Goal: Task Accomplishment & Management: Use online tool/utility

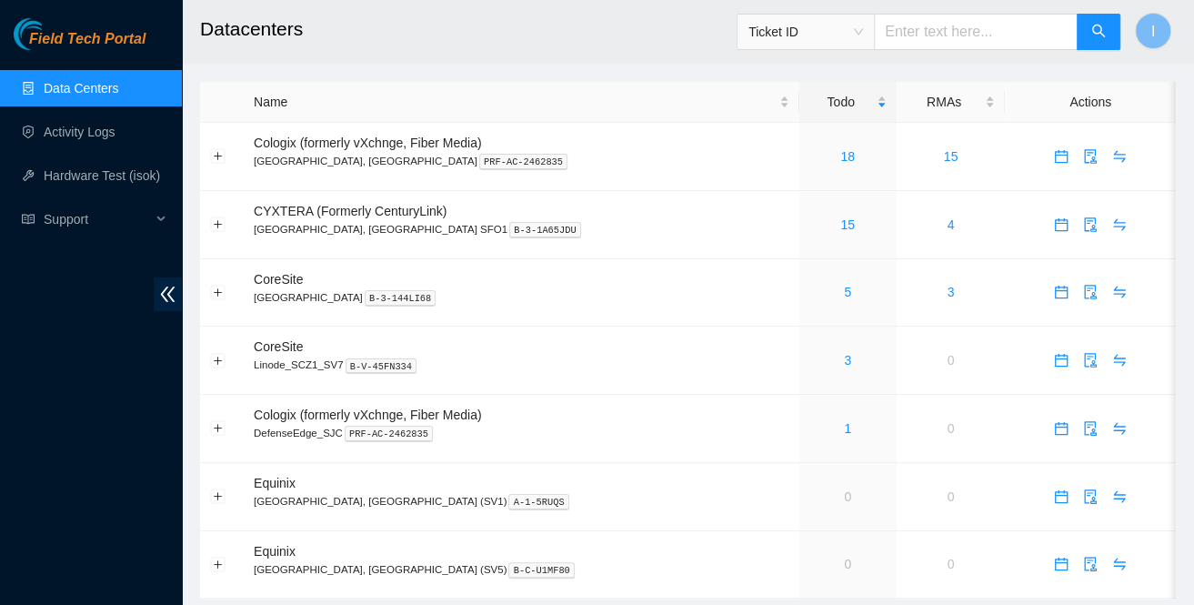
click at [434, 74] on main "Datacenters Ticket ID I Name Todo RMAs Actions Cologix (formerly vXchnge, Fiber…" at bounding box center [688, 308] width 1012 height 617
click at [810, 222] on div "15" at bounding box center [848, 225] width 77 height 20
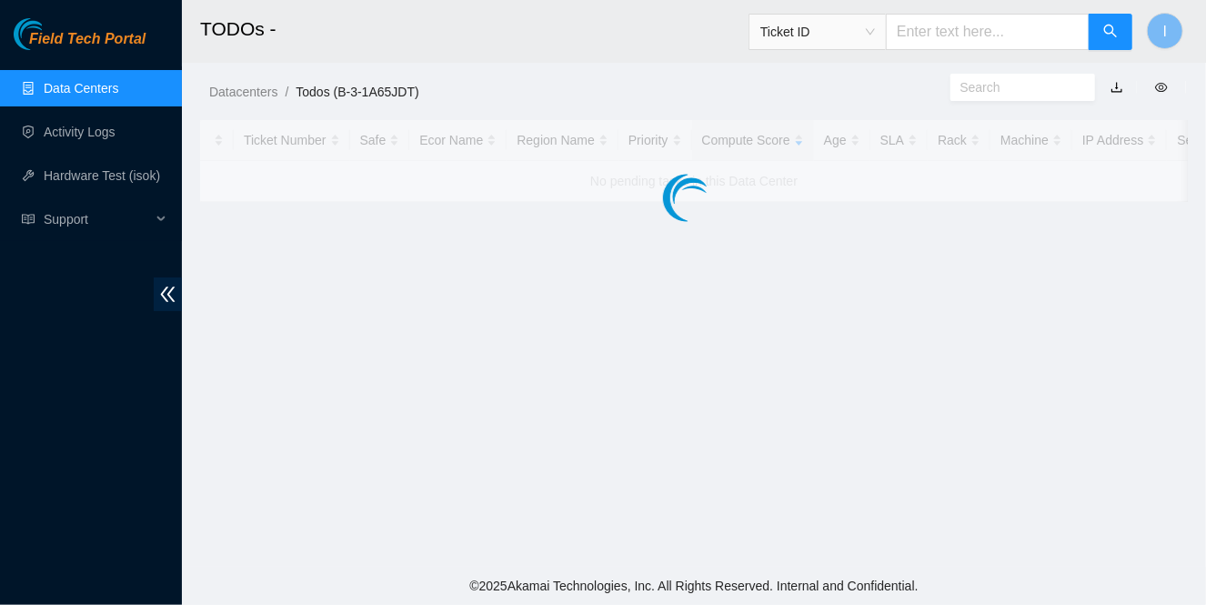
click at [779, 221] on main "TODOs - Ticket ID I Datacenters / Todos (B-3-1A65JDT) / Ticket Number Safe Ecor…" at bounding box center [694, 283] width 1024 height 567
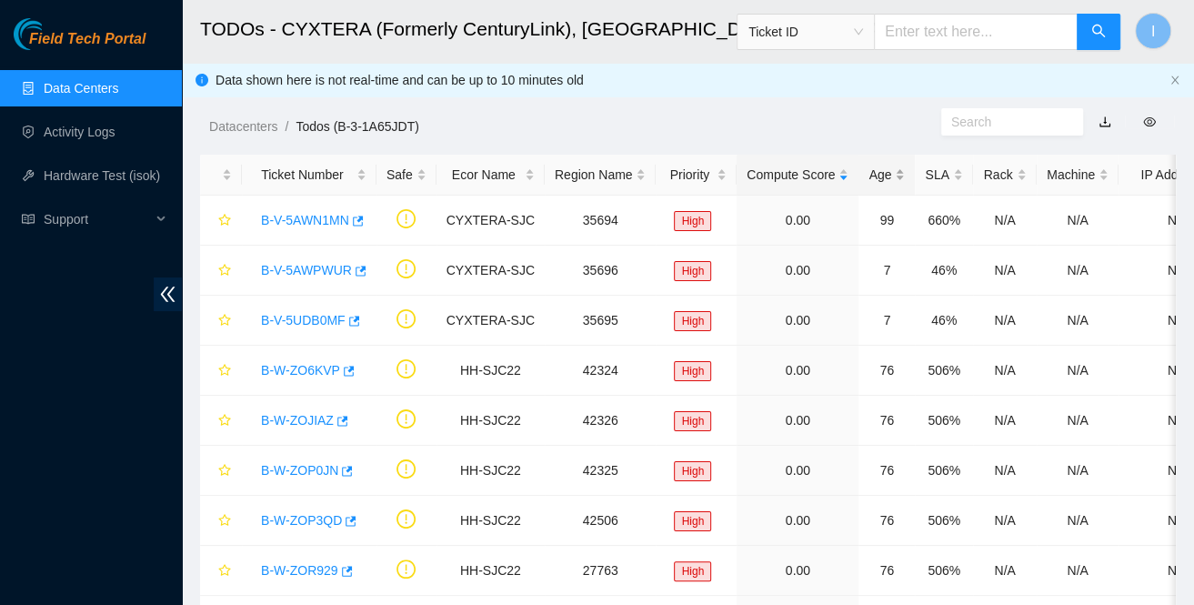
click at [879, 165] on div "Age" at bounding box center [887, 175] width 36 height 20
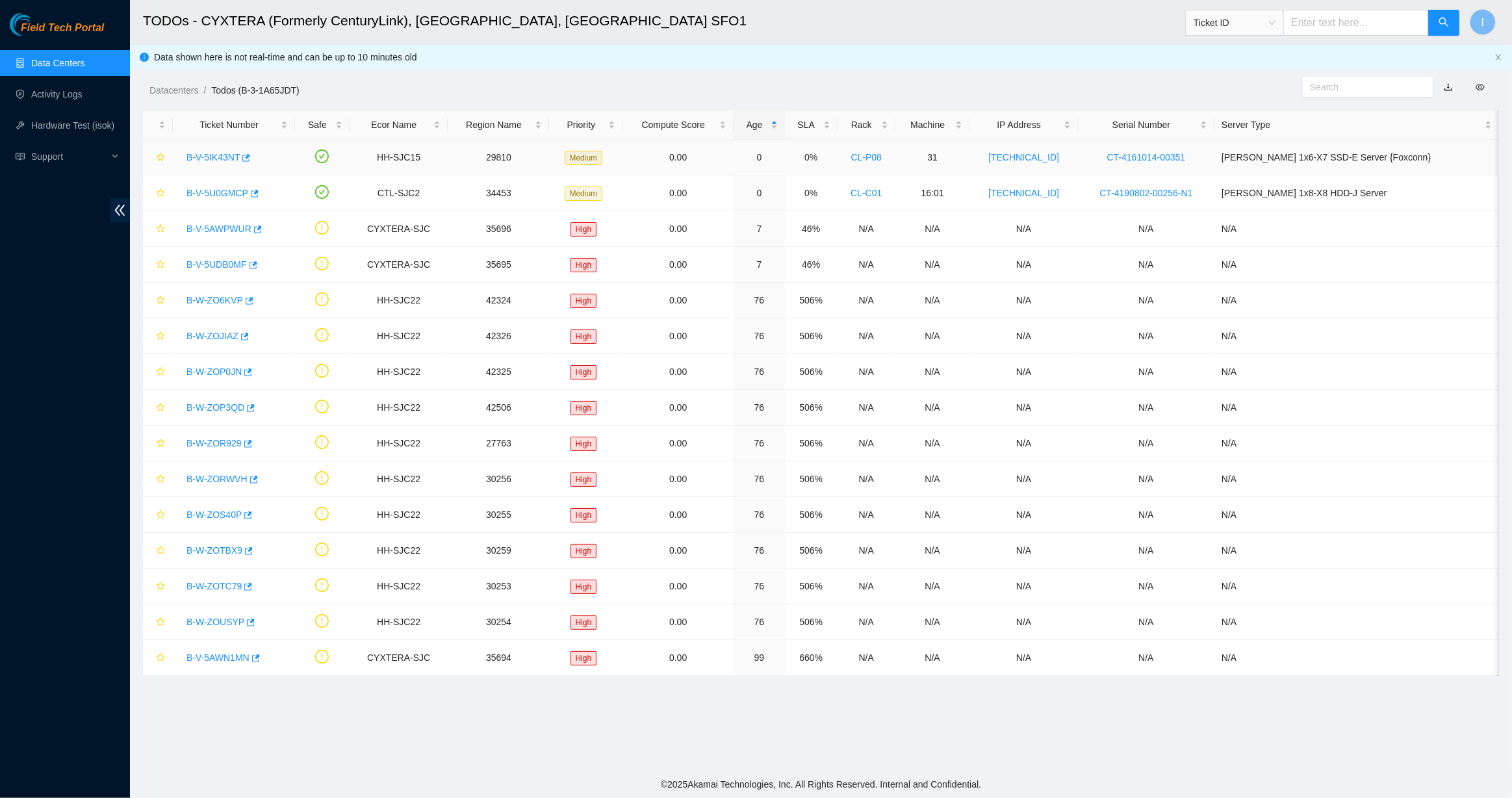
click at [211, 159] on link "B-V-5IK43NT" at bounding box center [213, 157] width 54 height 11
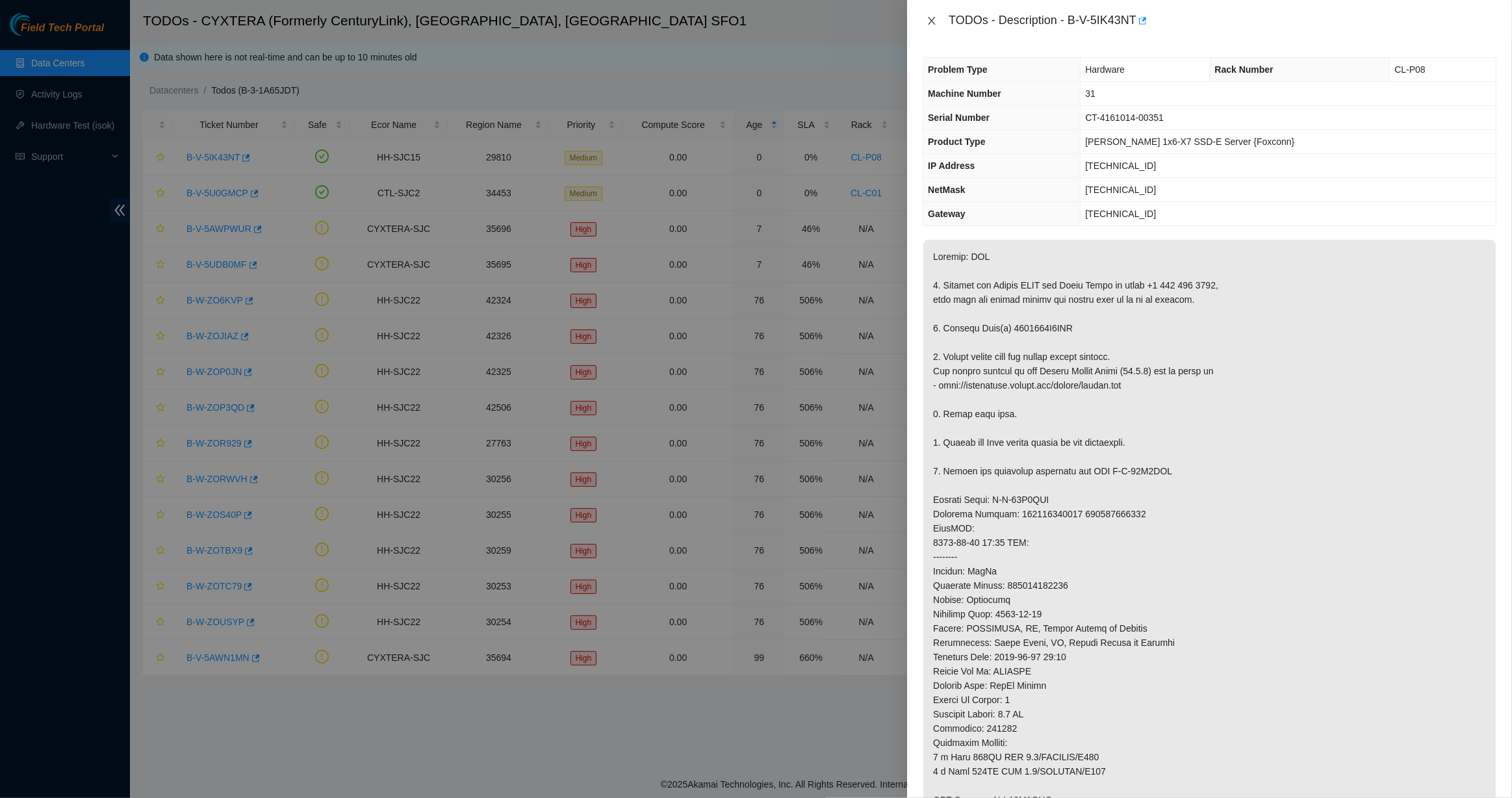
click at [861, 25] on icon "close" at bounding box center [931, 21] width 11 height 11
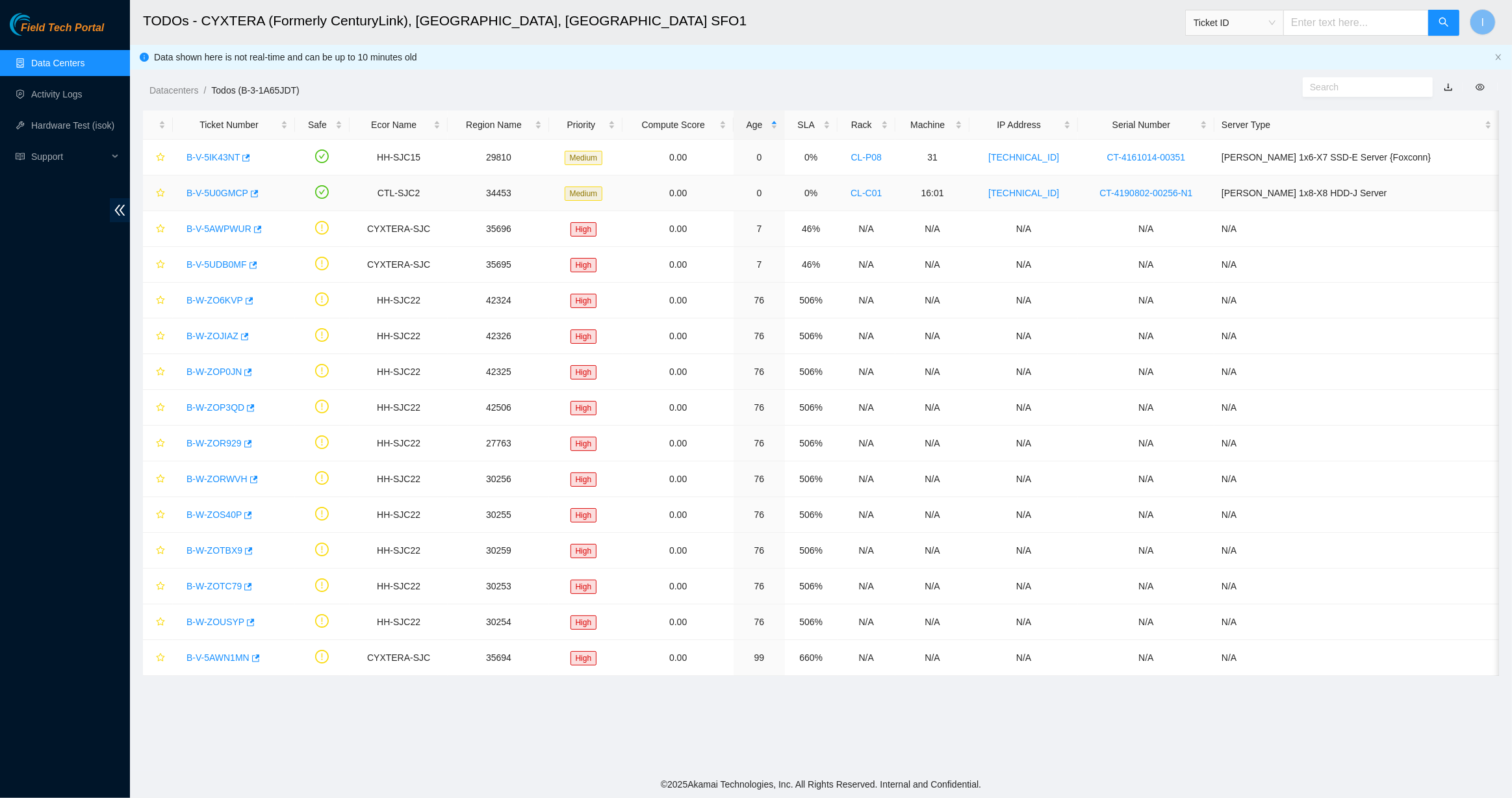
click at [219, 192] on link "B-V-5U0GMCP" at bounding box center [217, 193] width 61 height 11
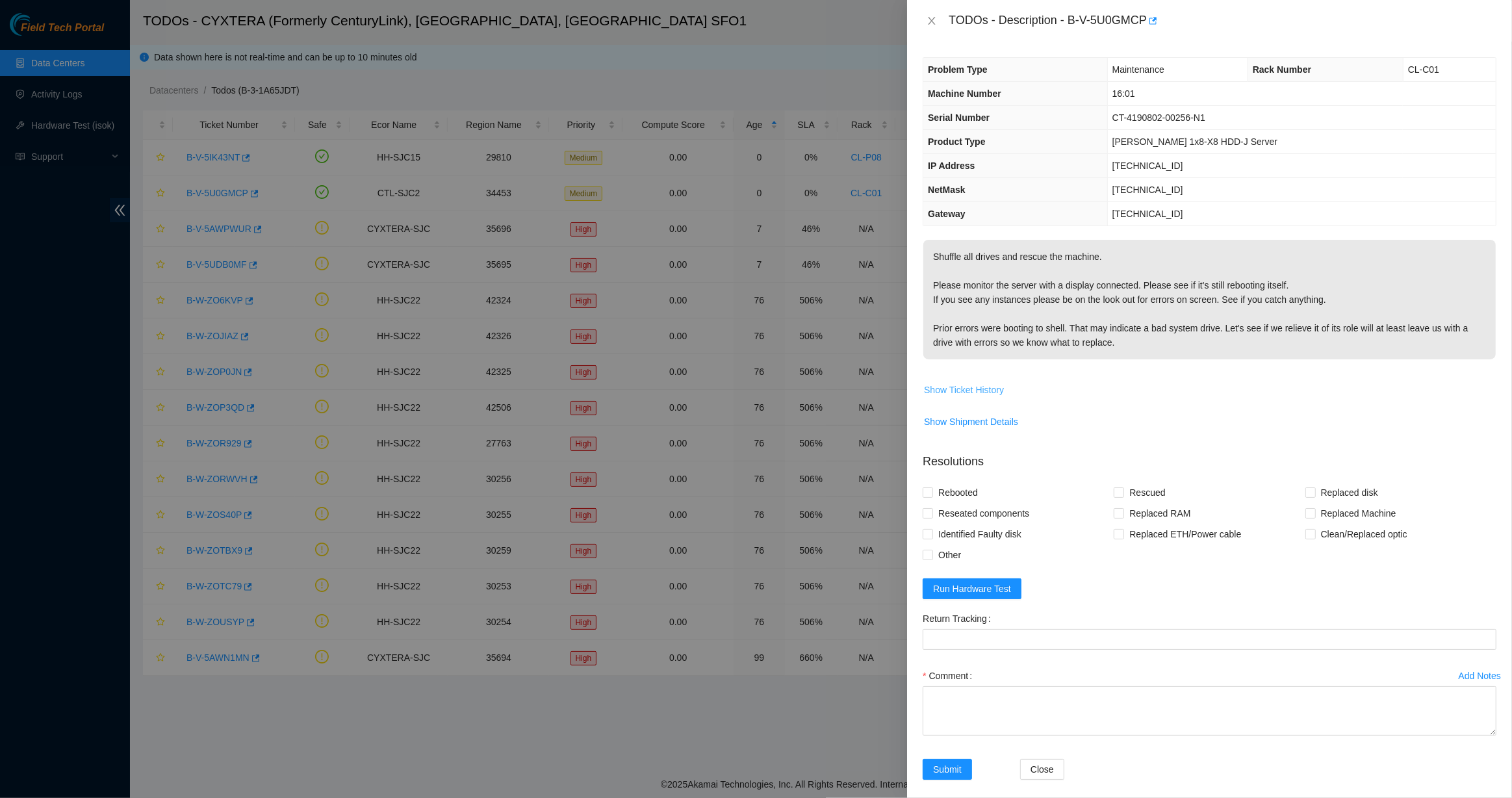
click at [861, 396] on span "Show Ticket History" at bounding box center [964, 390] width 80 height 14
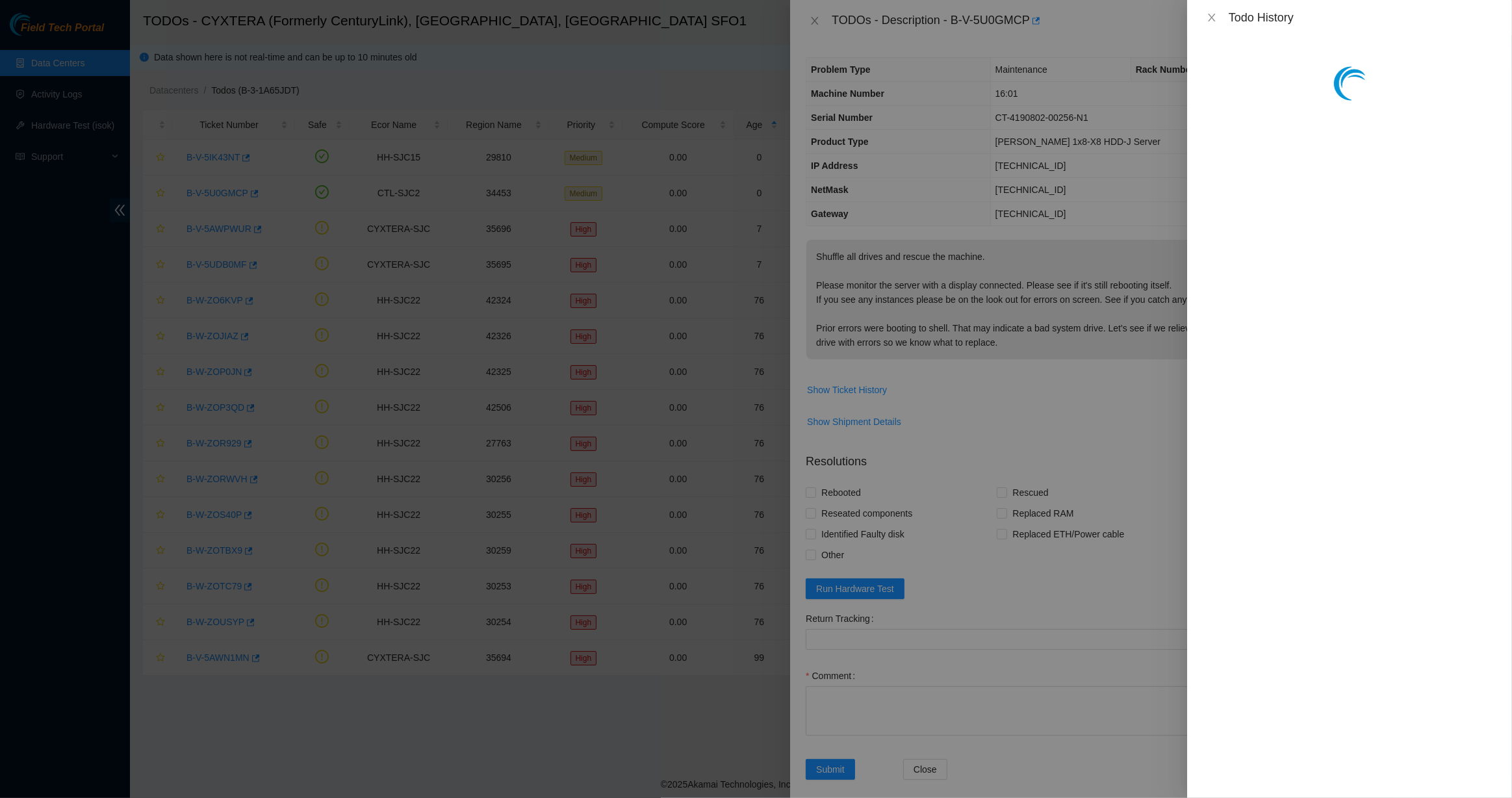
click at [861, 387] on div at bounding box center [756, 399] width 1512 height 798
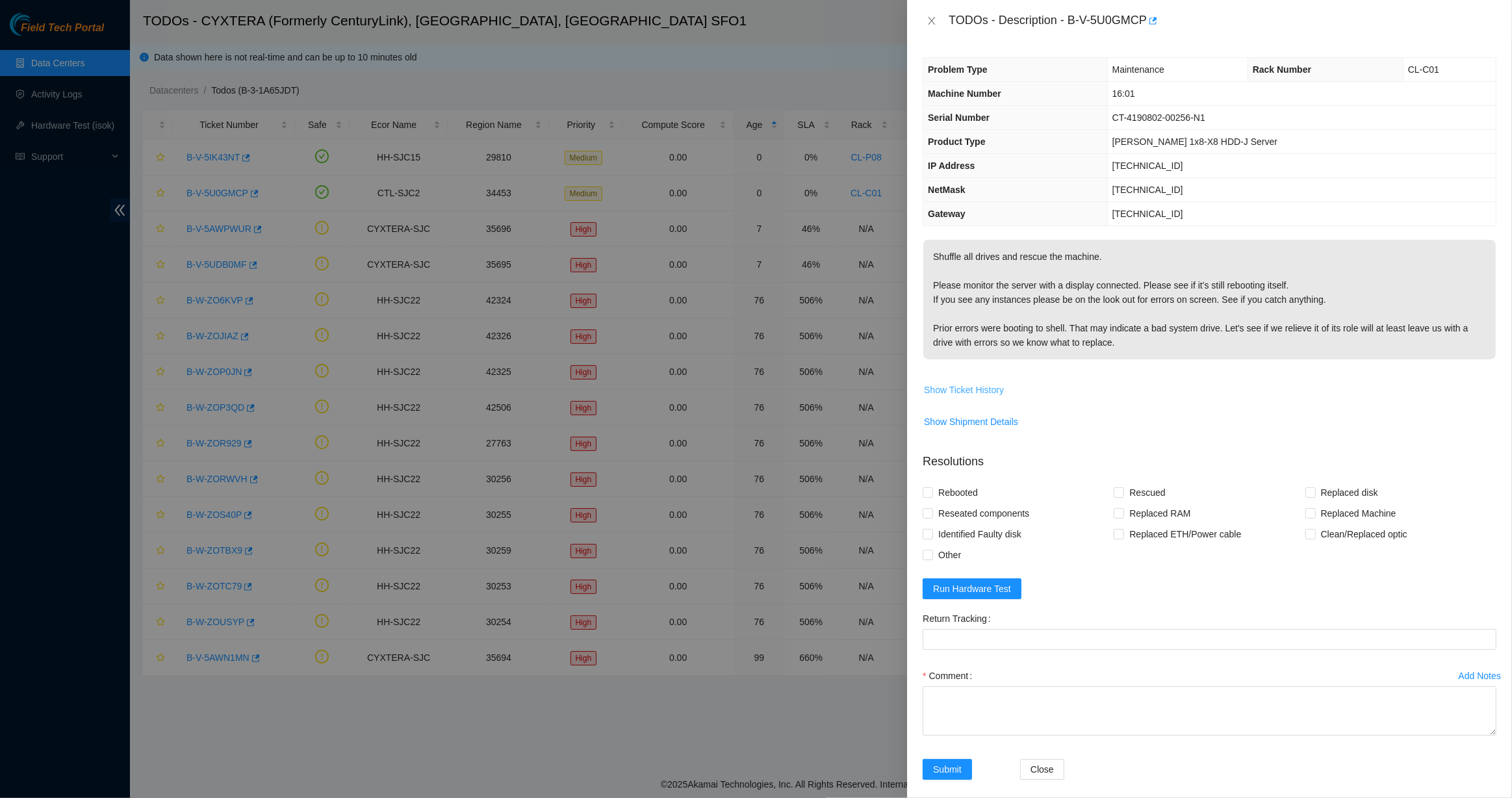
click at [861, 384] on span "Show Ticket History" at bounding box center [964, 390] width 80 height 14
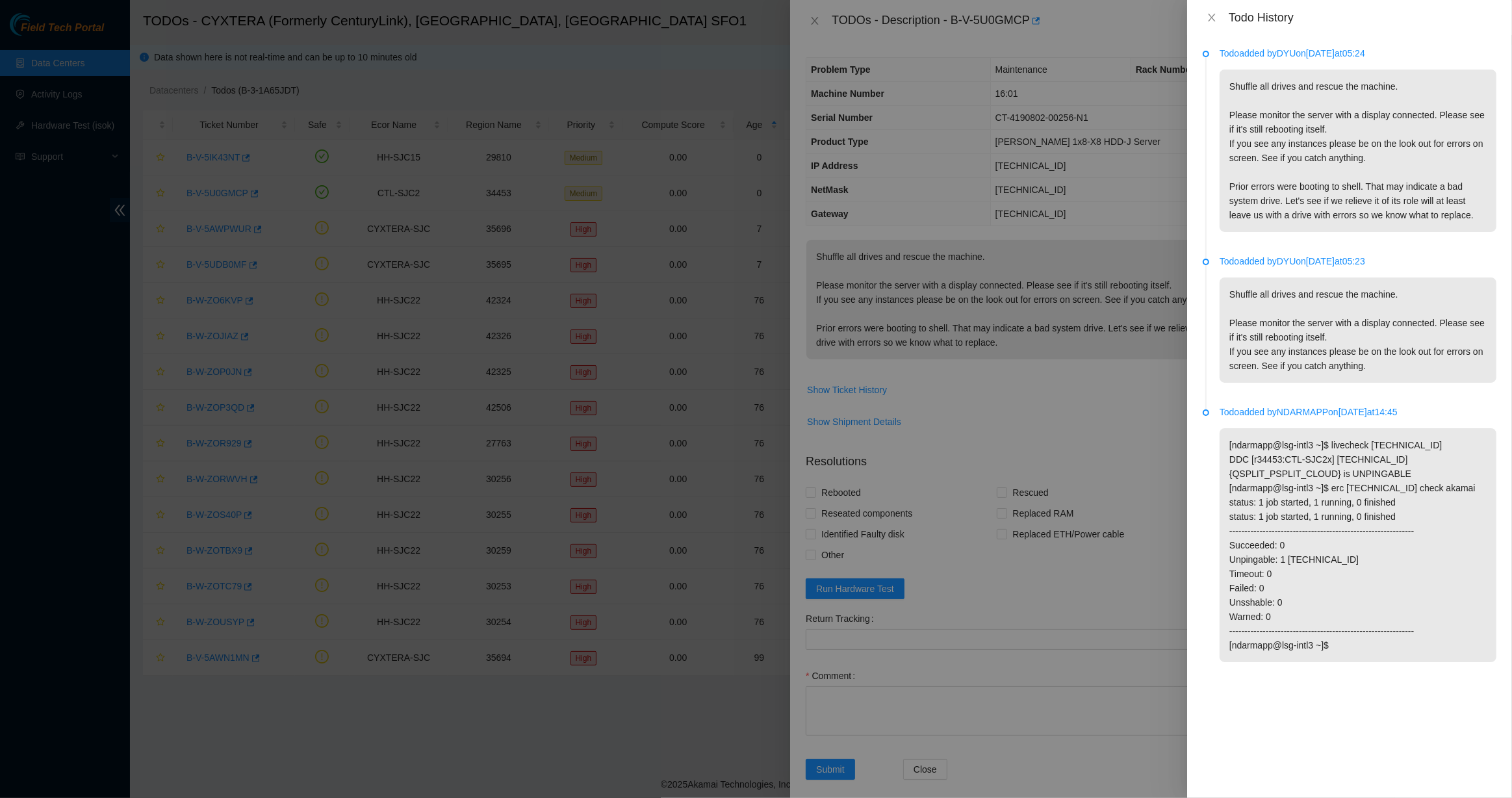
click at [827, 264] on div at bounding box center [756, 399] width 1512 height 798
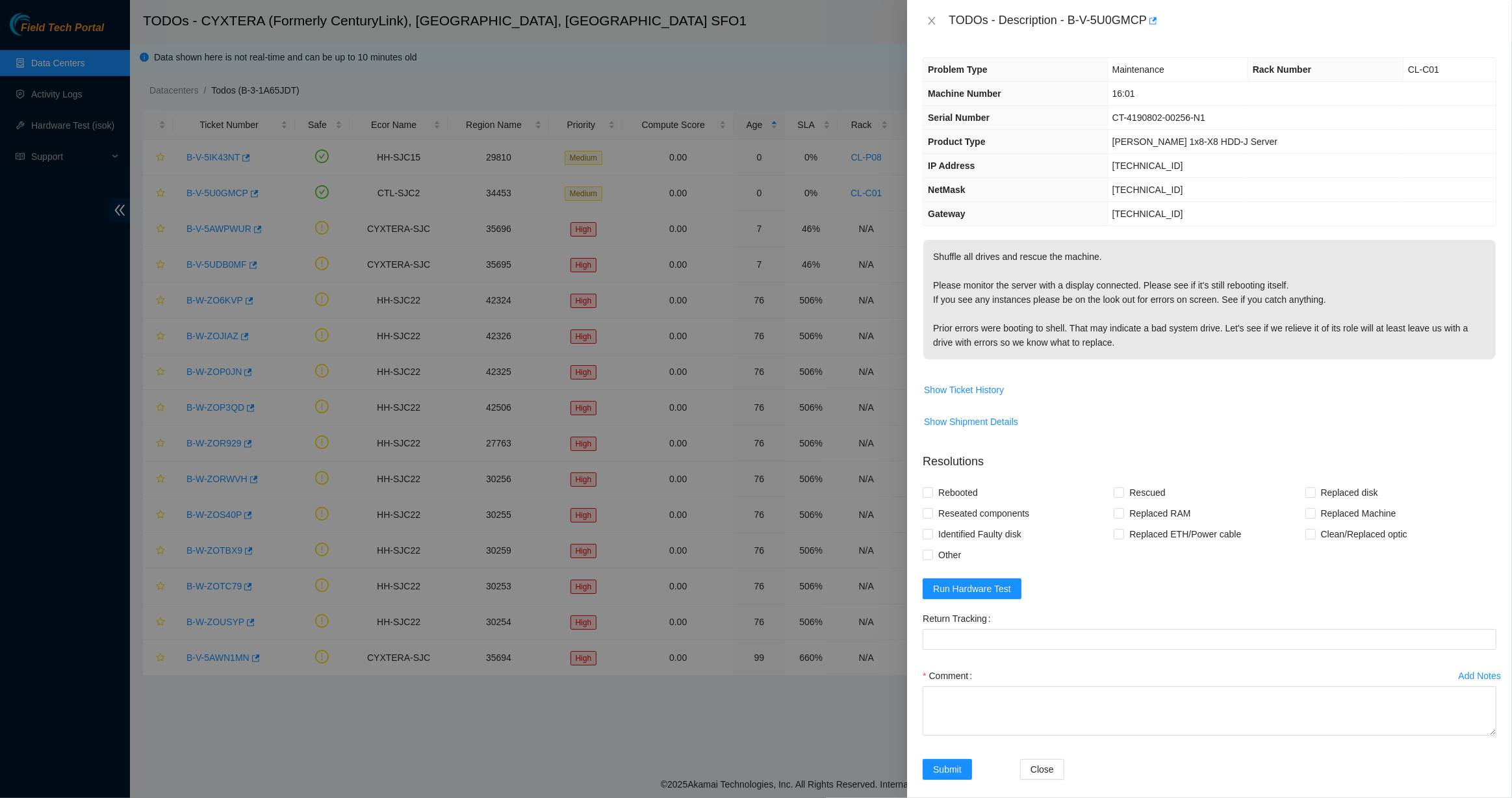
click at [601, 202] on div at bounding box center [756, 399] width 1512 height 798
click at [861, 14] on div "TODOs - Description - B-V-5U0GMCP" at bounding box center [1209, 21] width 574 height 21
click at [861, 19] on icon "close" at bounding box center [931, 21] width 11 height 11
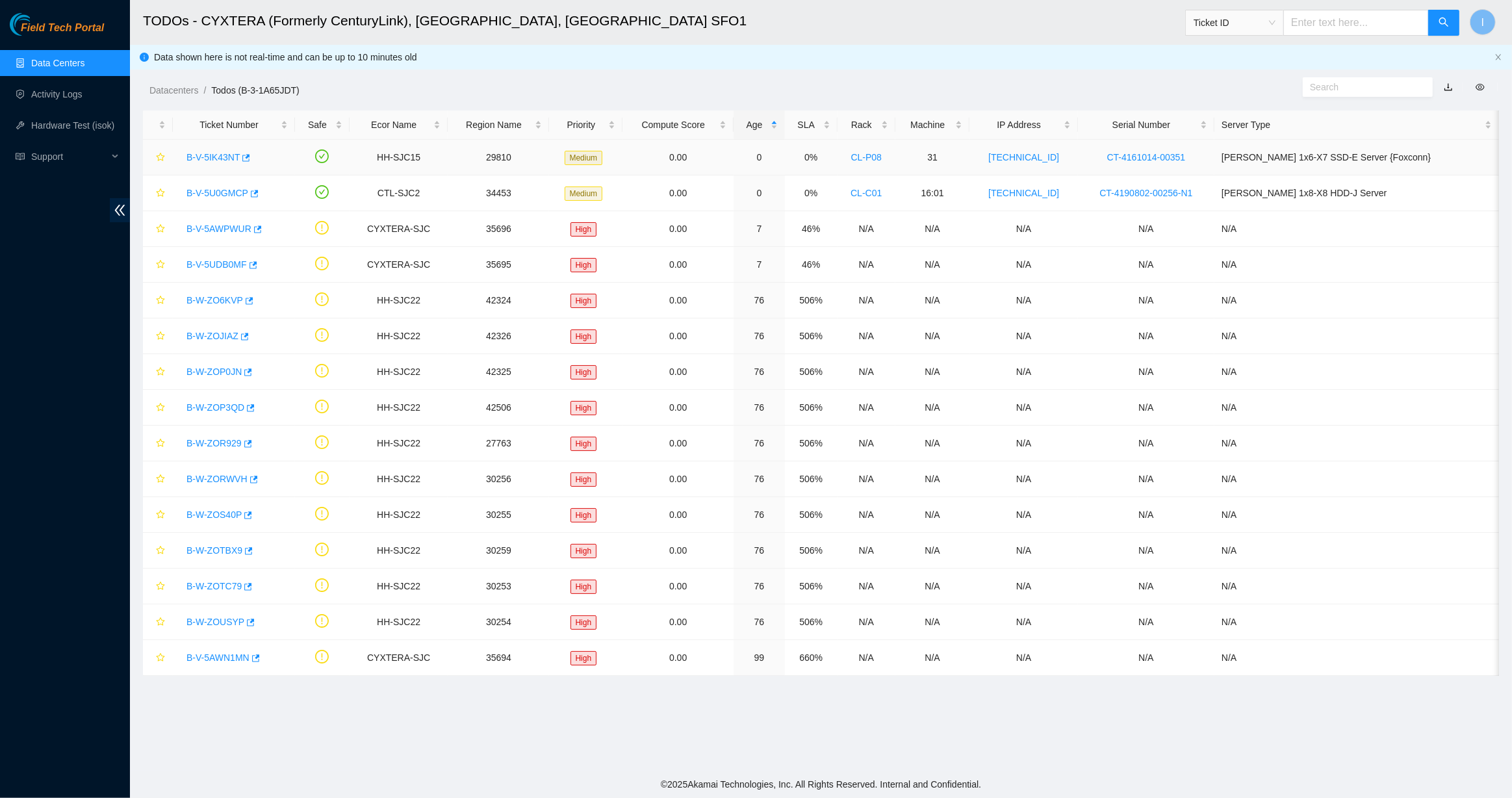
click at [197, 162] on div "B-V-5IK43NT" at bounding box center [234, 157] width 108 height 21
click at [204, 155] on link "B-V-5IK43NT" at bounding box center [213, 157] width 54 height 11
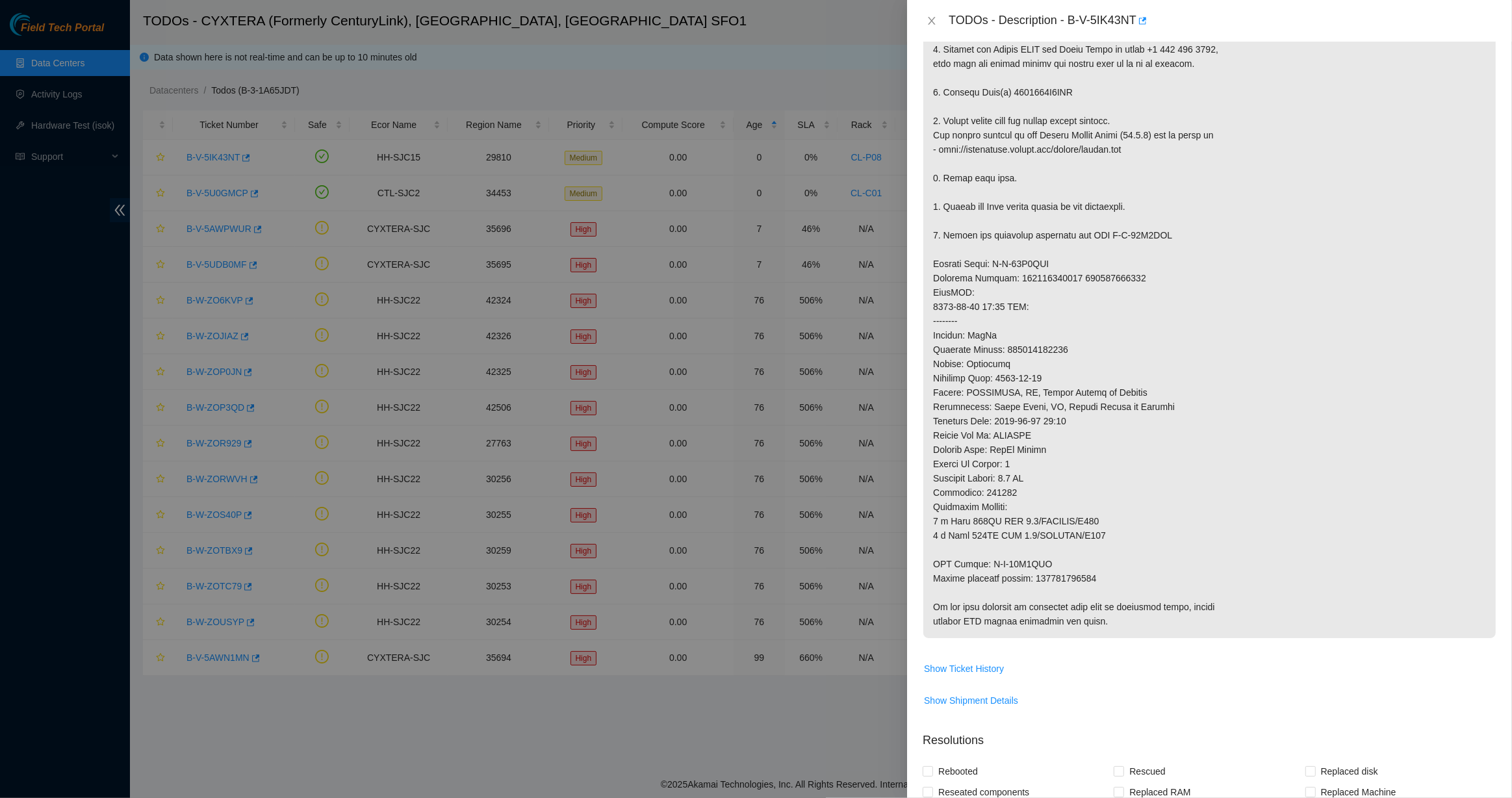
scroll to position [527, 0]
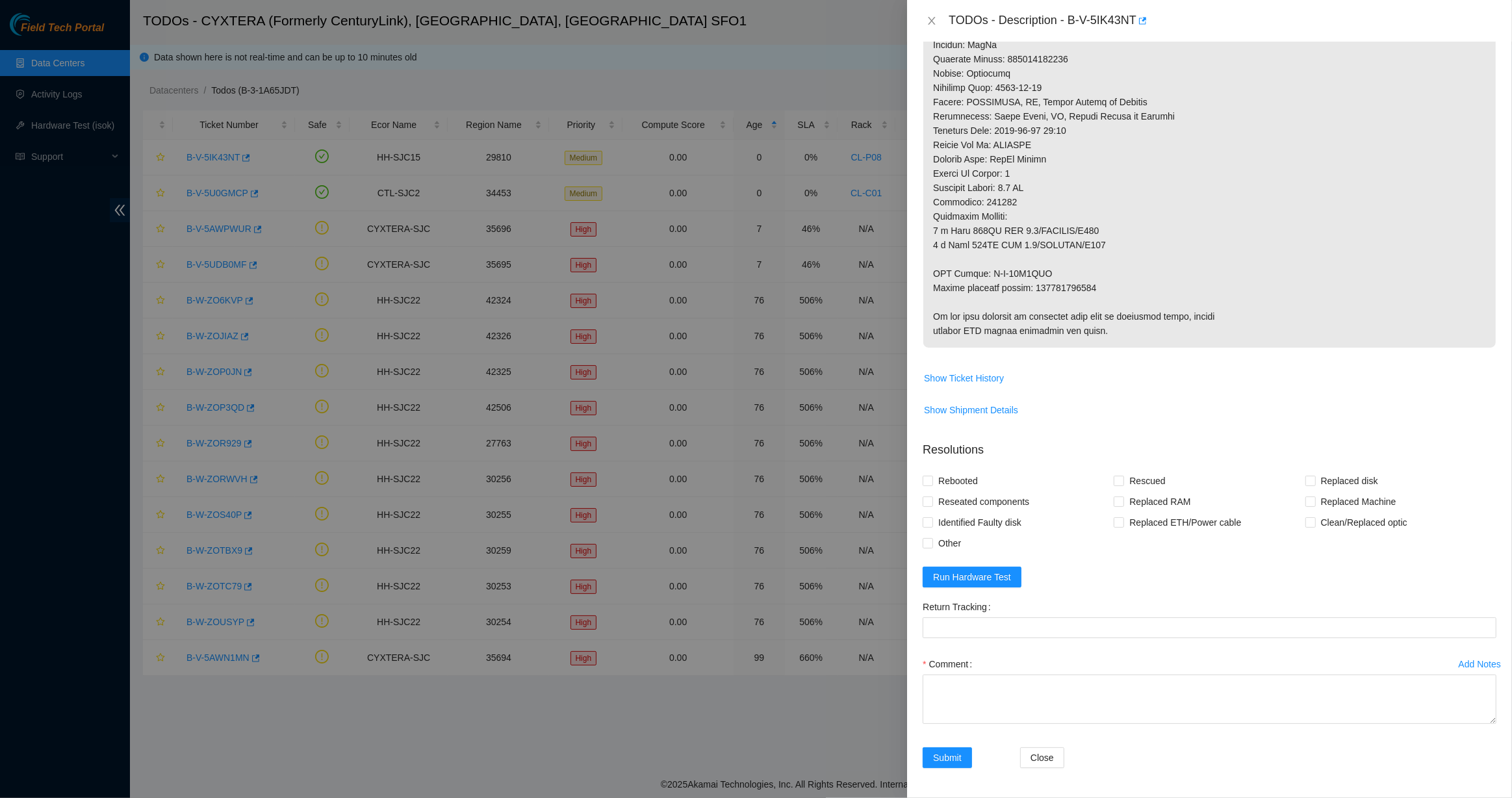
click at [861, 367] on td "Show Ticket History" at bounding box center [1209, 383] width 574 height 32
click at [861, 371] on span "Show Ticket History" at bounding box center [964, 378] width 80 height 14
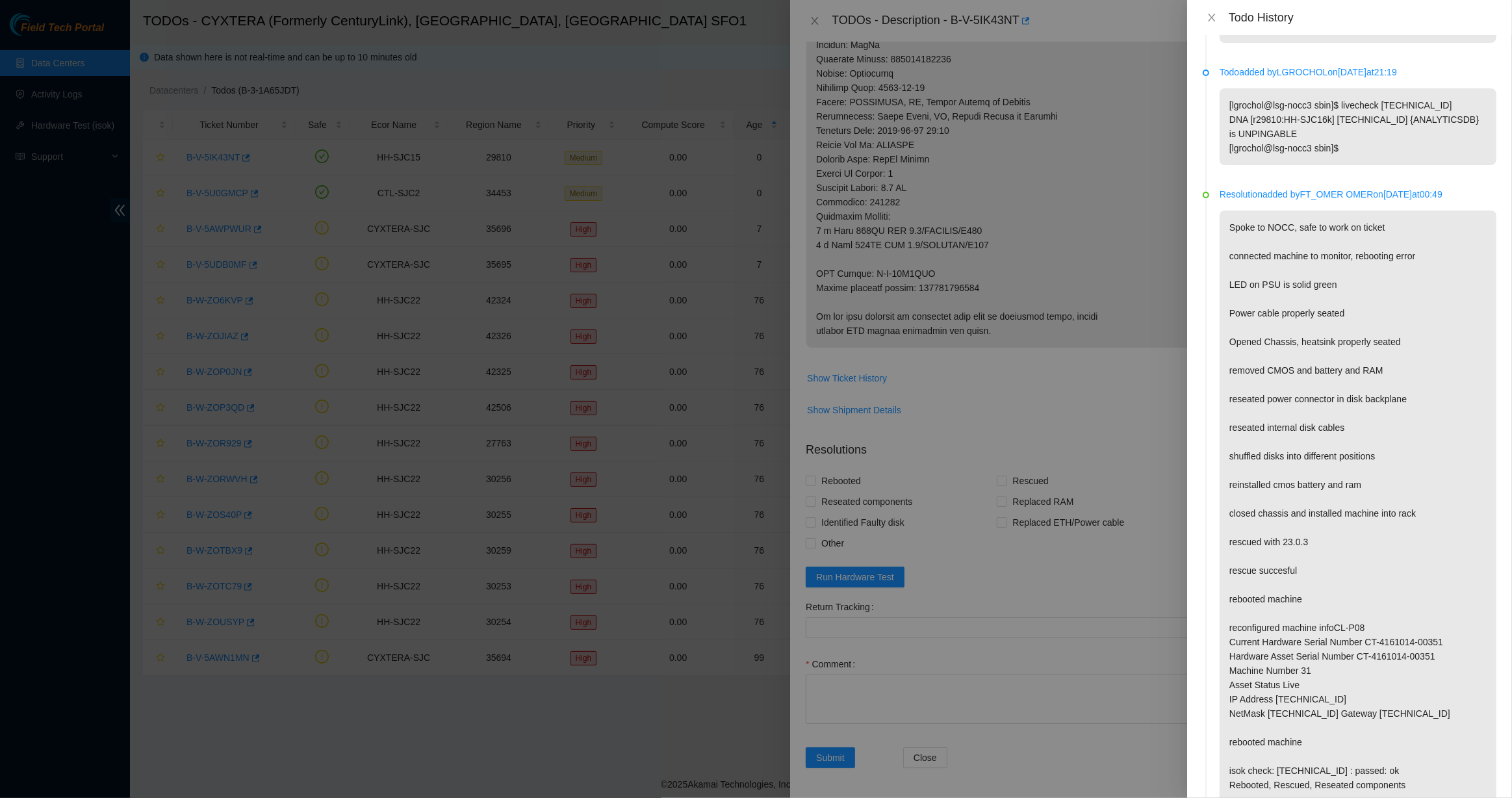
scroll to position [4490, 0]
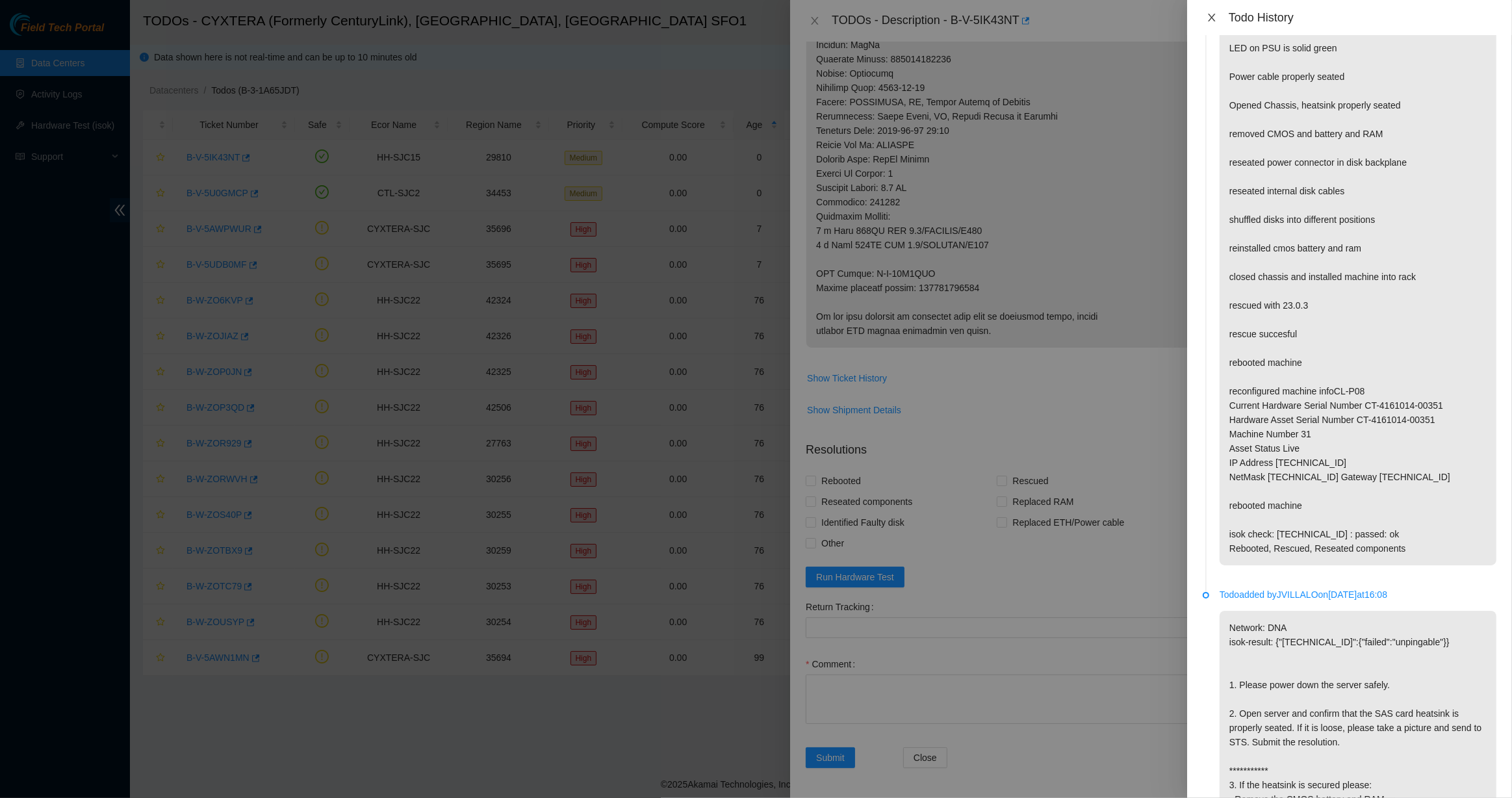
click at [861, 18] on icon "close" at bounding box center [1211, 17] width 11 height 11
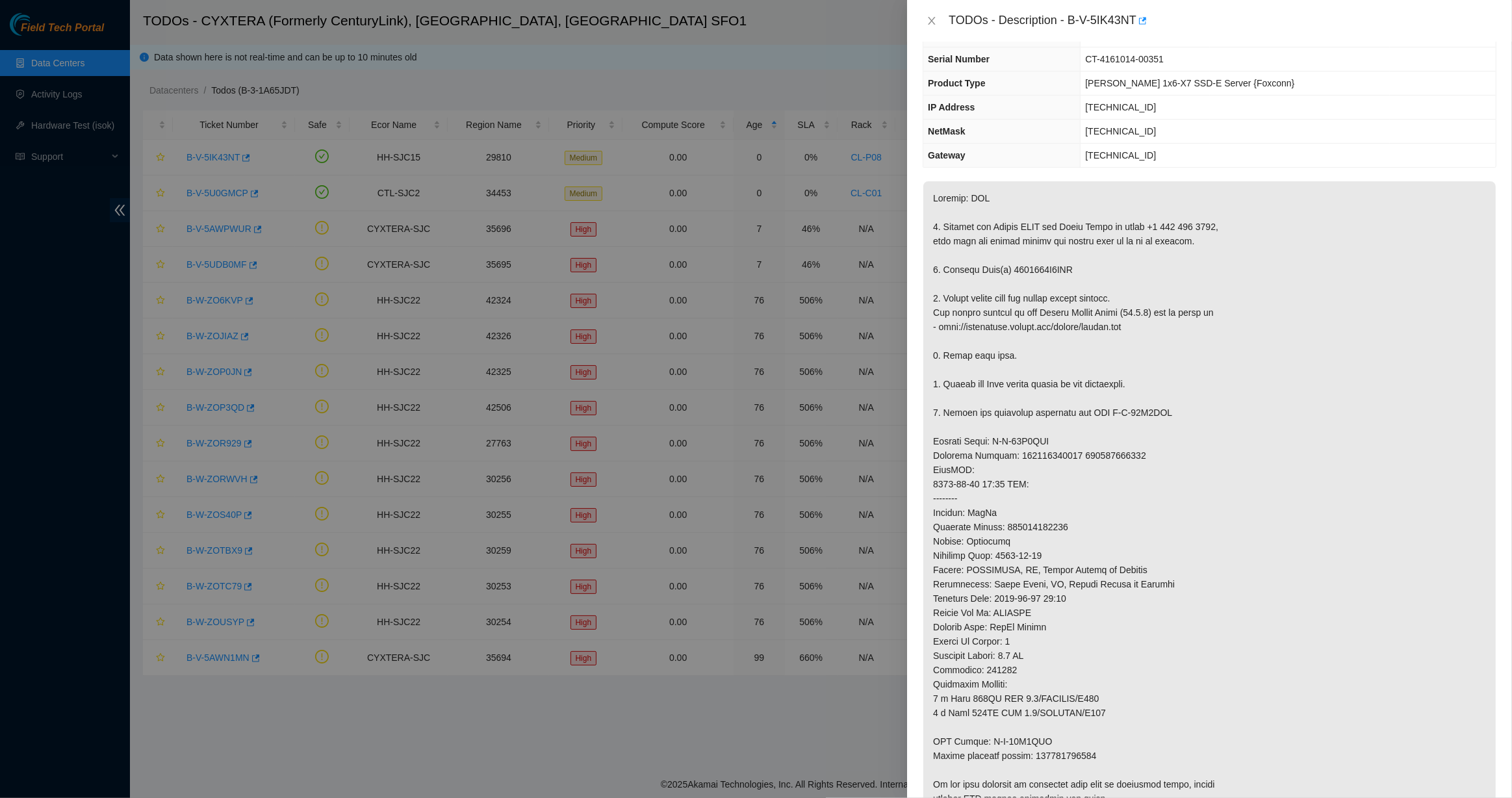
scroll to position [0, 0]
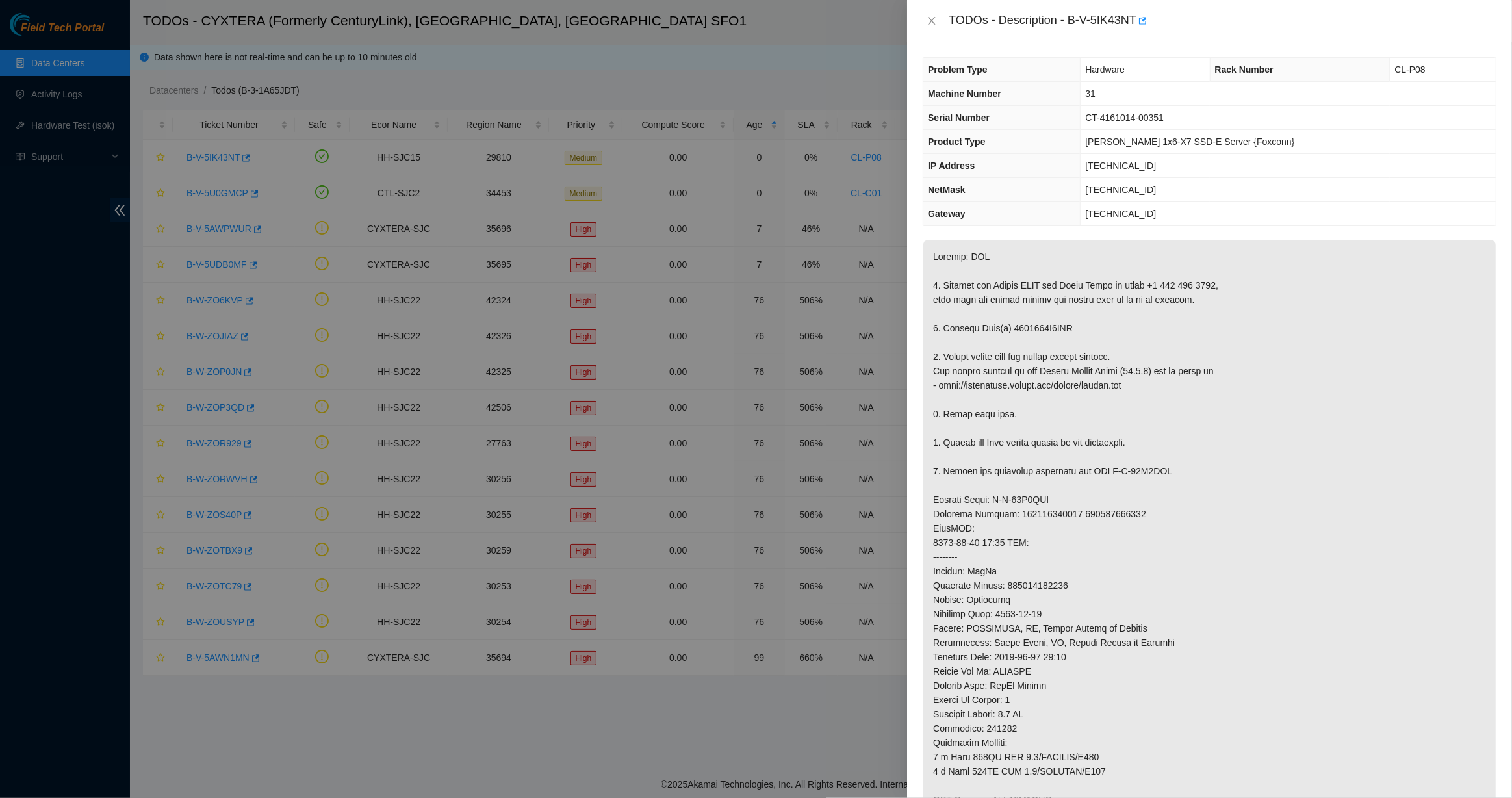
click at [861, 432] on p at bounding box center [1209, 557] width 572 height 634
drag, startPoint x: 1039, startPoint y: 519, endPoint x: 1092, endPoint y: 479, distance: 66.4
click at [861, 432] on p at bounding box center [1209, 557] width 572 height 634
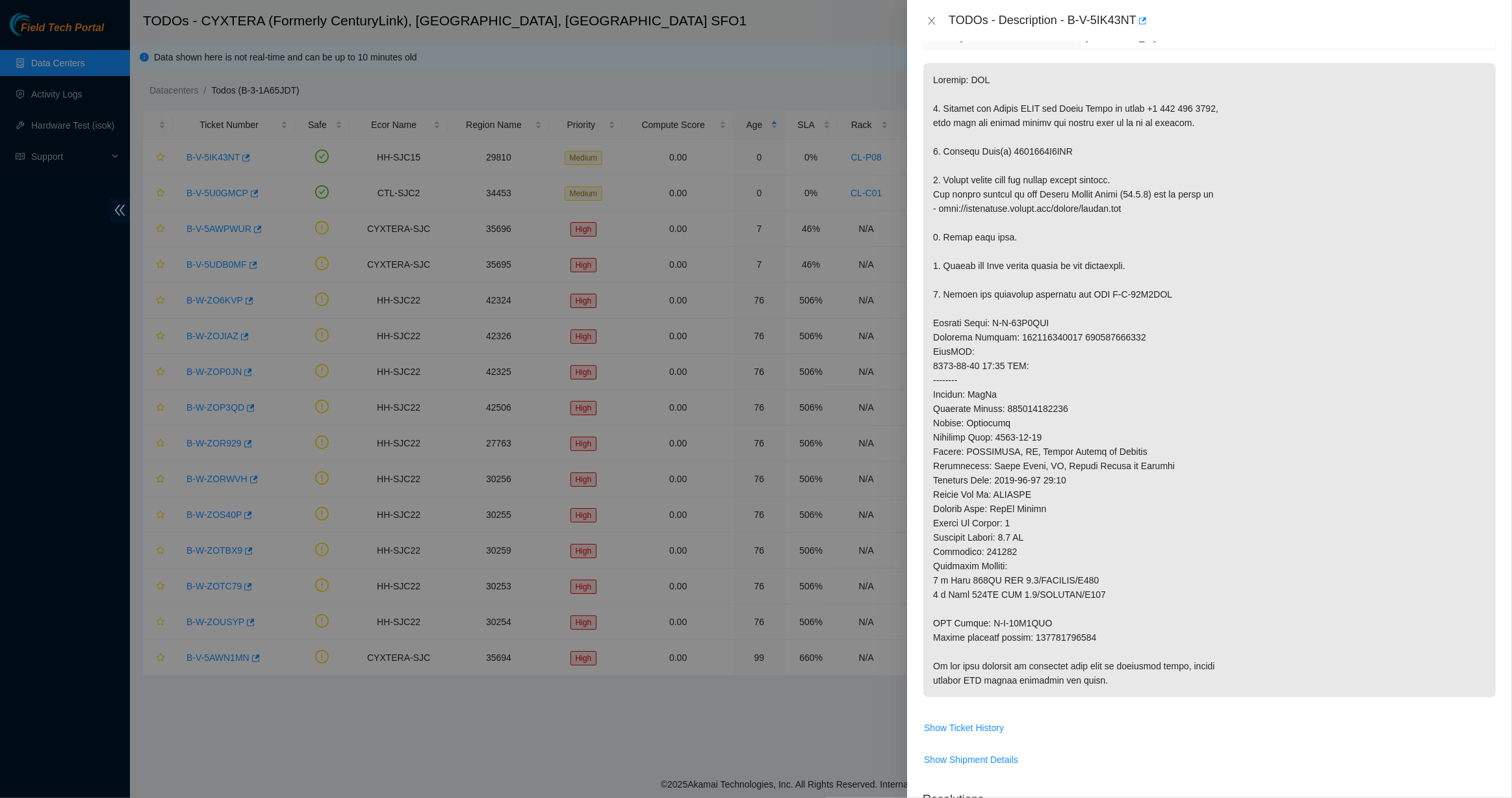
scroll to position [59, 0]
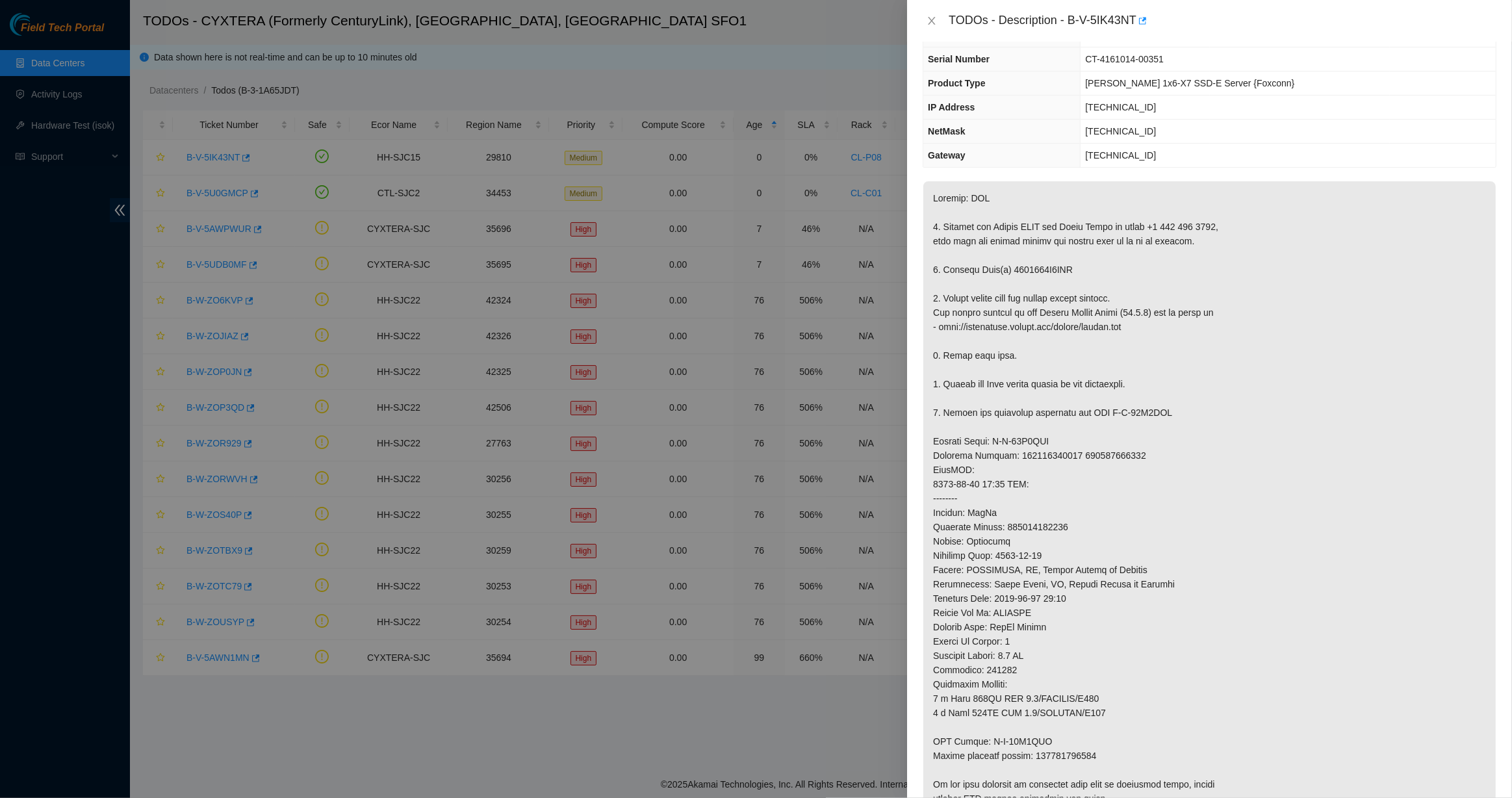
click at [861, 432] on p at bounding box center [1209, 499] width 572 height 634
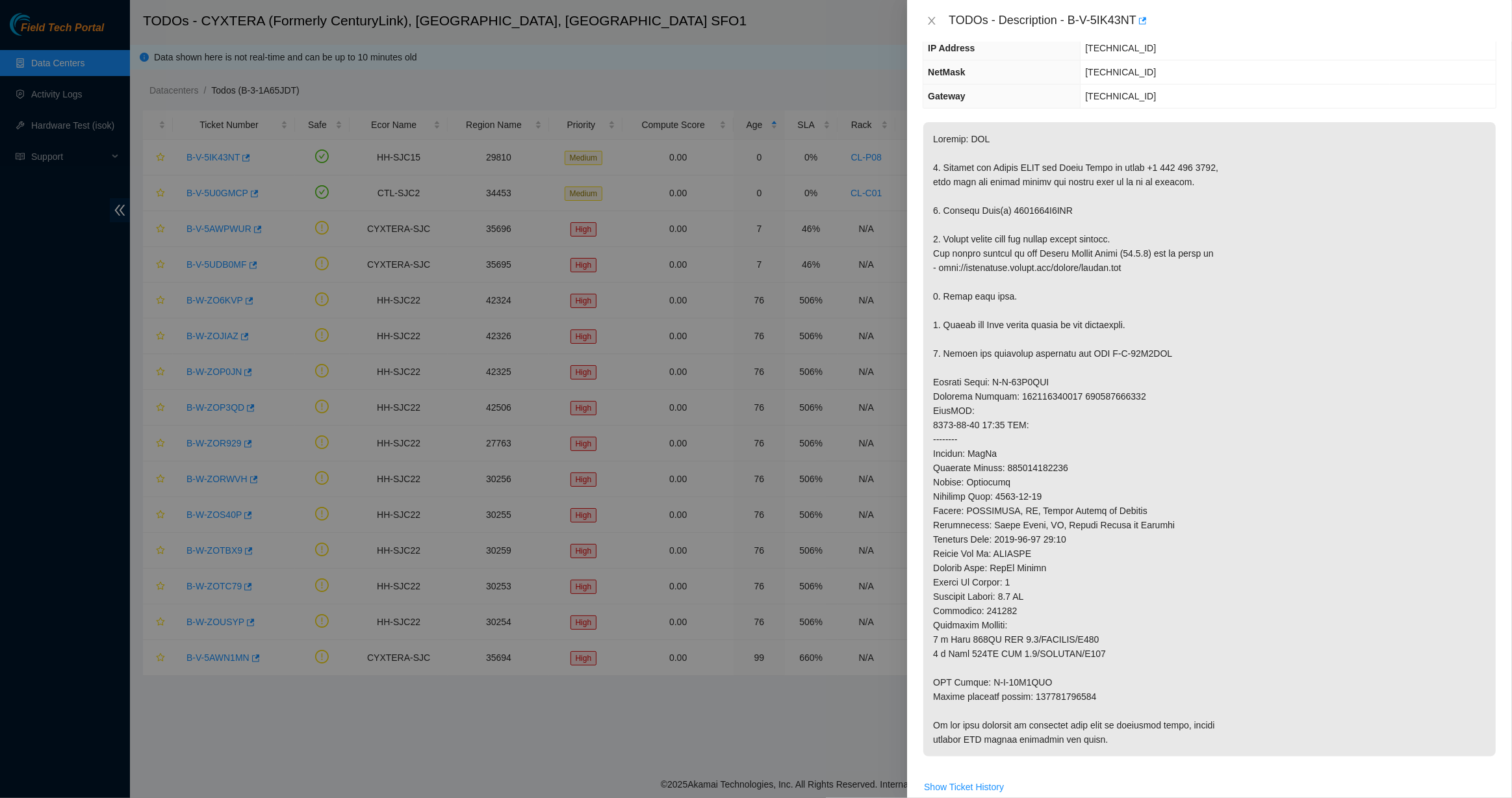
click at [861, 65] on td "[TECHNICAL_ID]" at bounding box center [1288, 73] width 415 height 24
click at [861, 396] on p at bounding box center [1209, 439] width 572 height 634
click at [861, 21] on div "TODOs - Description - B-V-5IK43NT" at bounding box center [1222, 21] width 548 height 21
drag, startPoint x: 1122, startPoint y: 21, endPoint x: 1068, endPoint y: 19, distance: 54.0
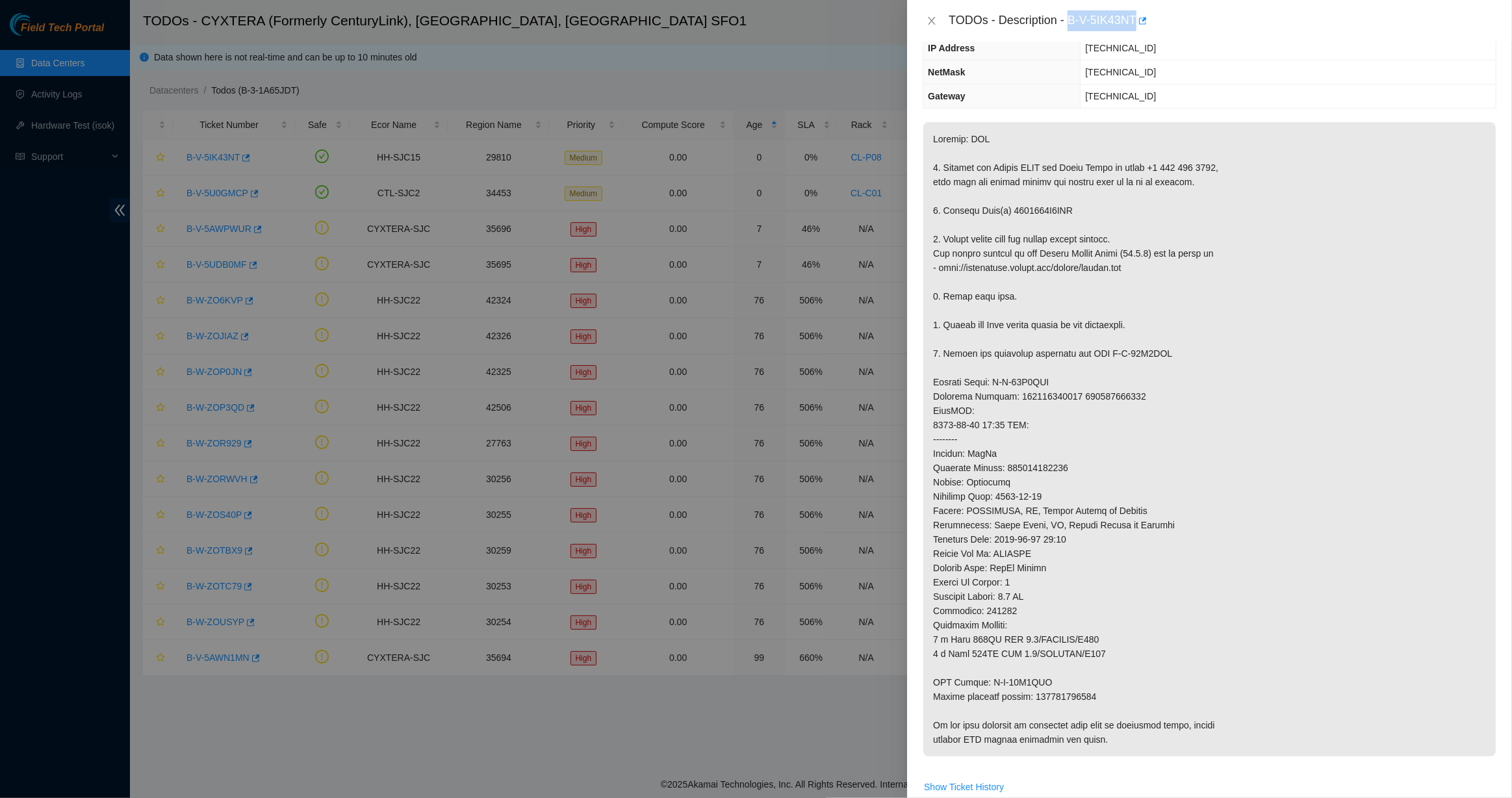
click at [861, 19] on div "TODOs - Description - B-V-5IK43NT" at bounding box center [1222, 21] width 548 height 21
copy div "B-V-5IK43NT"
click at [861, 390] on p at bounding box center [1209, 439] width 572 height 634
copy p "463470040496"
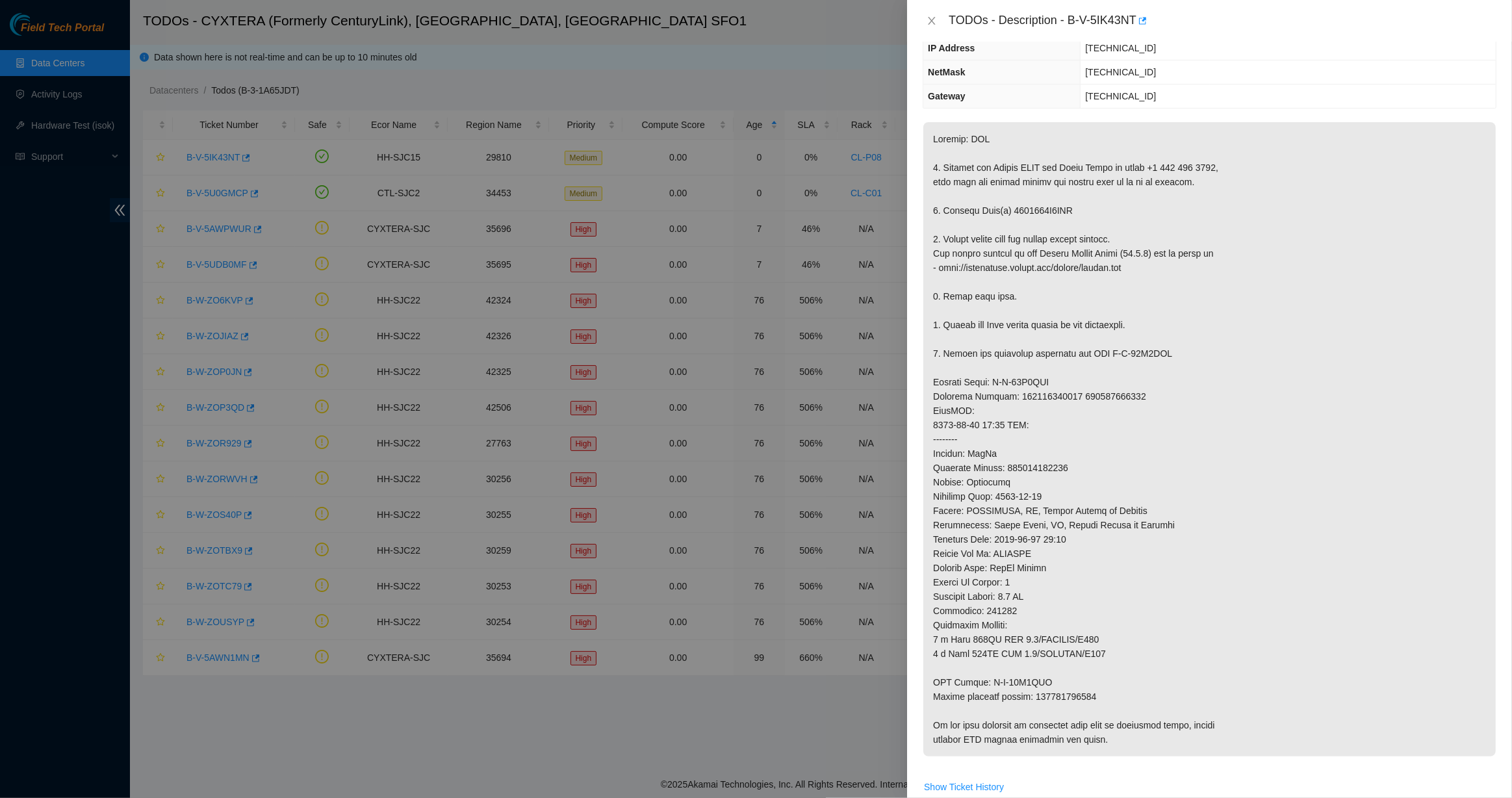
click at [861, 399] on p at bounding box center [1209, 439] width 572 height 634
click at [861, 432] on p at bounding box center [1209, 439] width 572 height 634
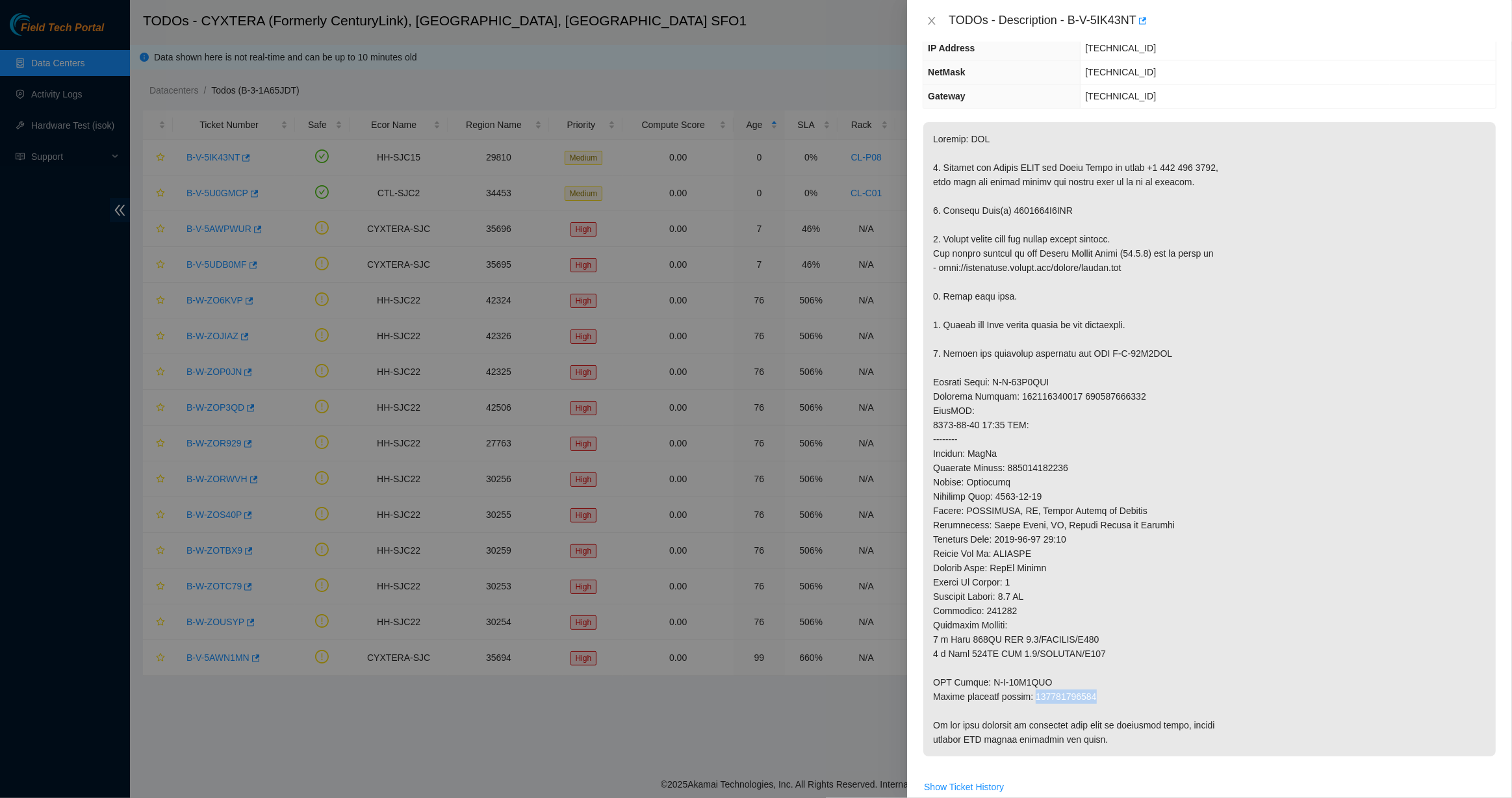
copy p "425421593690"
click at [861, 97] on span "[TECHNICAL_ID]" at bounding box center [1120, 96] width 71 height 11
click at [861, 432] on p at bounding box center [1209, 439] width 572 height 634
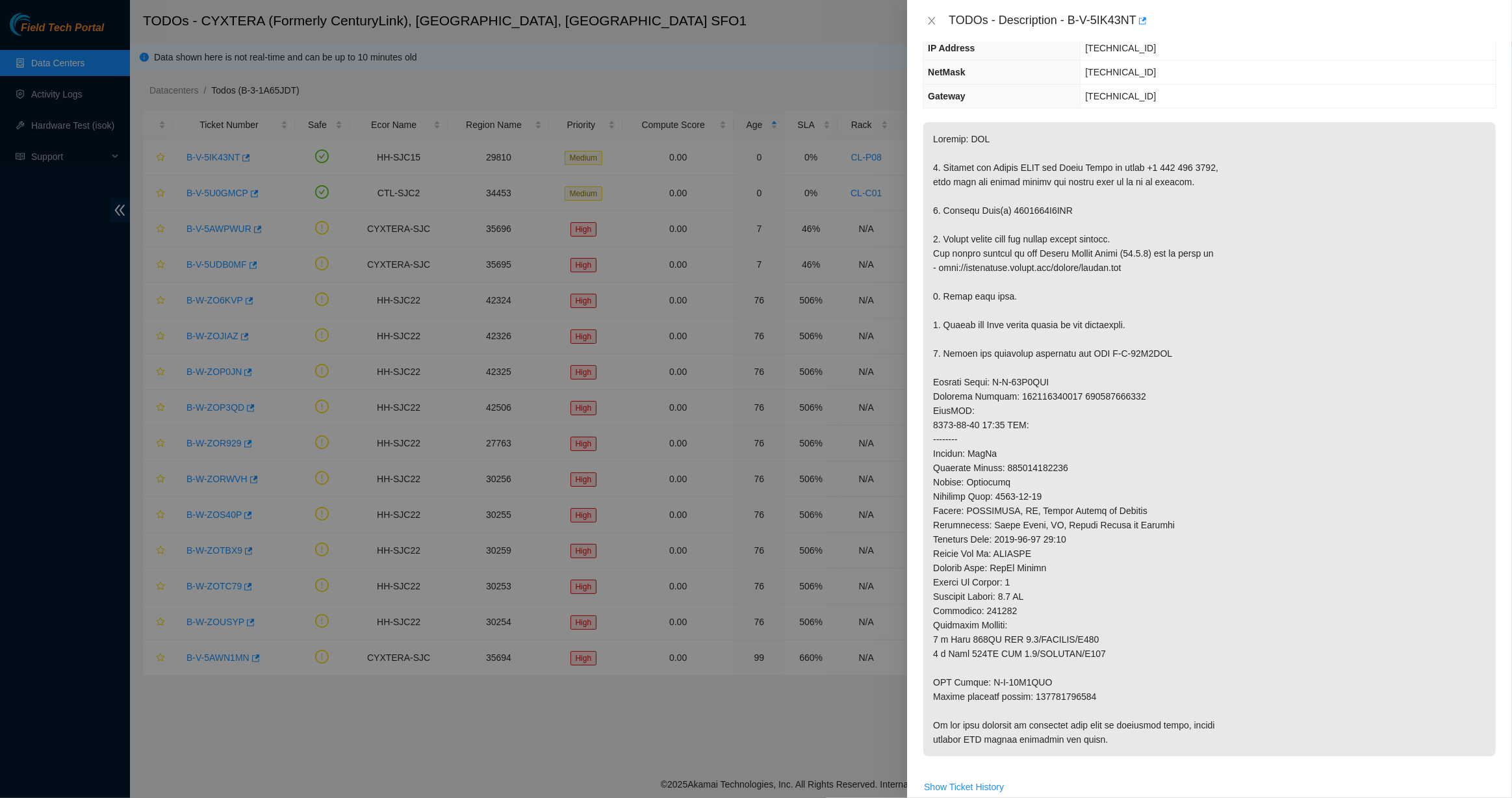
click at [861, 432] on p at bounding box center [1209, 439] width 572 height 634
click at [861, 393] on p at bounding box center [1209, 439] width 572 height 634
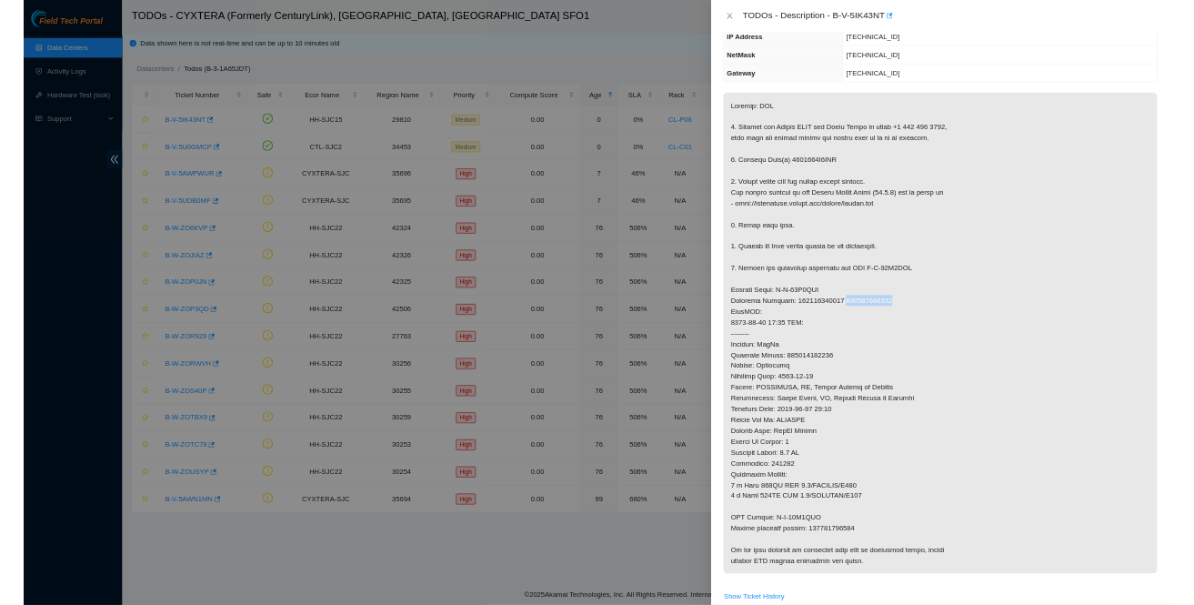
scroll to position [0, 0]
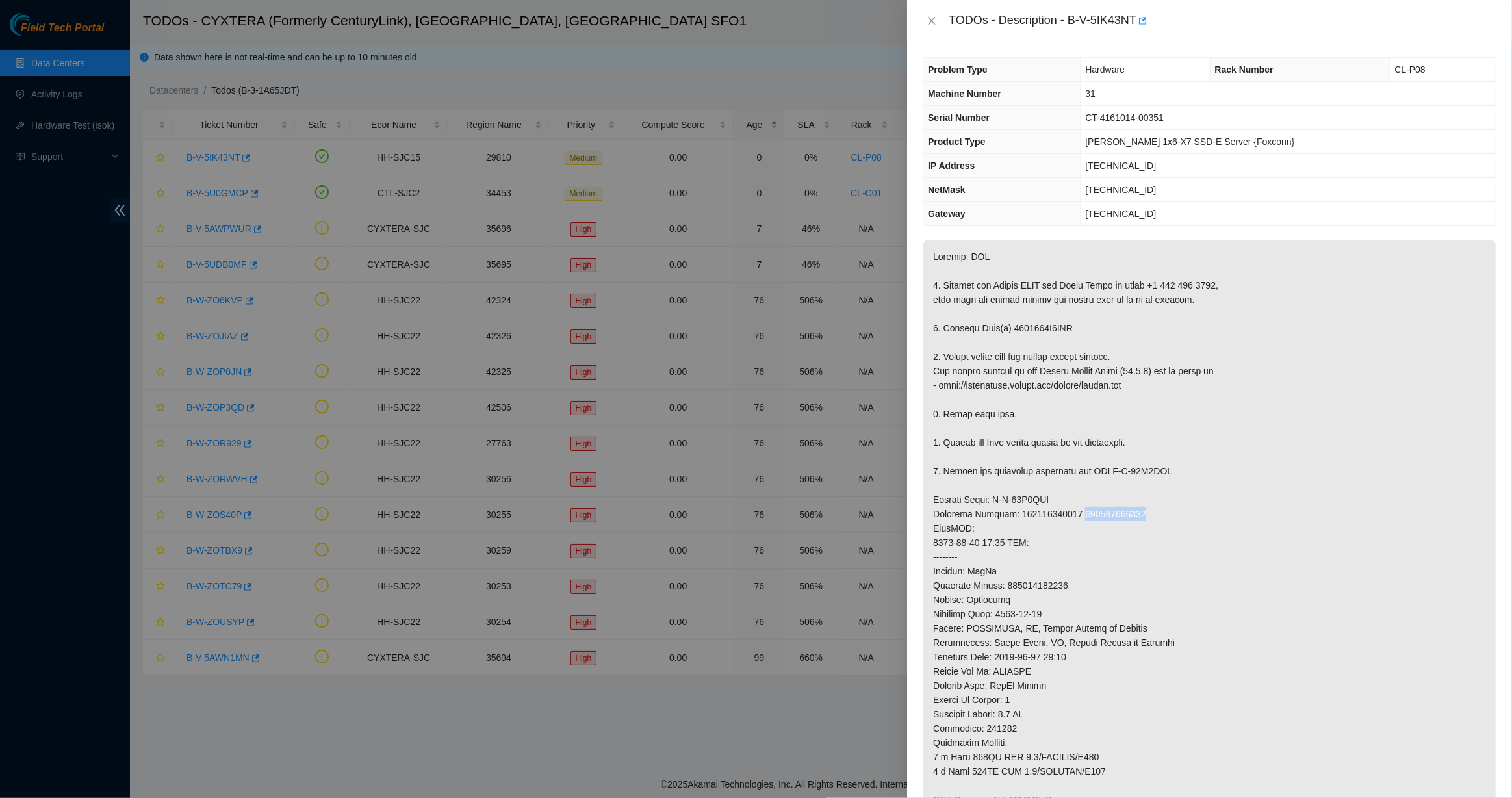
click at [861, 11] on div "TODOs - Description - B-V-5IK43NT" at bounding box center [1209, 21] width 574 height 21
click at [861, 13] on div "TODOs - Description - B-V-5IK43NT" at bounding box center [1209, 21] width 574 height 21
drag, startPoint x: 403, startPoint y: 173, endPoint x: 561, endPoint y: 133, distance: 163.0
click at [403, 173] on div at bounding box center [756, 399] width 1512 height 798
click at [861, 17] on button "Close" at bounding box center [931, 21] width 18 height 12
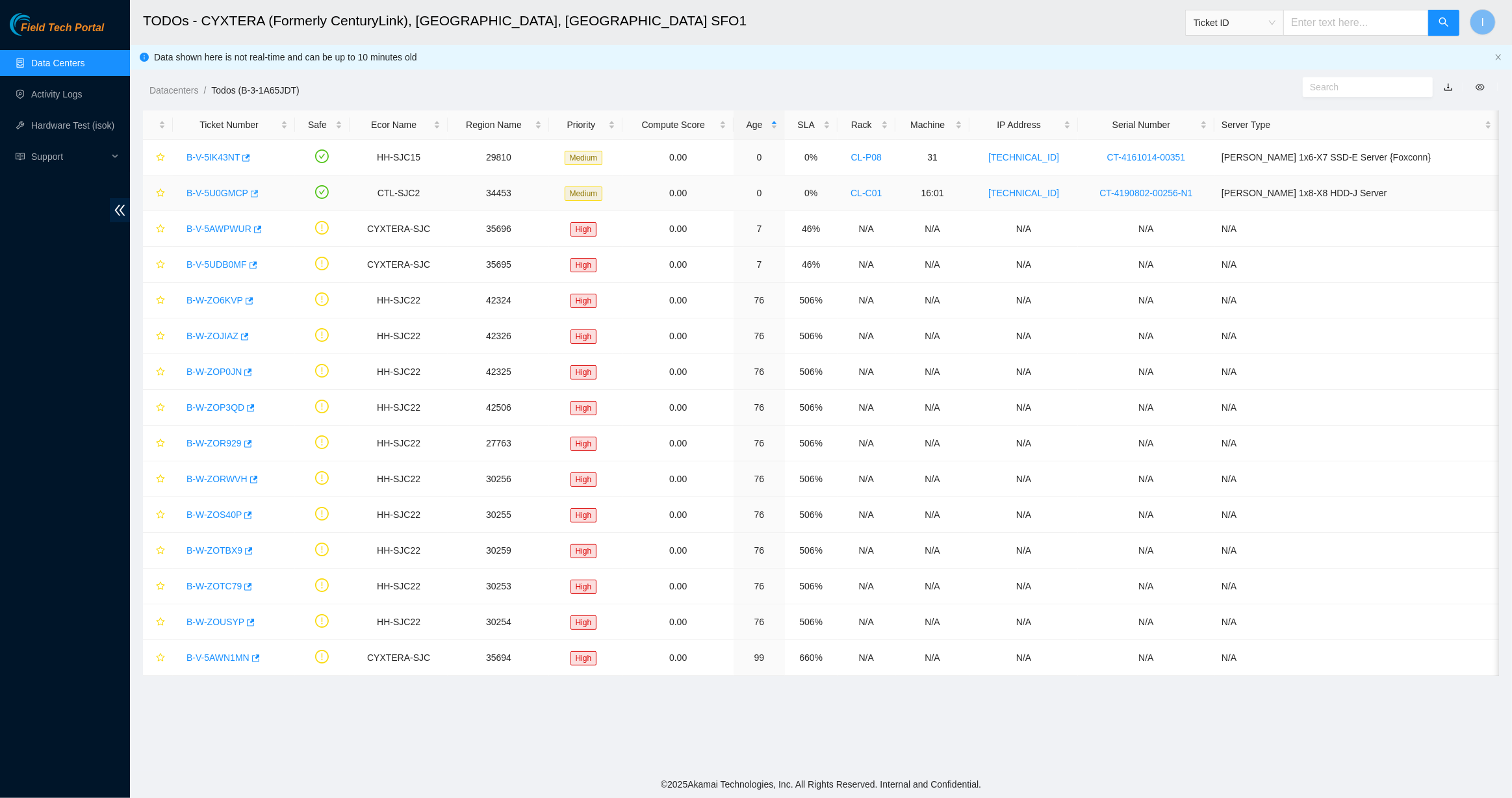
click at [255, 191] on icon "button" at bounding box center [254, 194] width 8 height 7
click at [244, 154] on icon "button" at bounding box center [245, 158] width 9 height 9
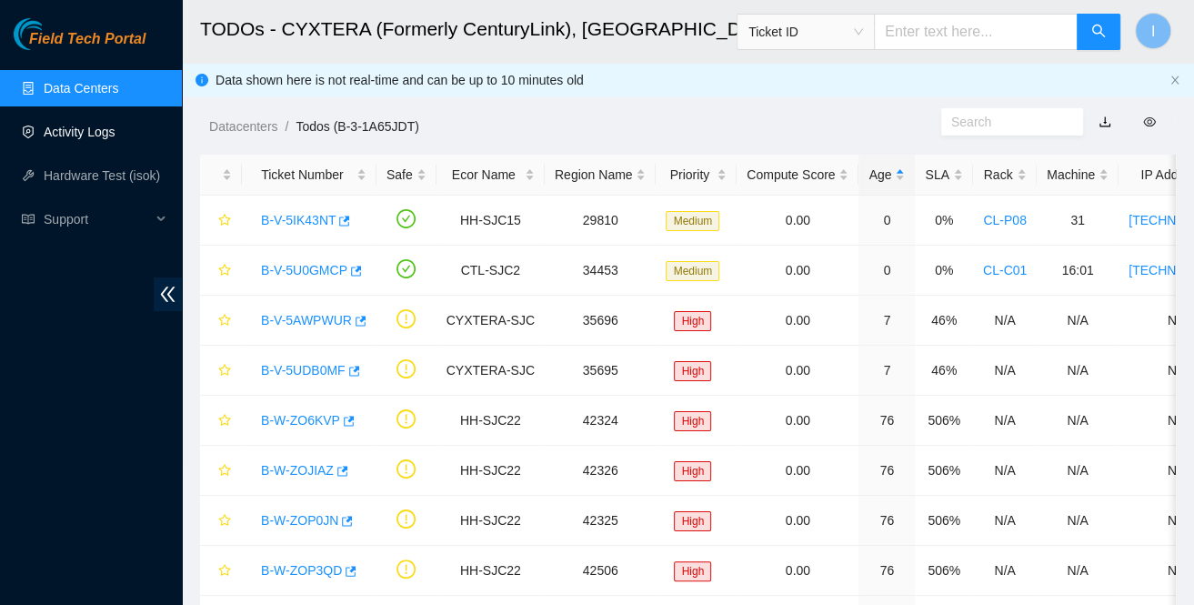
click at [76, 135] on link "Activity Logs" at bounding box center [80, 132] width 72 height 15
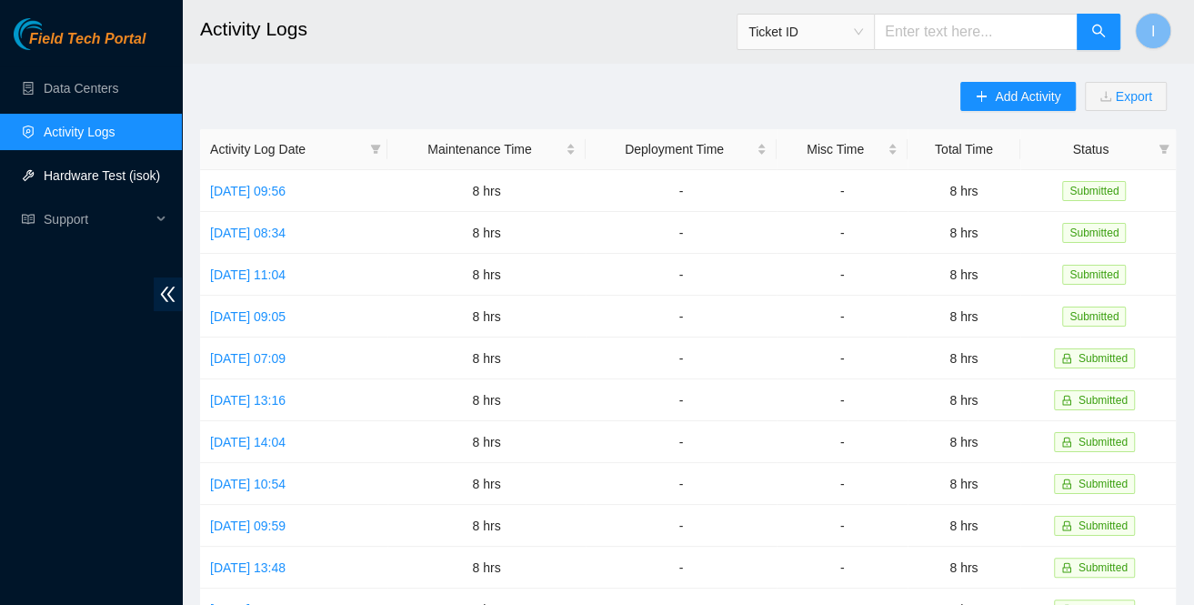
click at [86, 174] on link "Hardware Test (isok)" at bounding box center [102, 175] width 116 height 15
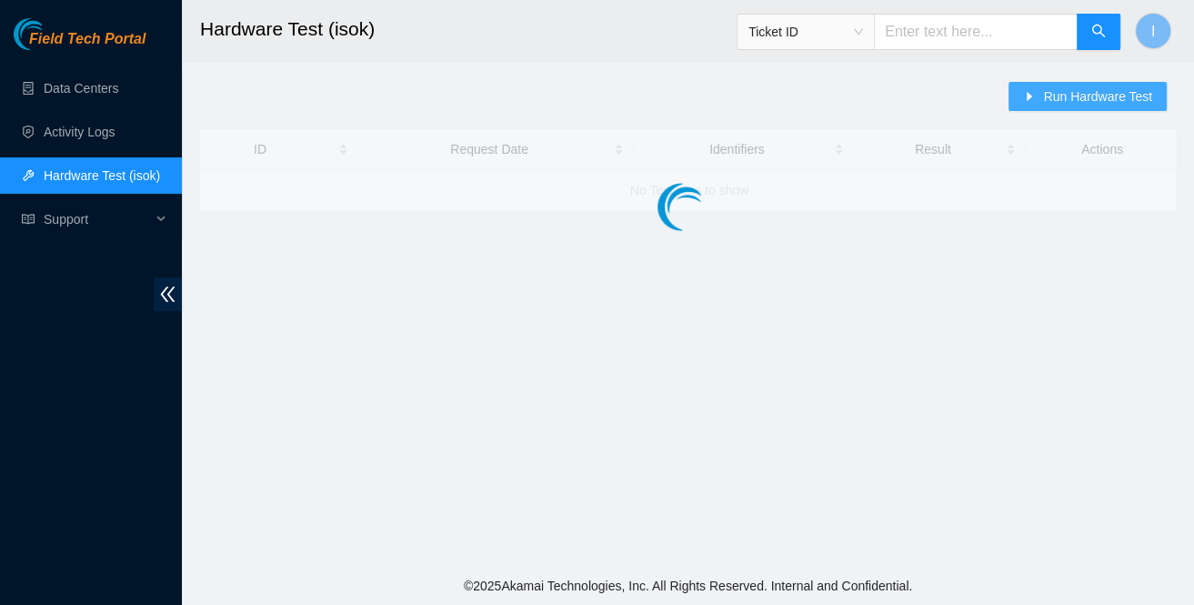
click at [1135, 101] on span "Run Hardware Test" at bounding box center [1097, 96] width 109 height 20
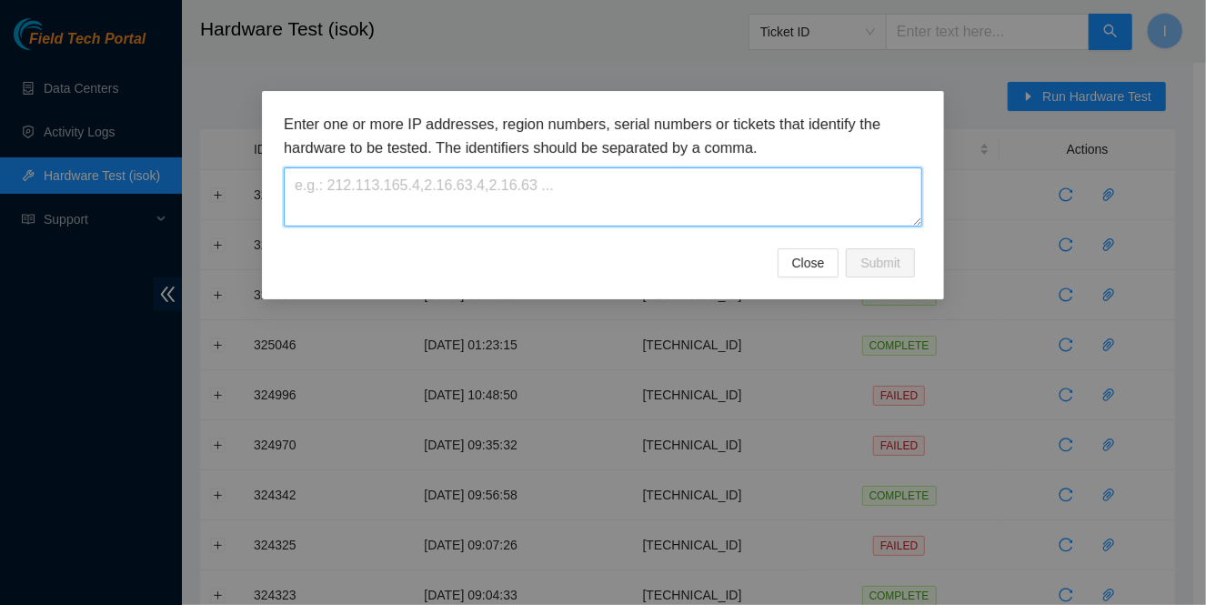
click at [647, 193] on textarea at bounding box center [603, 196] width 639 height 59
paste textarea "184.28.225.35"
type textarea "184.28.225.35"
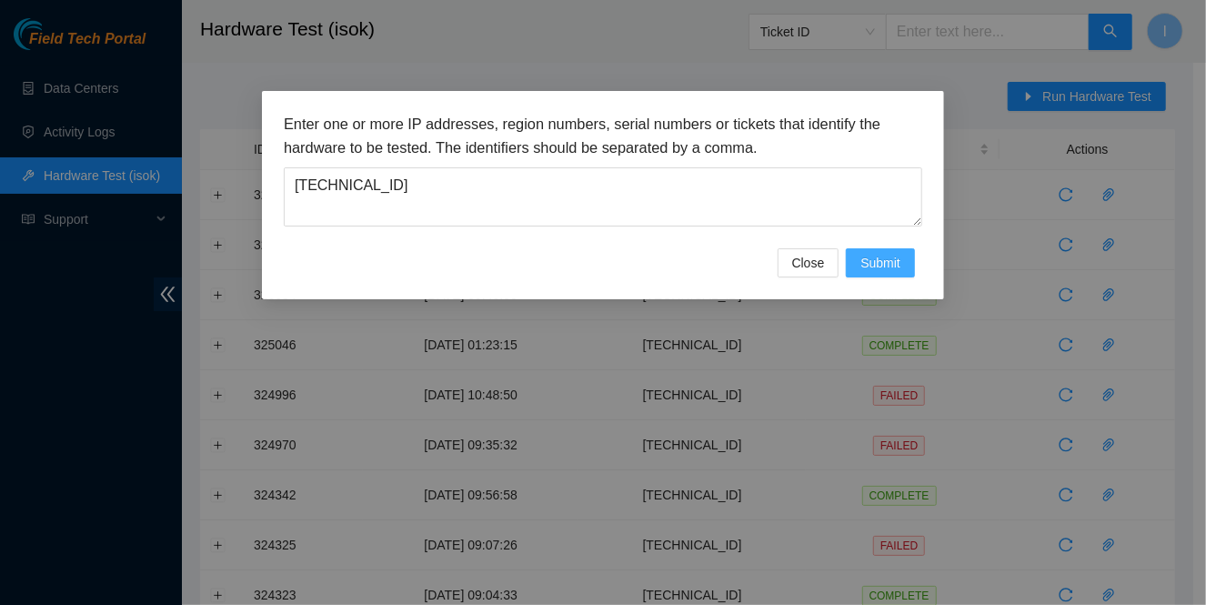
click at [894, 254] on span "Submit" at bounding box center [881, 263] width 40 height 20
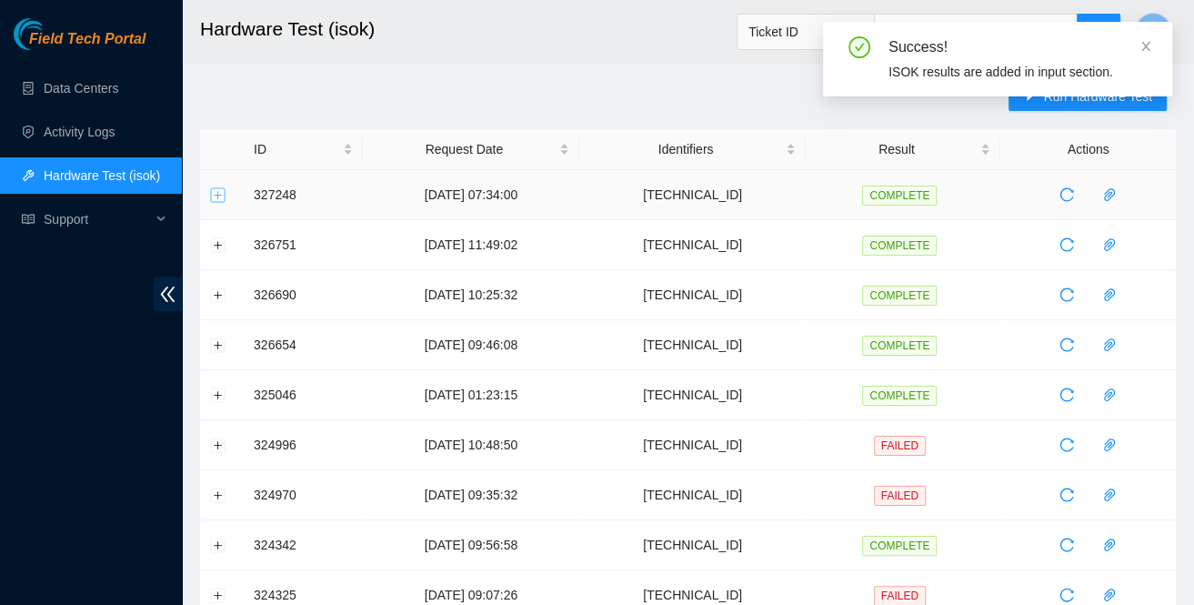
click at [223, 192] on button "Expand row" at bounding box center [218, 194] width 15 height 15
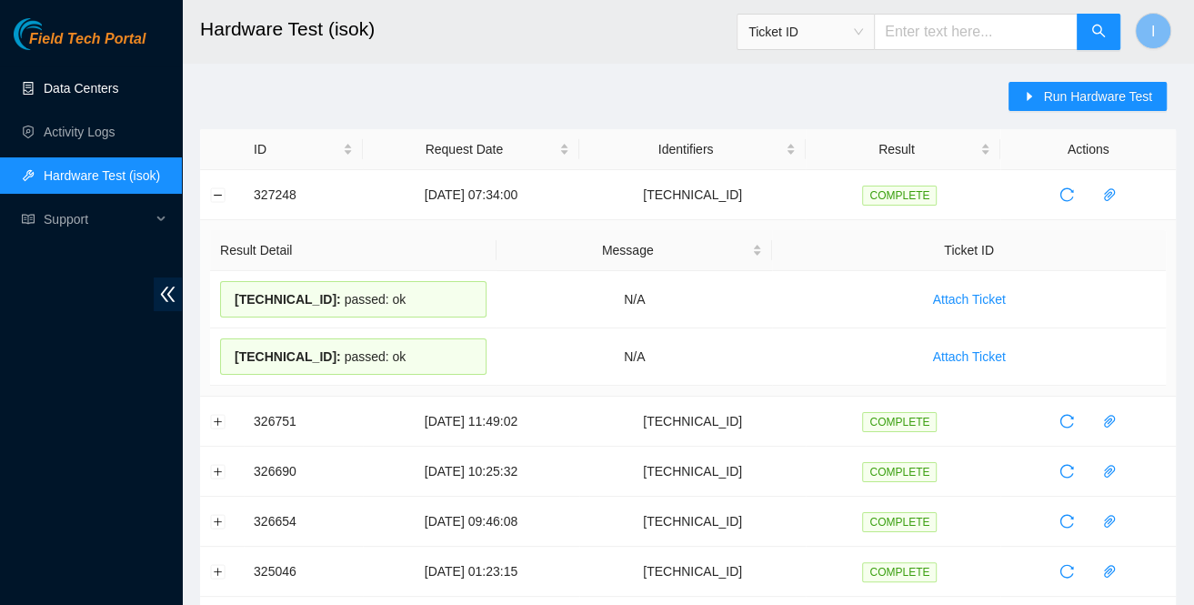
click at [99, 81] on link "Data Centers" at bounding box center [81, 88] width 75 height 15
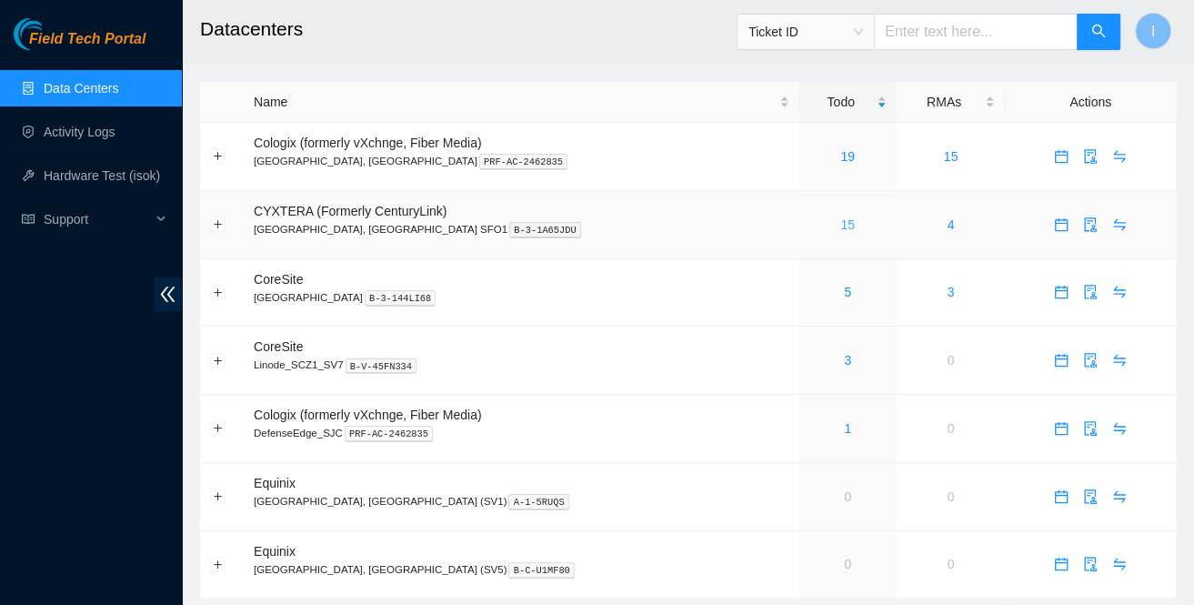
click at [841, 222] on link "15" at bounding box center [848, 224] width 15 height 15
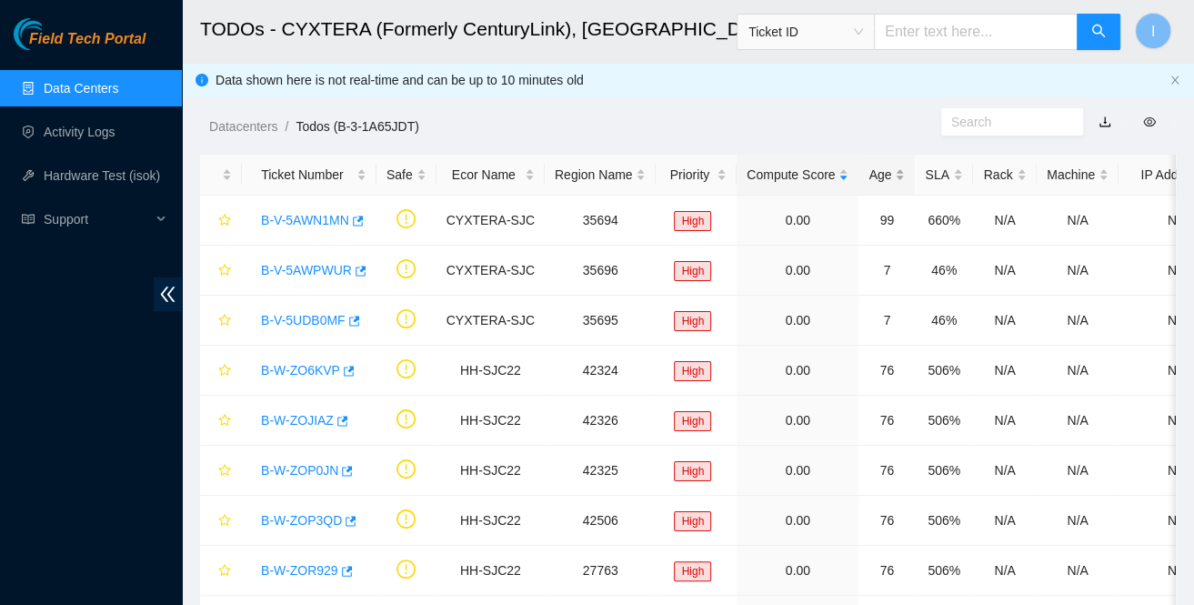
click at [869, 165] on div "Age" at bounding box center [887, 175] width 36 height 20
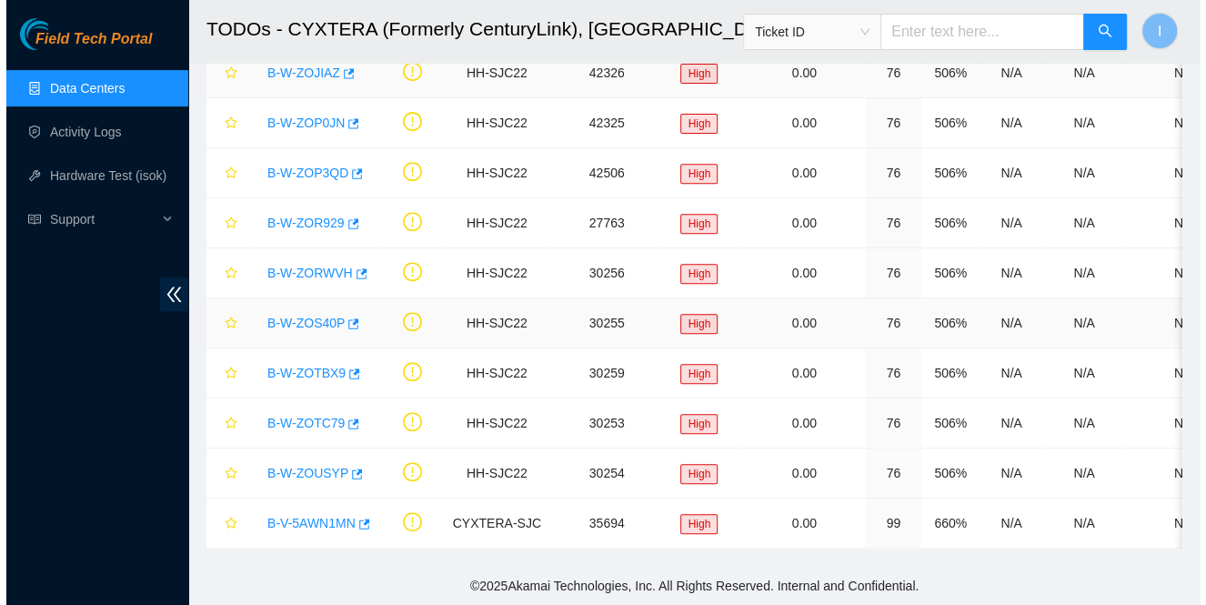
scroll to position [76, 0]
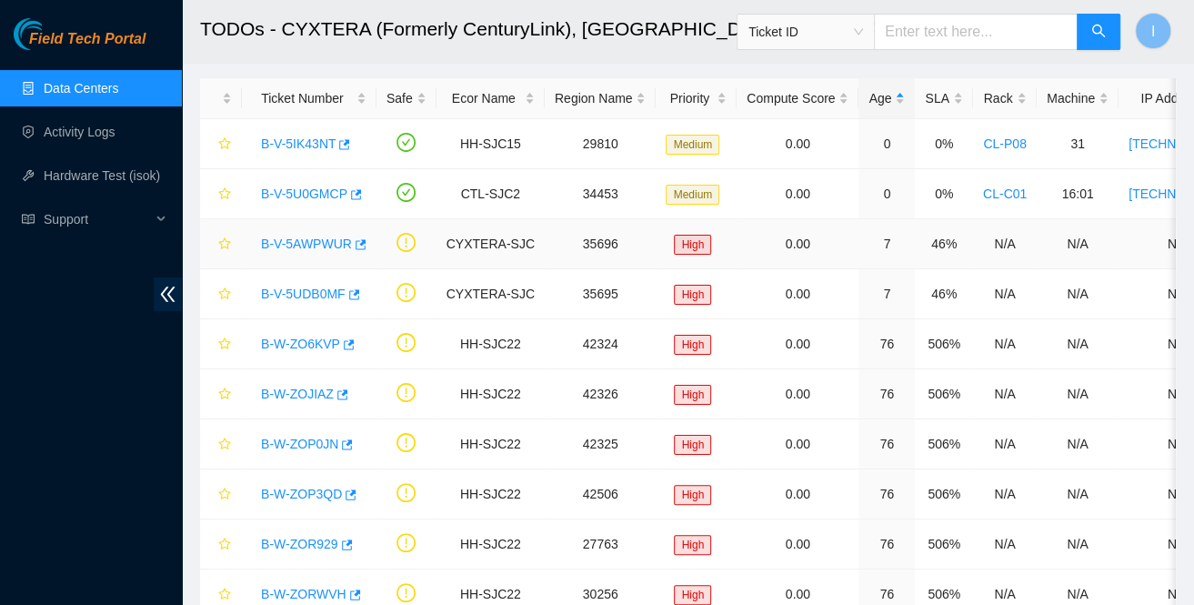
click at [280, 238] on link "B-V-5AWPWUR" at bounding box center [306, 244] width 91 height 15
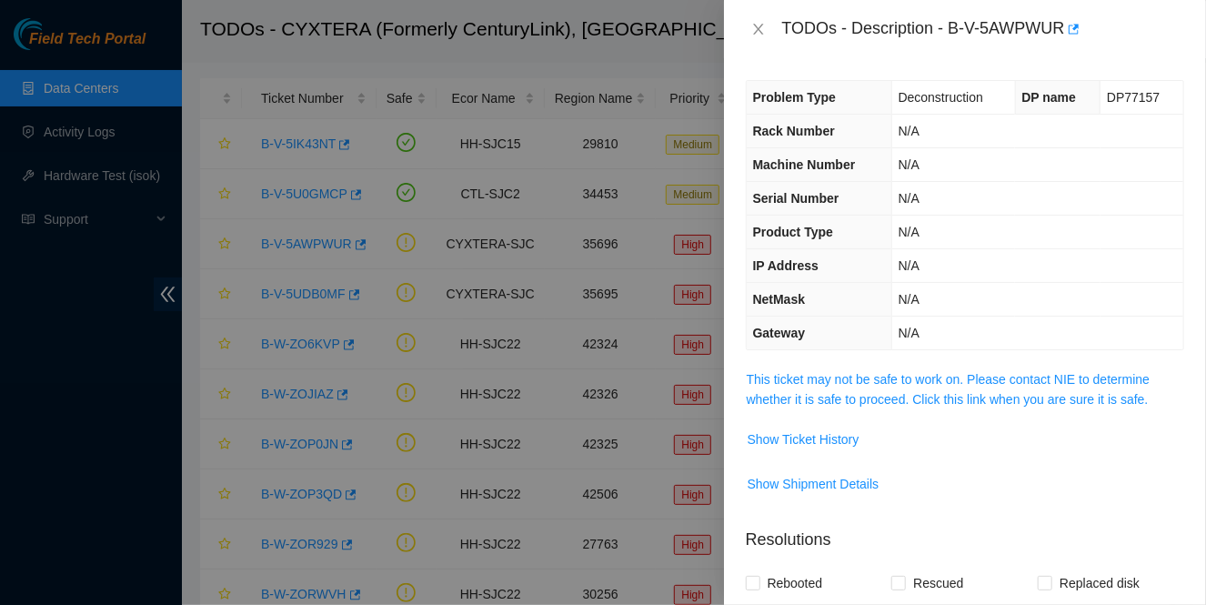
click at [853, 328] on th "Gateway" at bounding box center [820, 334] width 146 height 34
click at [854, 377] on link "This ticket may not be safe to work on. Please contact NIE to determine whether…" at bounding box center [949, 389] width 404 height 35
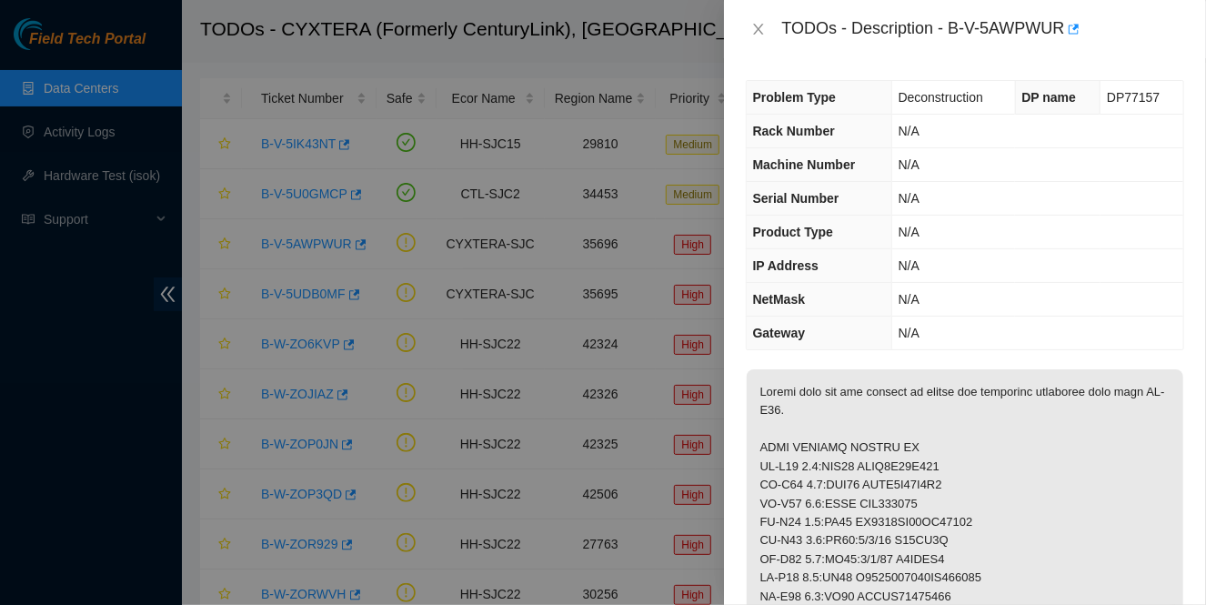
click at [528, 297] on div at bounding box center [603, 302] width 1206 height 605
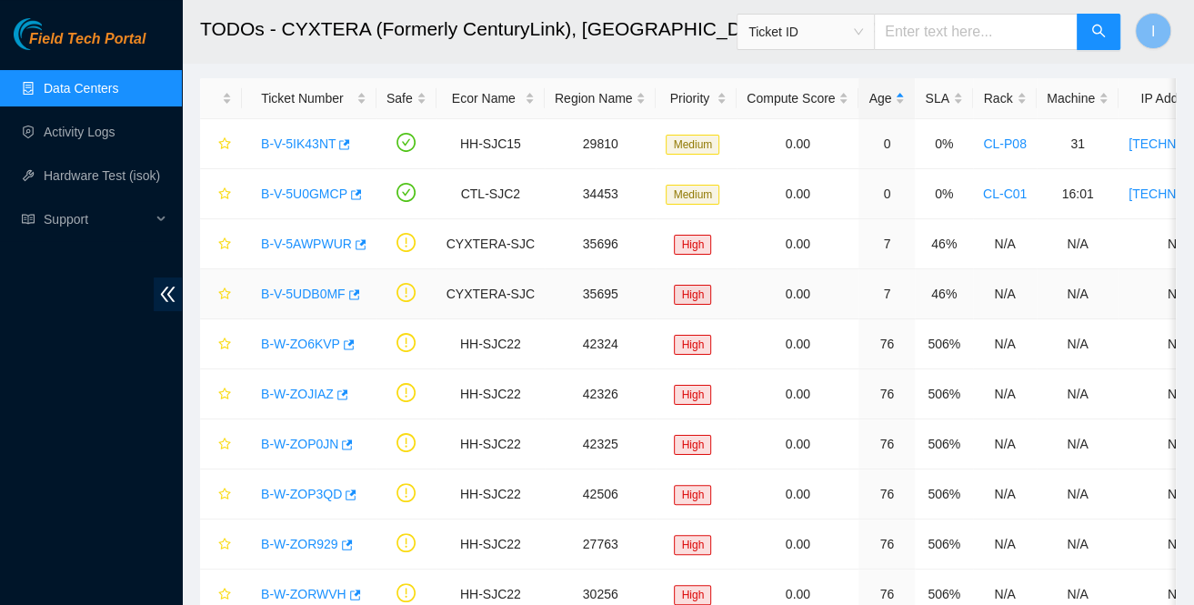
click at [286, 290] on link "B-V-5UDB0MF" at bounding box center [303, 294] width 85 height 15
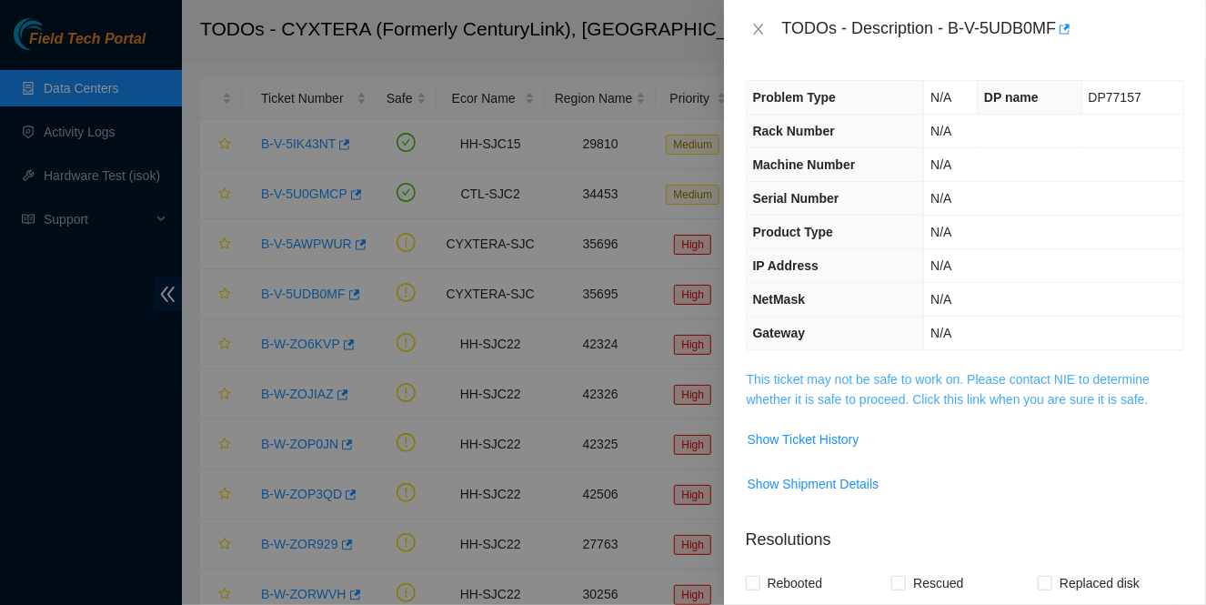
click at [800, 382] on link "This ticket may not be safe to work on. Please contact NIE to determine whether…" at bounding box center [949, 389] width 404 height 35
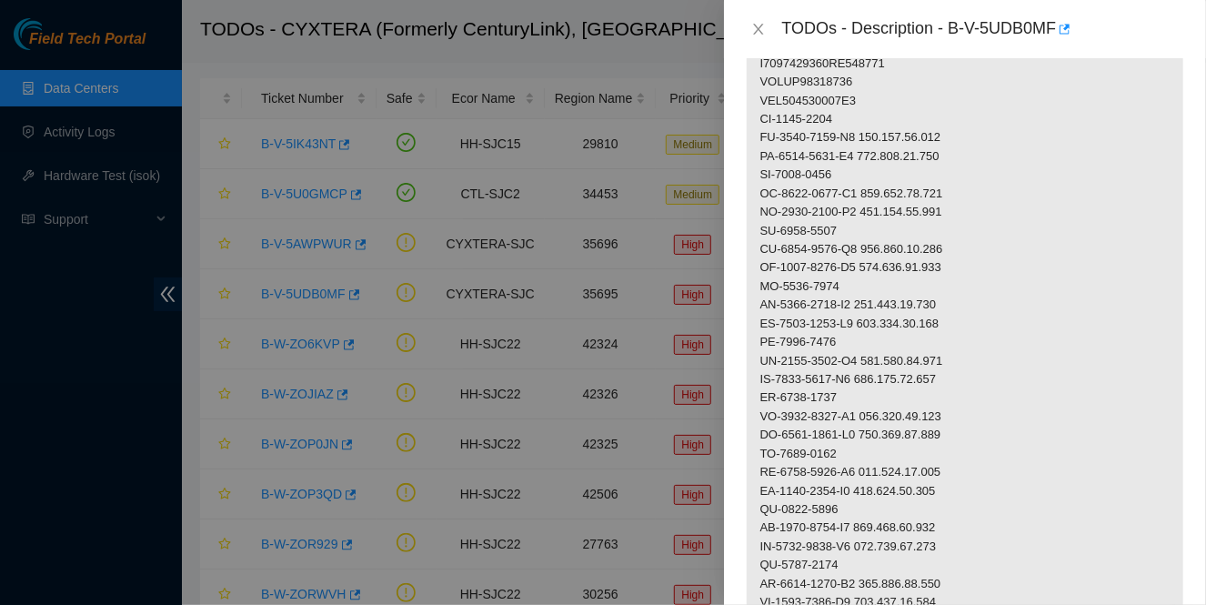
click at [553, 348] on div at bounding box center [603, 302] width 1206 height 605
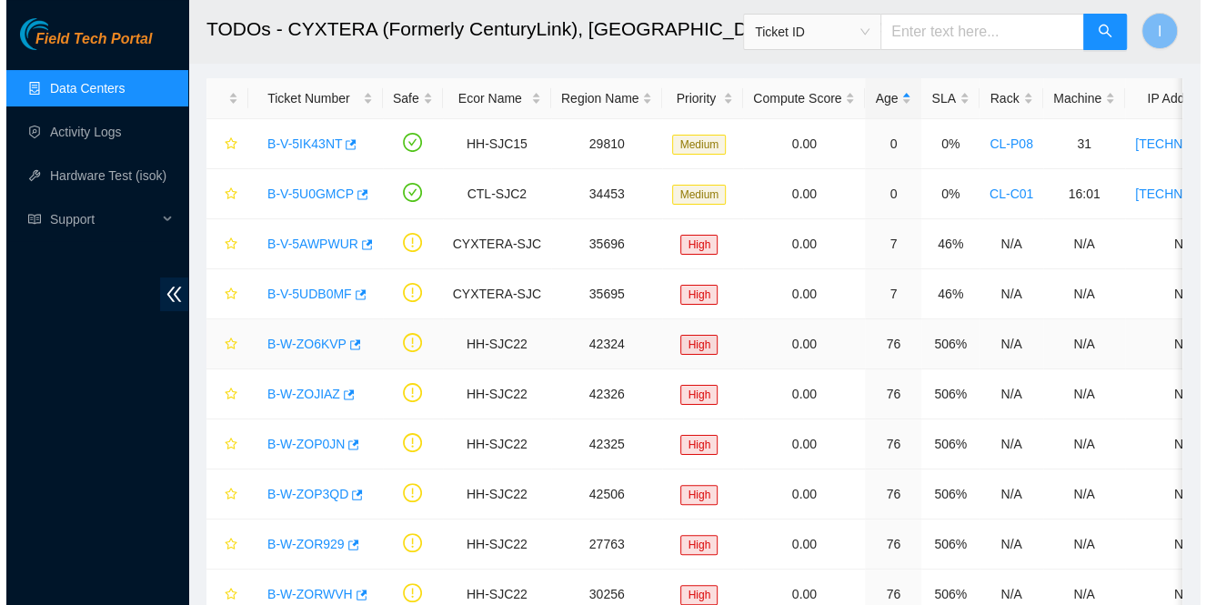
scroll to position [468, 0]
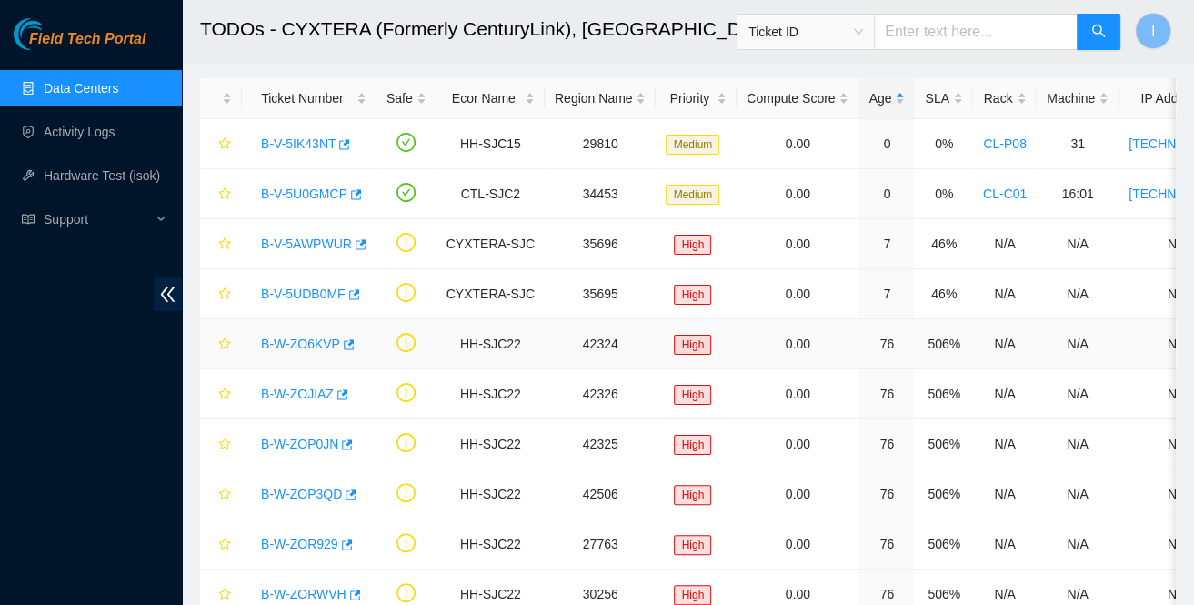
click at [307, 342] on link "B-W-ZO6KVP" at bounding box center [300, 344] width 79 height 15
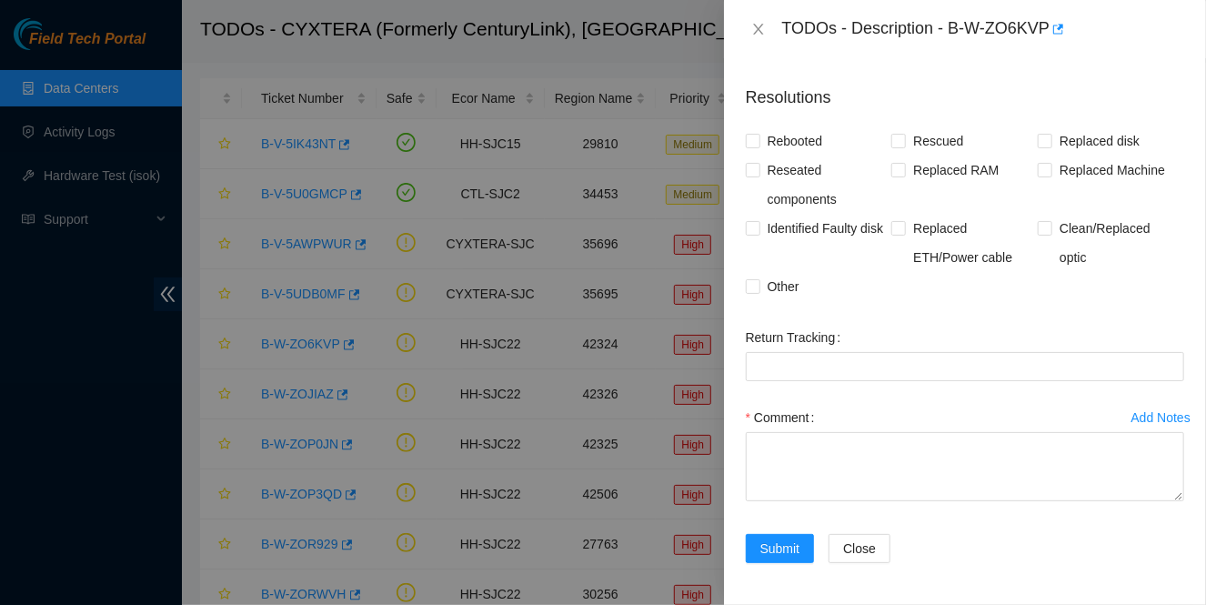
scroll to position [111, 0]
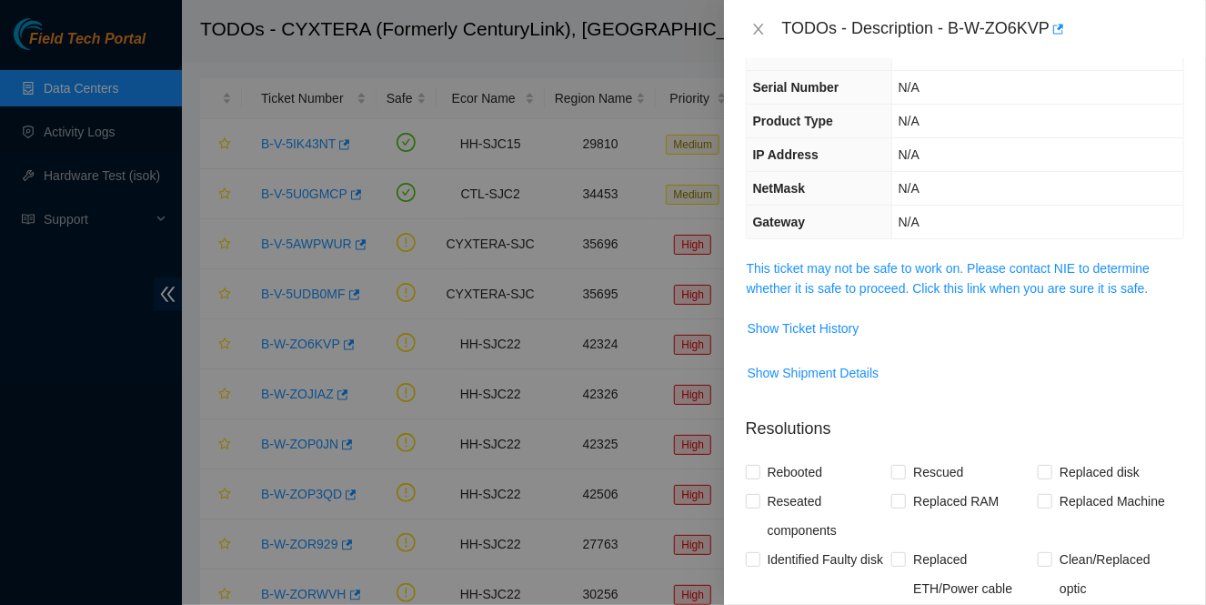
click at [795, 254] on div "Problem Type Deconstruction DP name DP80772 Rack Number N/A Machine Number N/A …" at bounding box center [965, 331] width 482 height 547
click at [800, 271] on link "This ticket may not be safe to work on. Please contact NIE to determine whether…" at bounding box center [949, 278] width 404 height 35
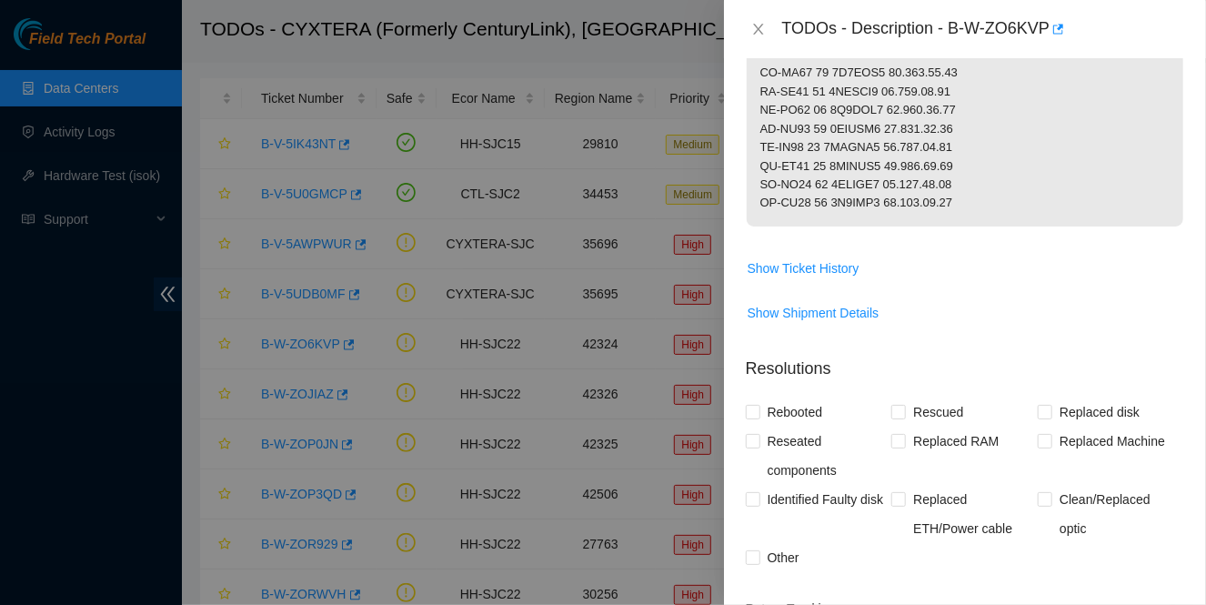
click at [599, 328] on div at bounding box center [603, 302] width 1206 height 605
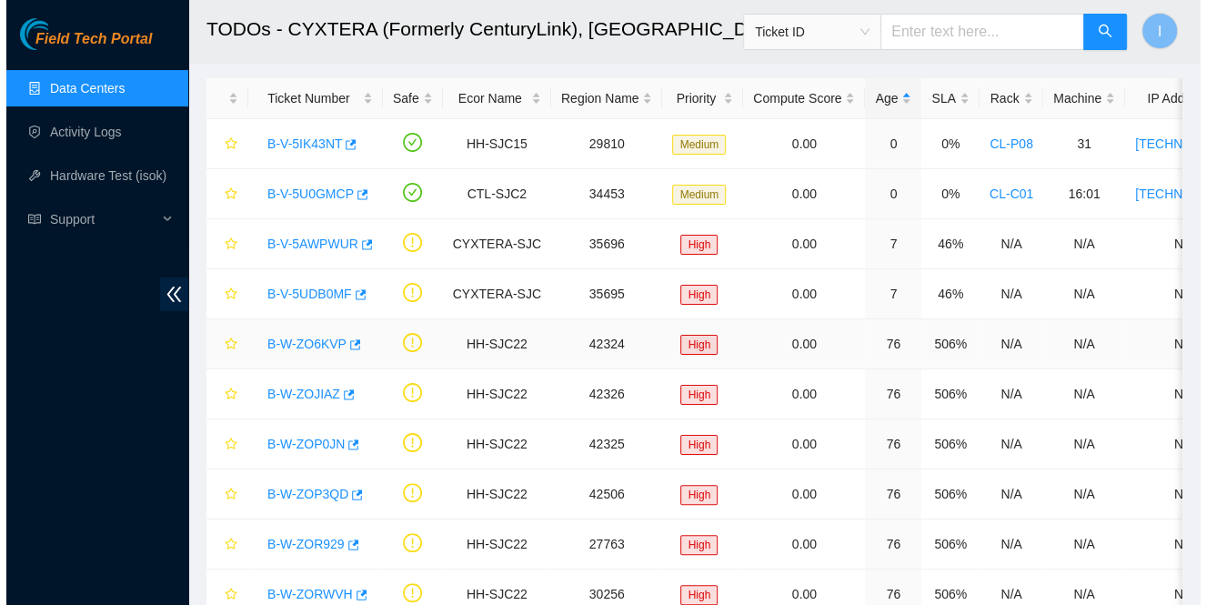
scroll to position [468, 0]
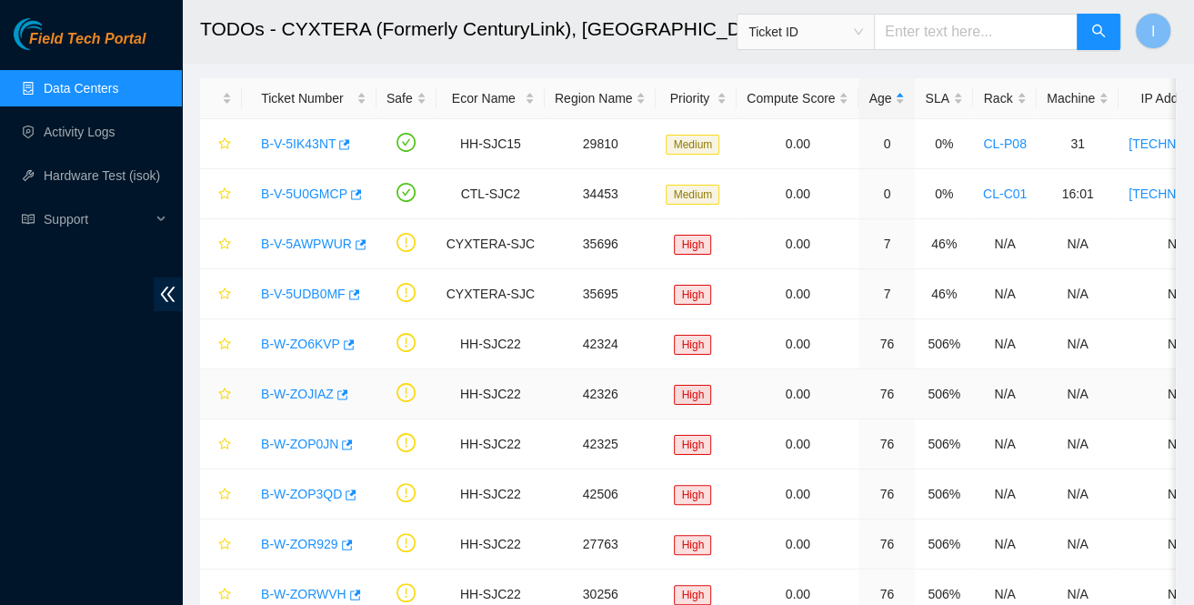
click at [282, 391] on link "B-W-ZOJIAZ" at bounding box center [297, 394] width 73 height 15
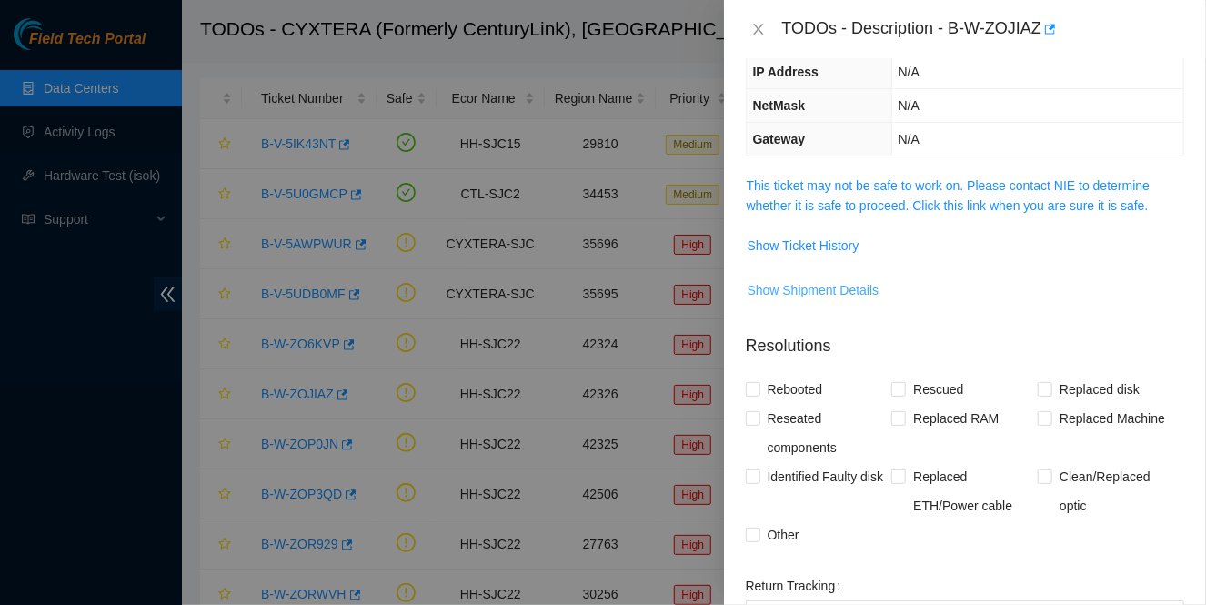
scroll to position [28, 0]
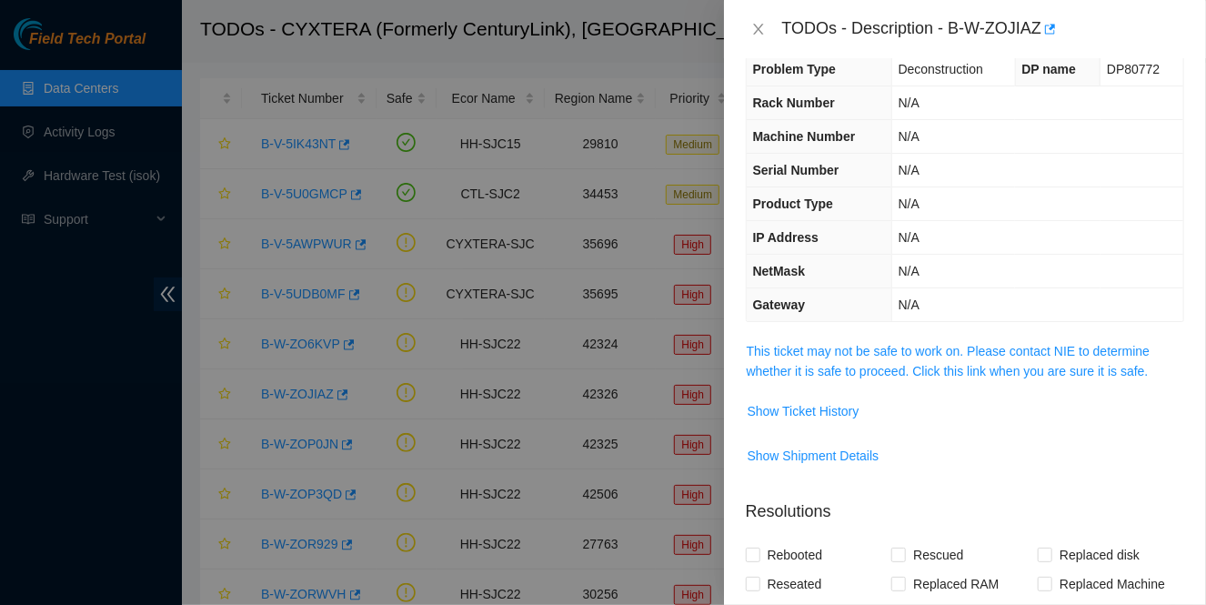
click at [841, 358] on span "This ticket may not be safe to work on. Please contact NIE to determine whether…" at bounding box center [965, 361] width 437 height 40
click at [841, 369] on link "This ticket may not be safe to work on. Please contact NIE to determine whether…" at bounding box center [949, 361] width 404 height 35
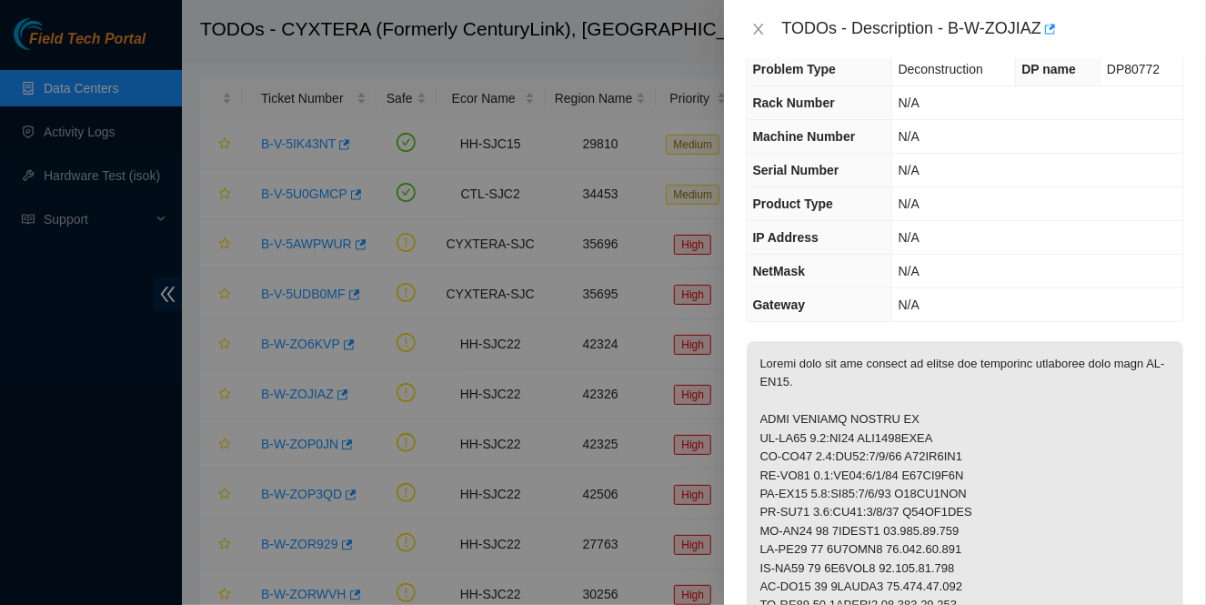
click at [652, 384] on div at bounding box center [603, 302] width 1206 height 605
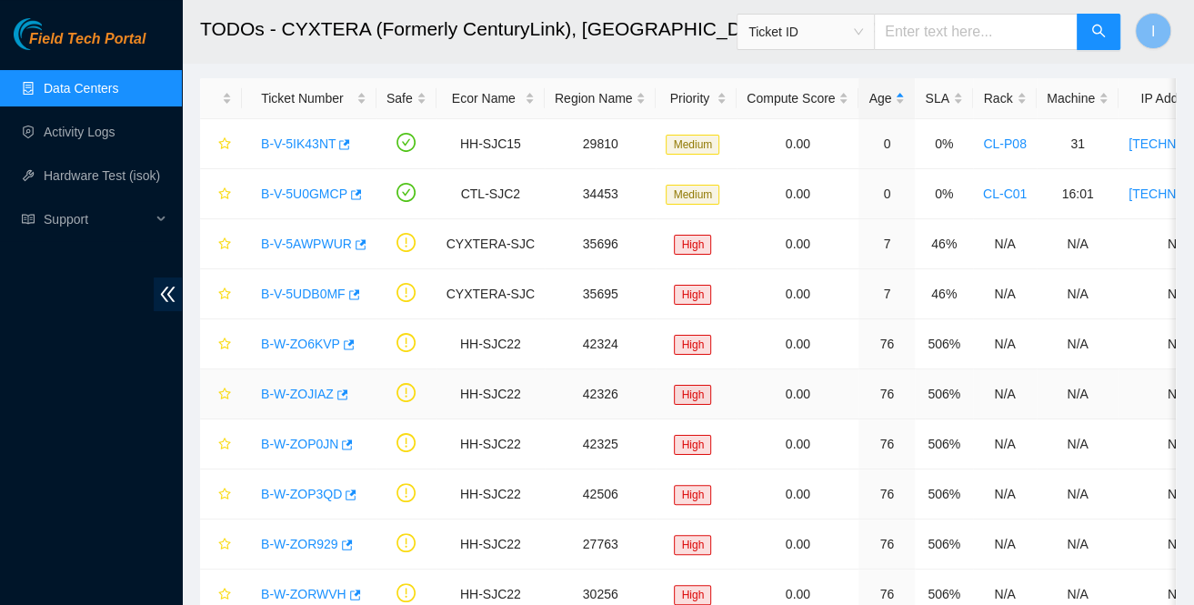
click at [293, 397] on link "B-W-ZOJIAZ" at bounding box center [297, 394] width 73 height 15
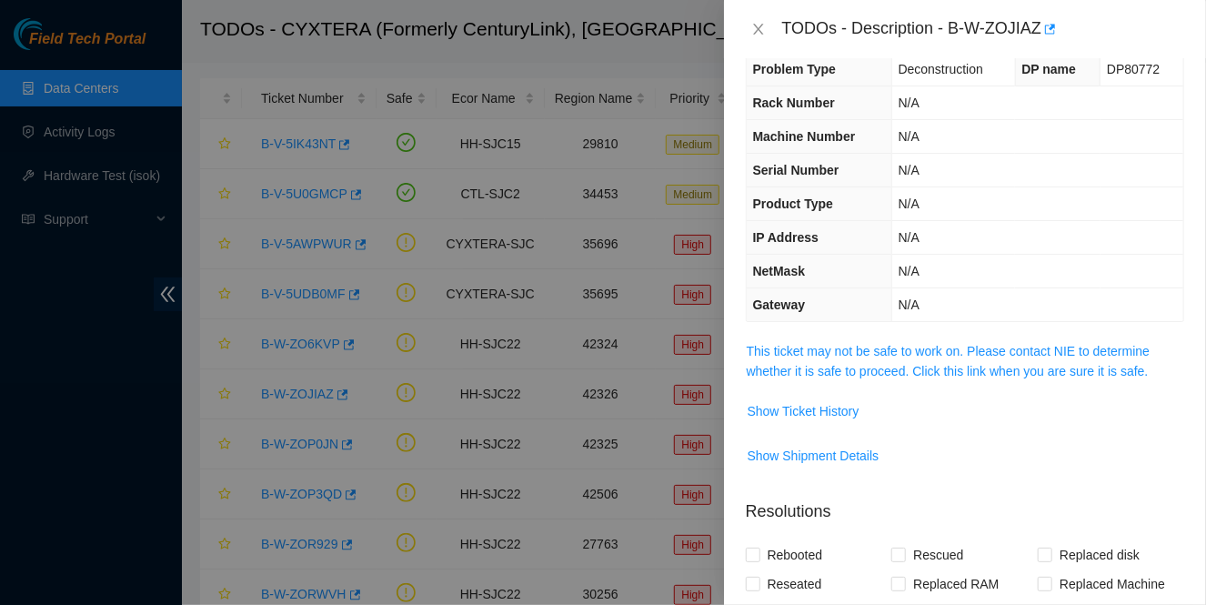
click at [470, 403] on div at bounding box center [603, 302] width 1206 height 605
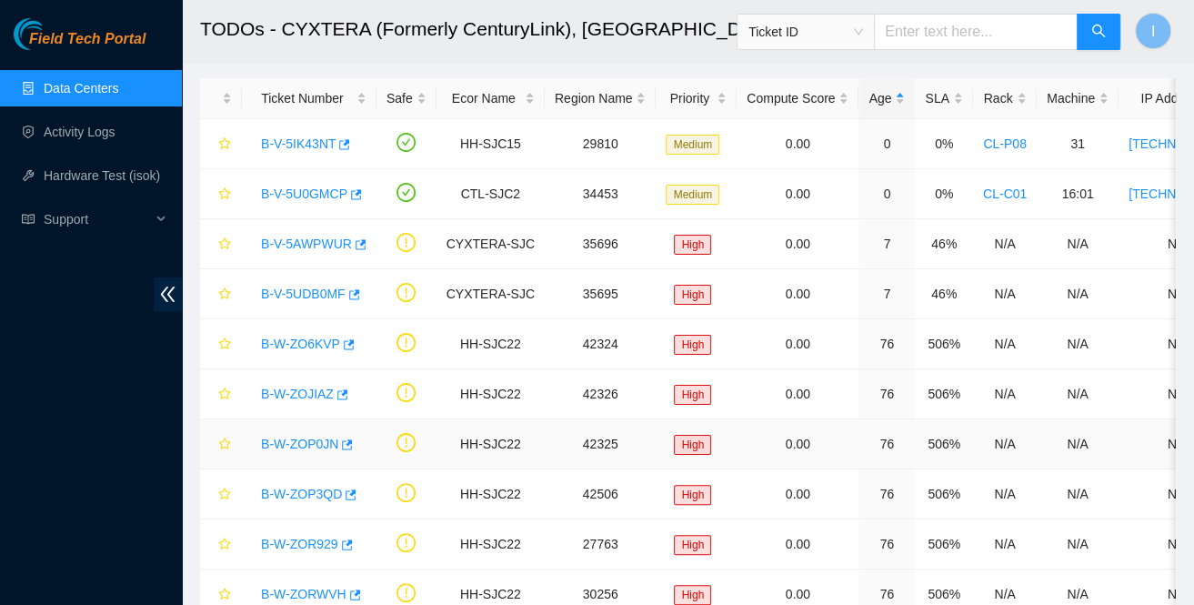
click at [282, 443] on link "B-W-ZOP0JN" at bounding box center [299, 444] width 77 height 15
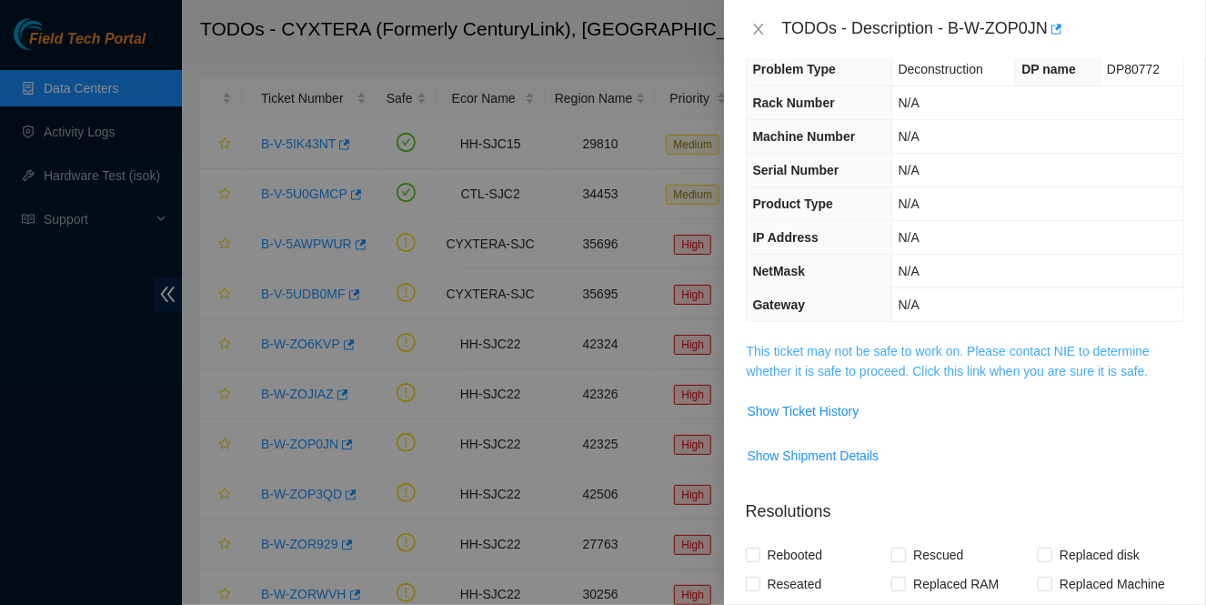
click at [760, 366] on link "This ticket may not be safe to work on. Please contact NIE to determine whether…" at bounding box center [949, 361] width 404 height 35
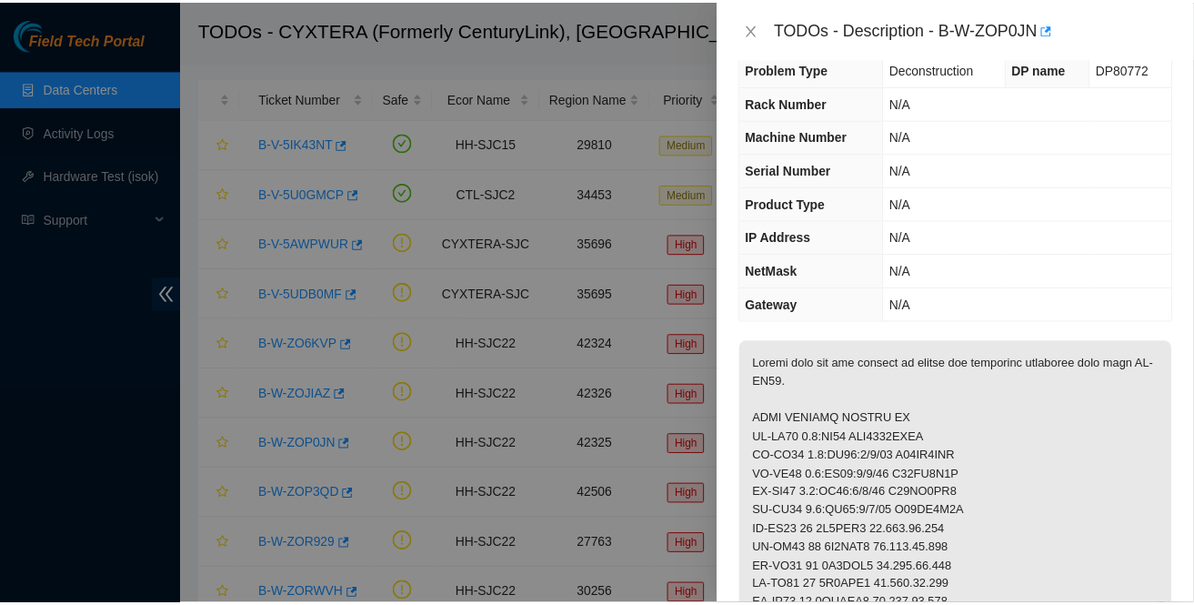
scroll to position [111, 0]
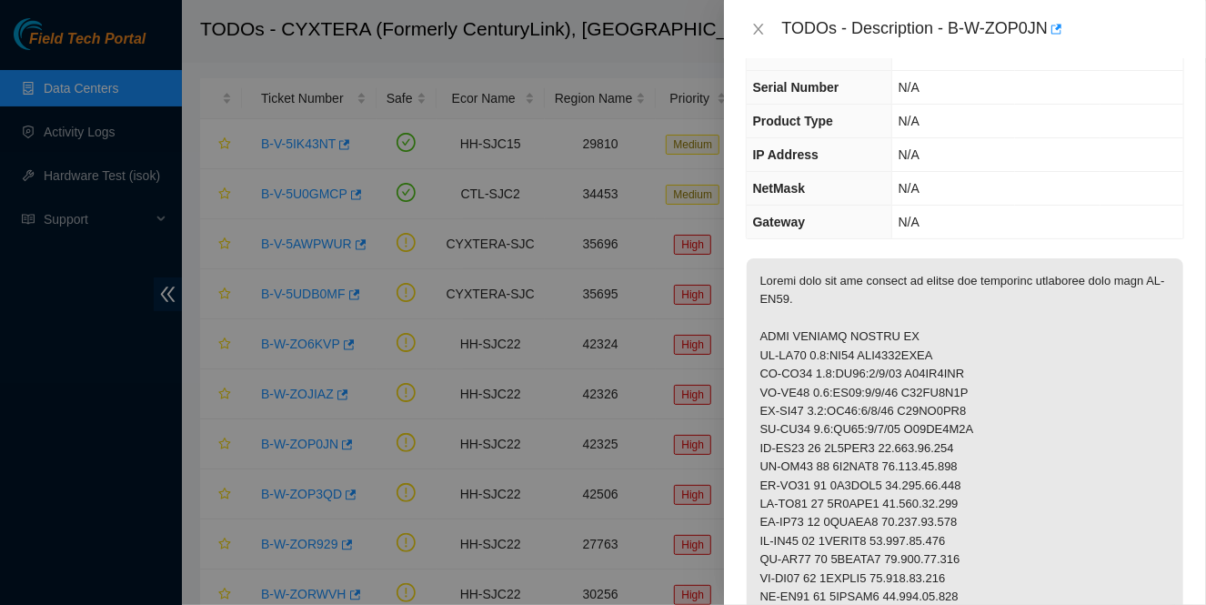
click at [615, 444] on div at bounding box center [603, 302] width 1206 height 605
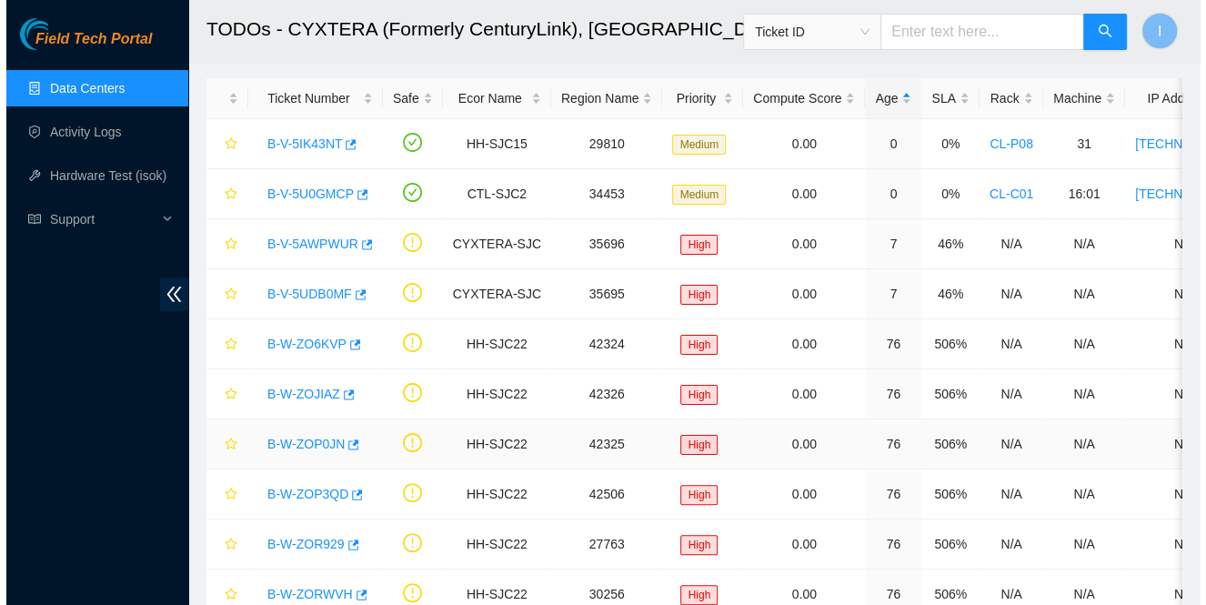
scroll to position [159, 0]
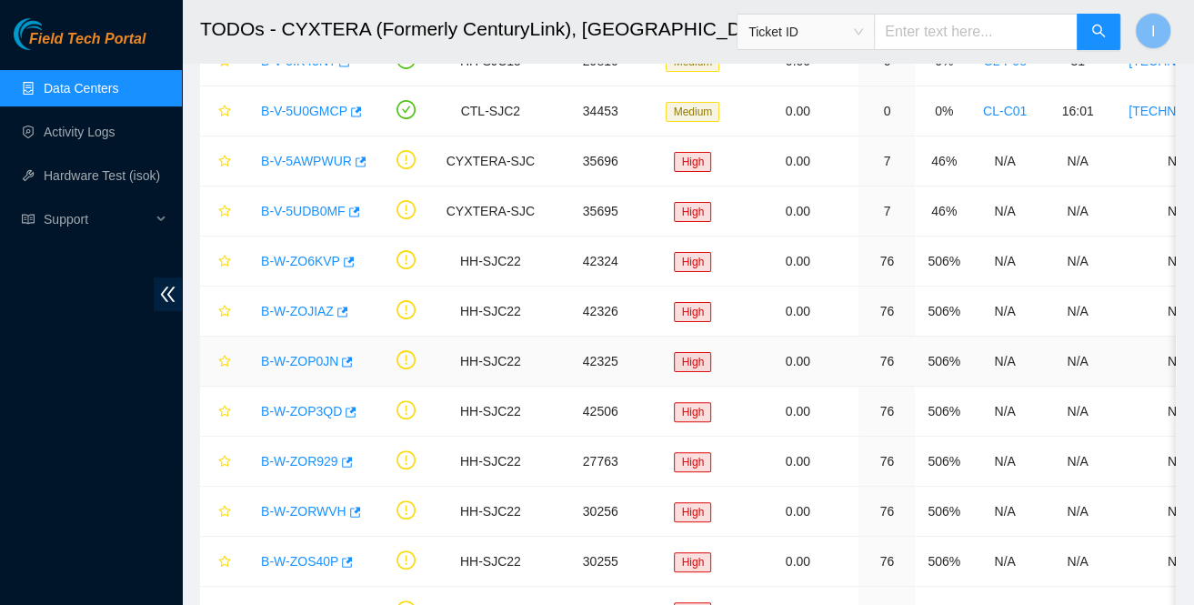
click at [300, 364] on link "B-W-ZOP0JN" at bounding box center [299, 361] width 77 height 15
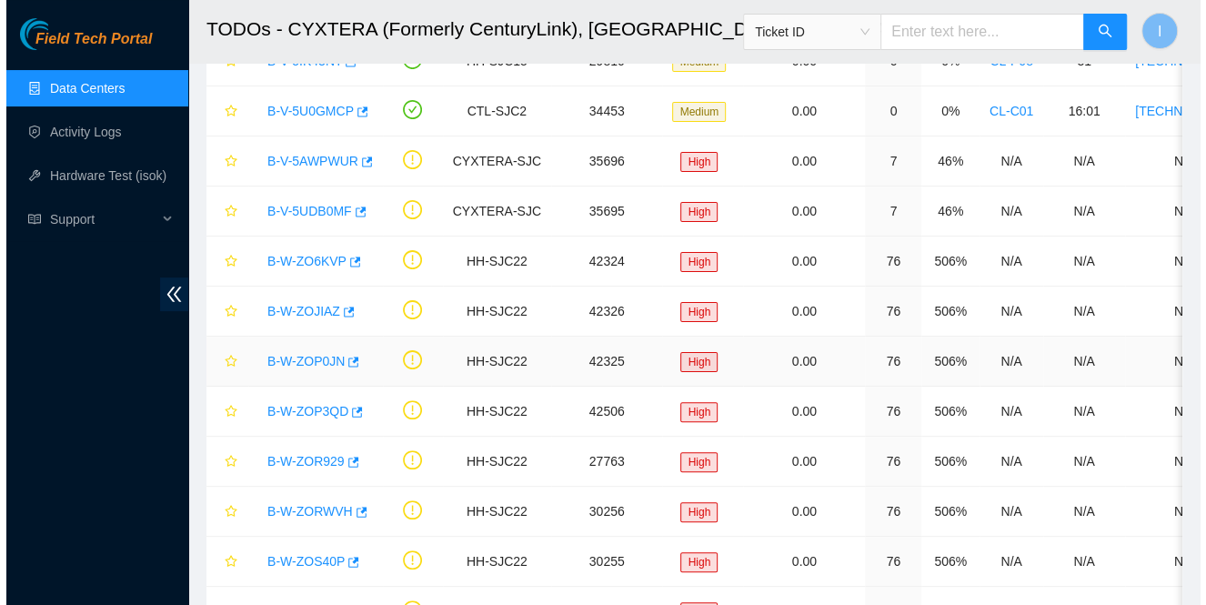
scroll to position [111, 0]
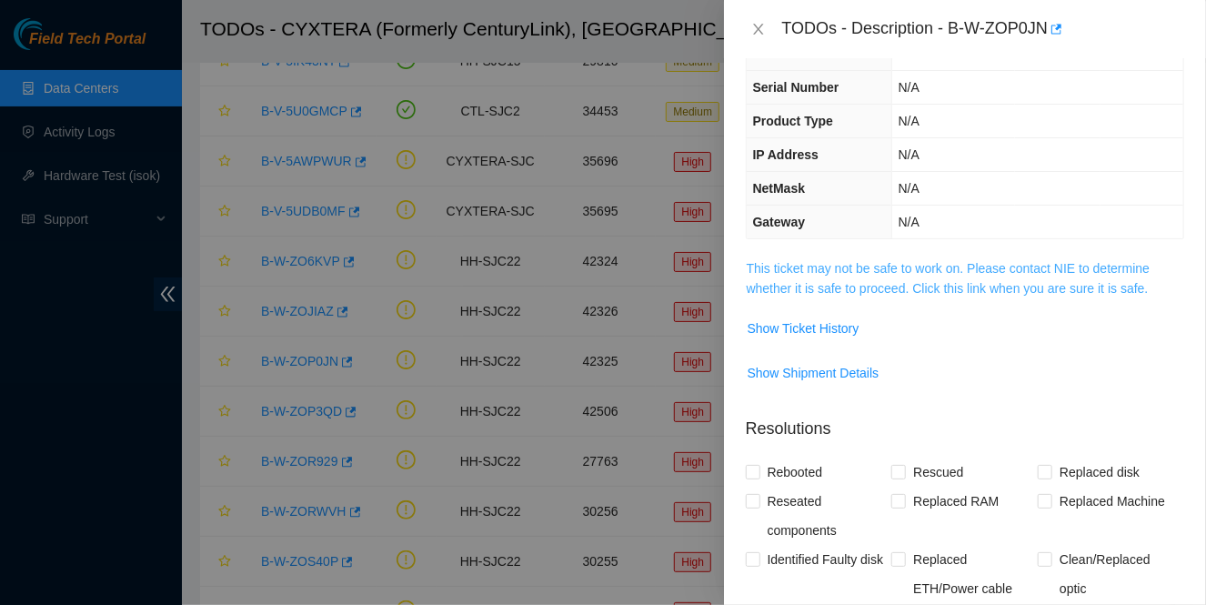
click at [818, 273] on link "This ticket may not be safe to work on. Please contact NIE to determine whether…" at bounding box center [949, 278] width 404 height 35
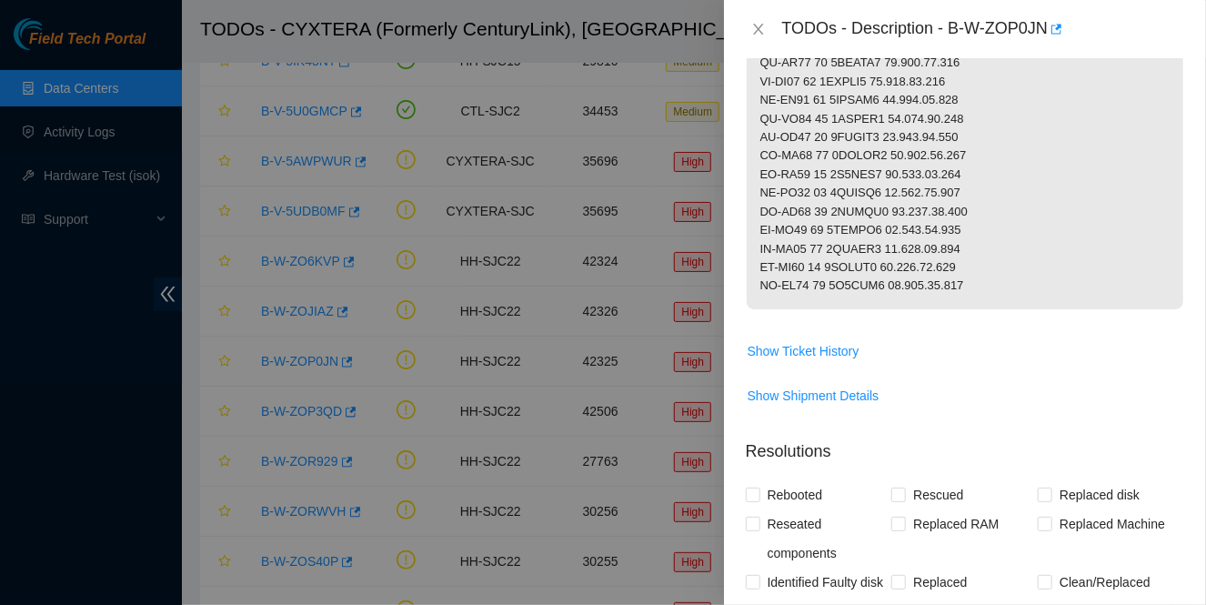
click at [613, 396] on div at bounding box center [603, 302] width 1206 height 605
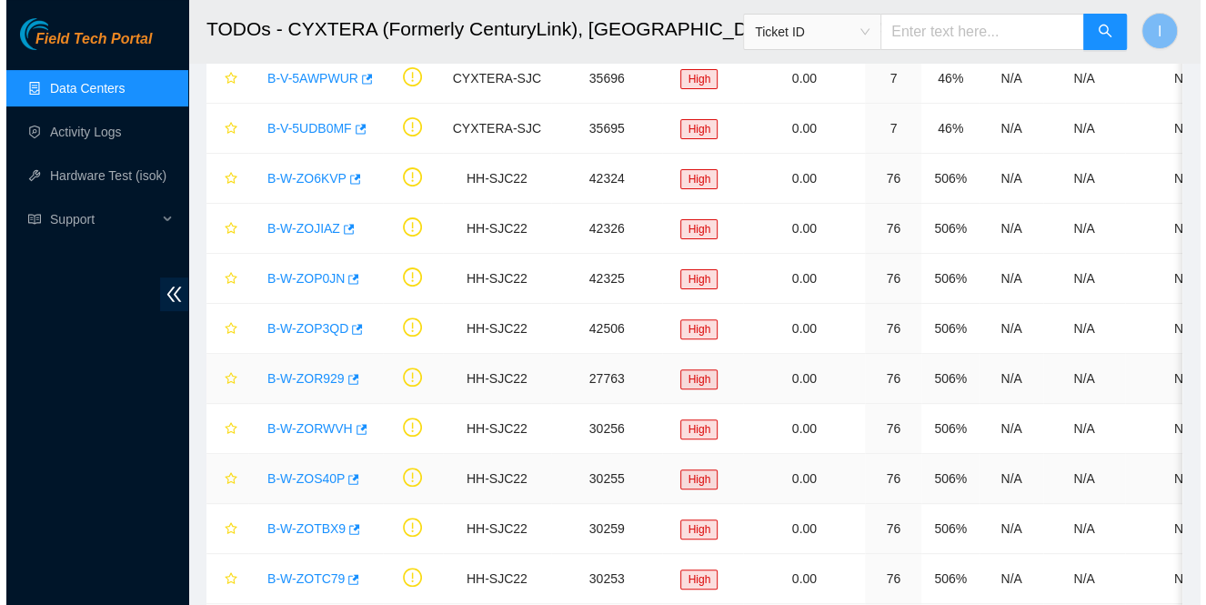
scroll to position [408, 0]
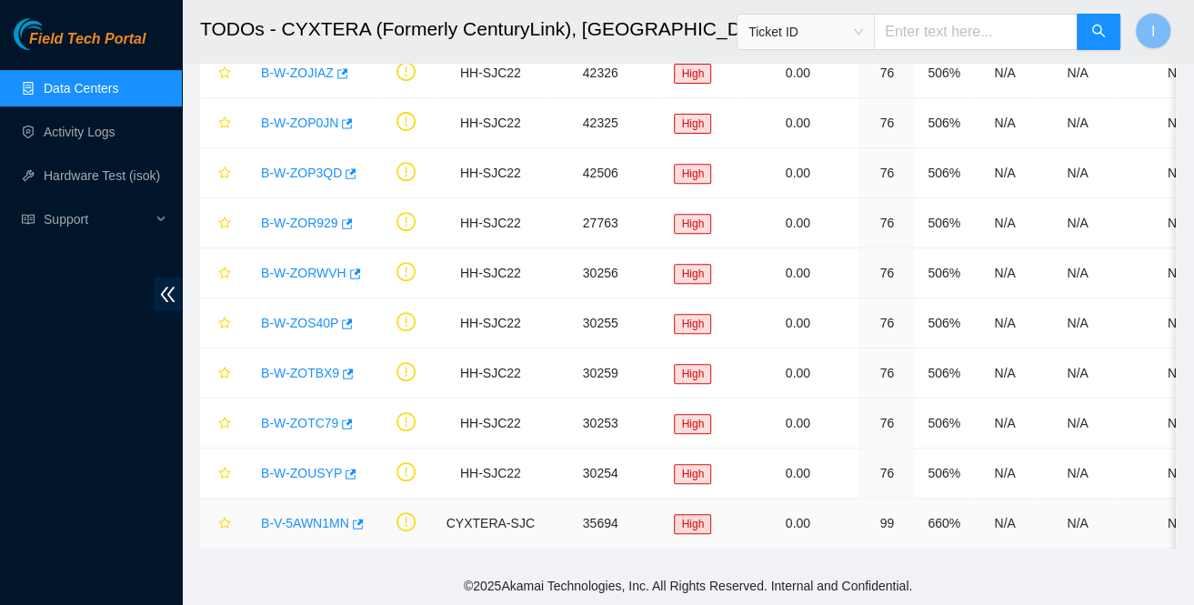
click at [295, 516] on link "B-V-5AWN1MN" at bounding box center [305, 523] width 88 height 15
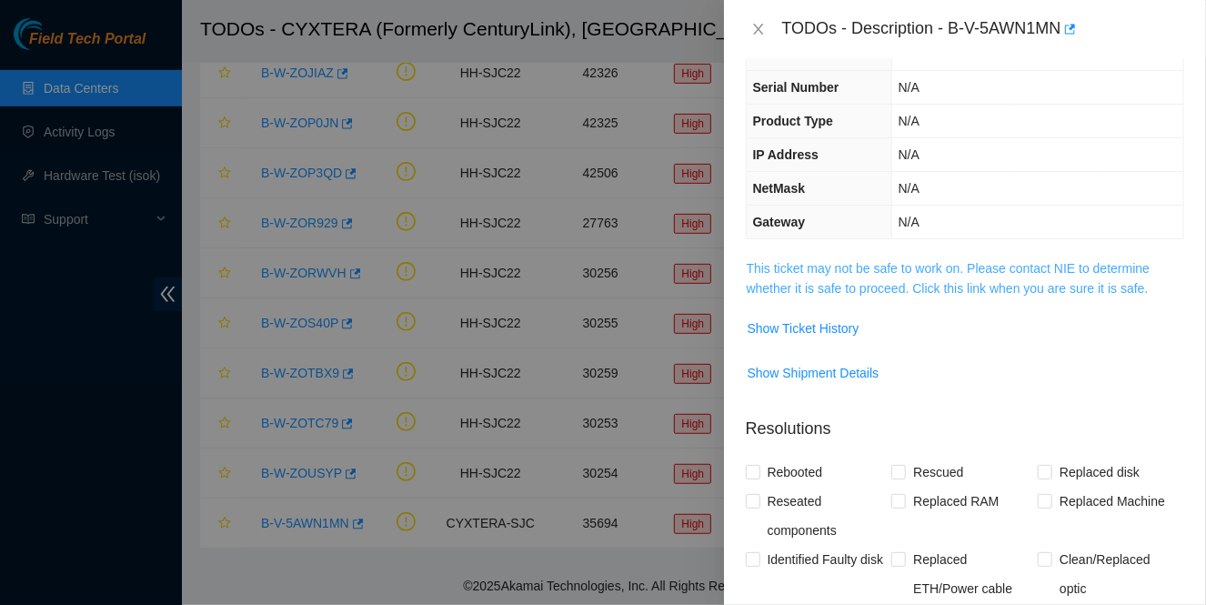
click at [827, 270] on link "This ticket may not be safe to work on. Please contact NIE to determine whether…" at bounding box center [949, 278] width 404 height 35
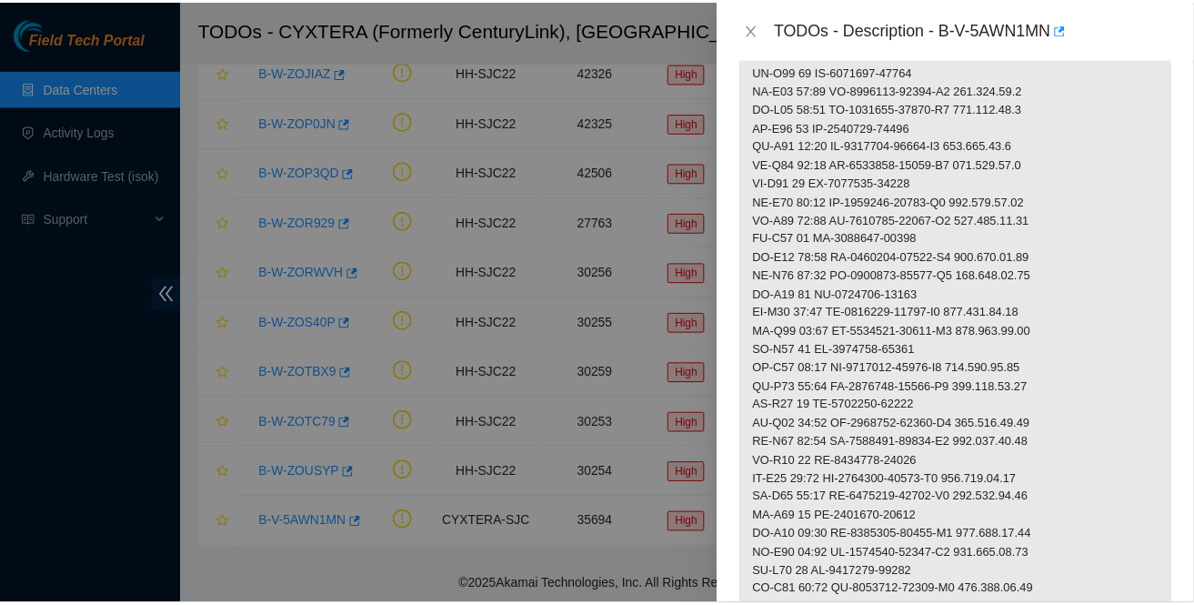
scroll to position [194, 0]
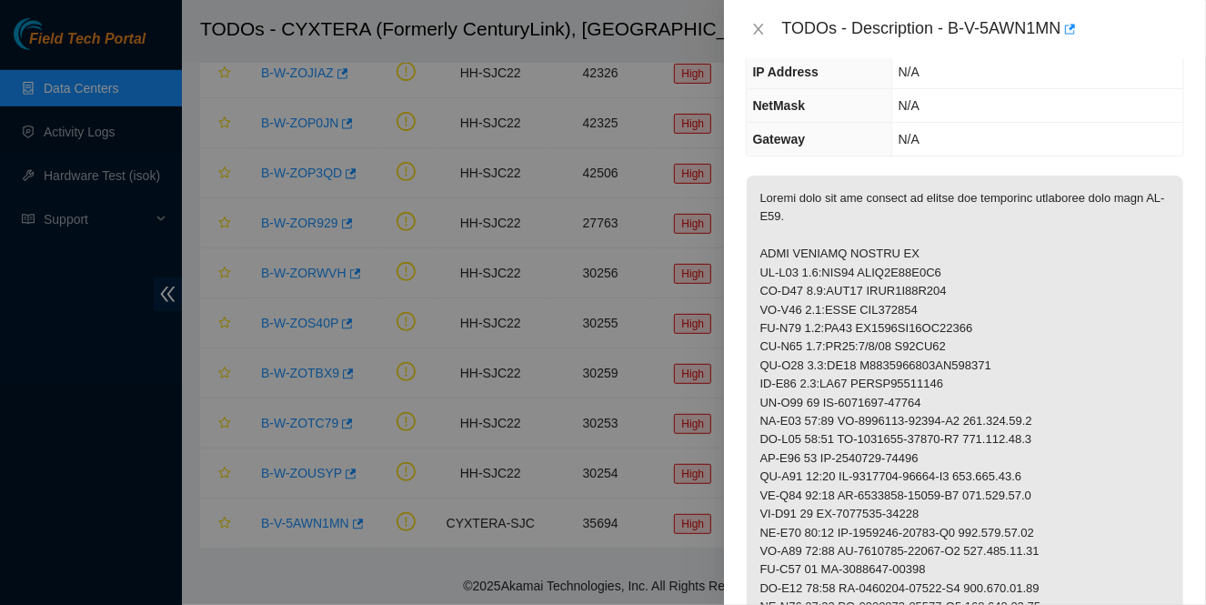
click at [630, 357] on div at bounding box center [603, 302] width 1206 height 605
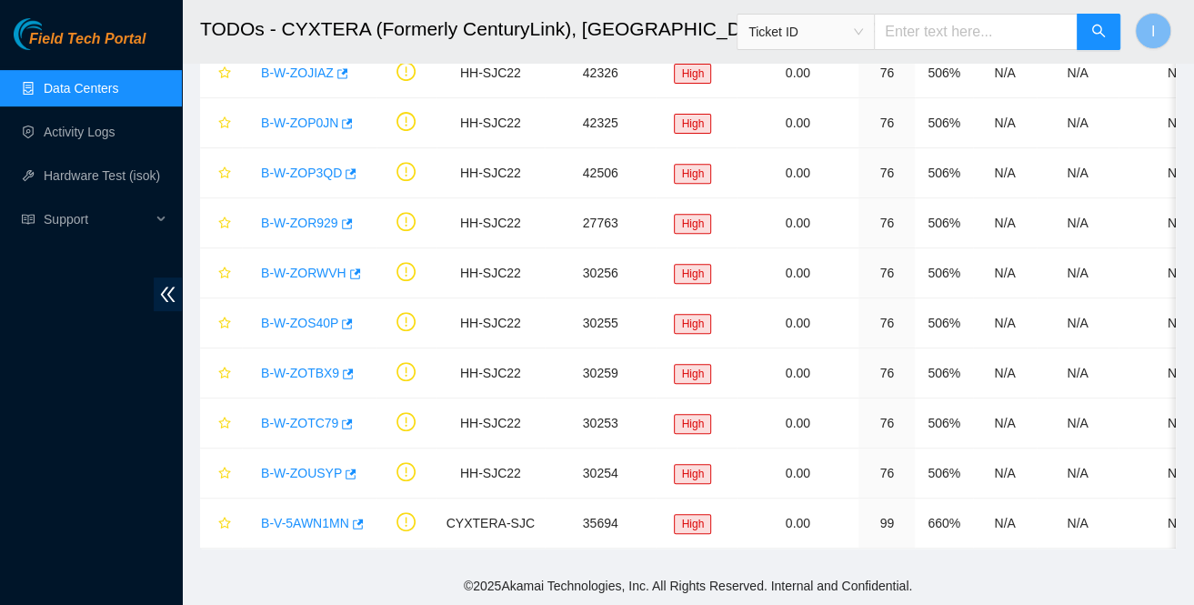
scroll to position [0, 0]
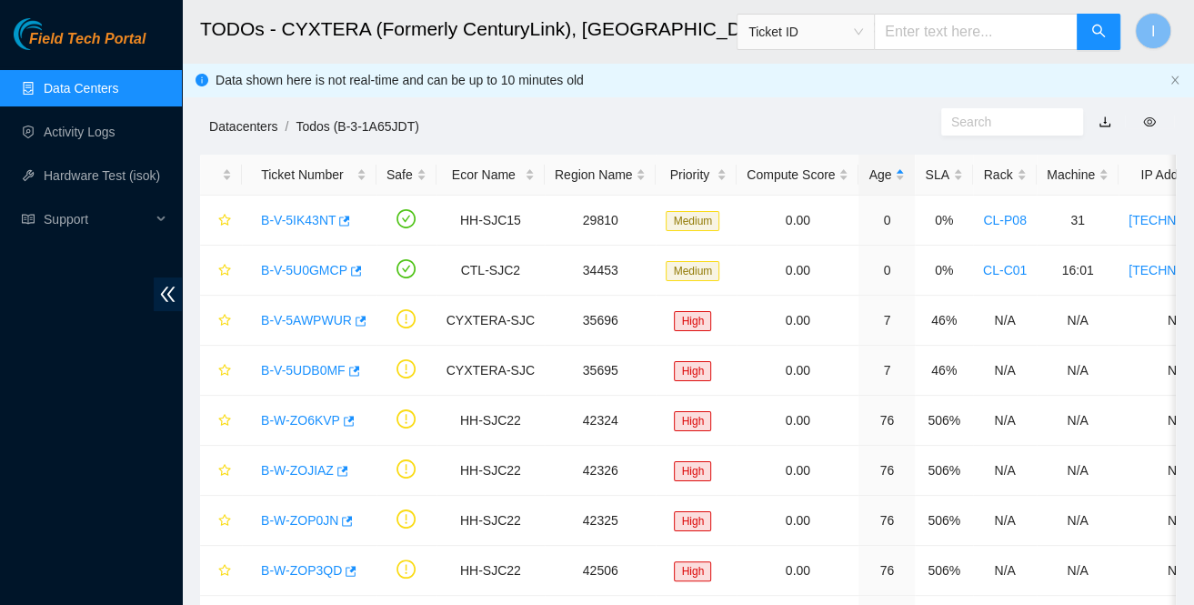
click at [267, 130] on link "Datacenters" at bounding box center [243, 126] width 68 height 15
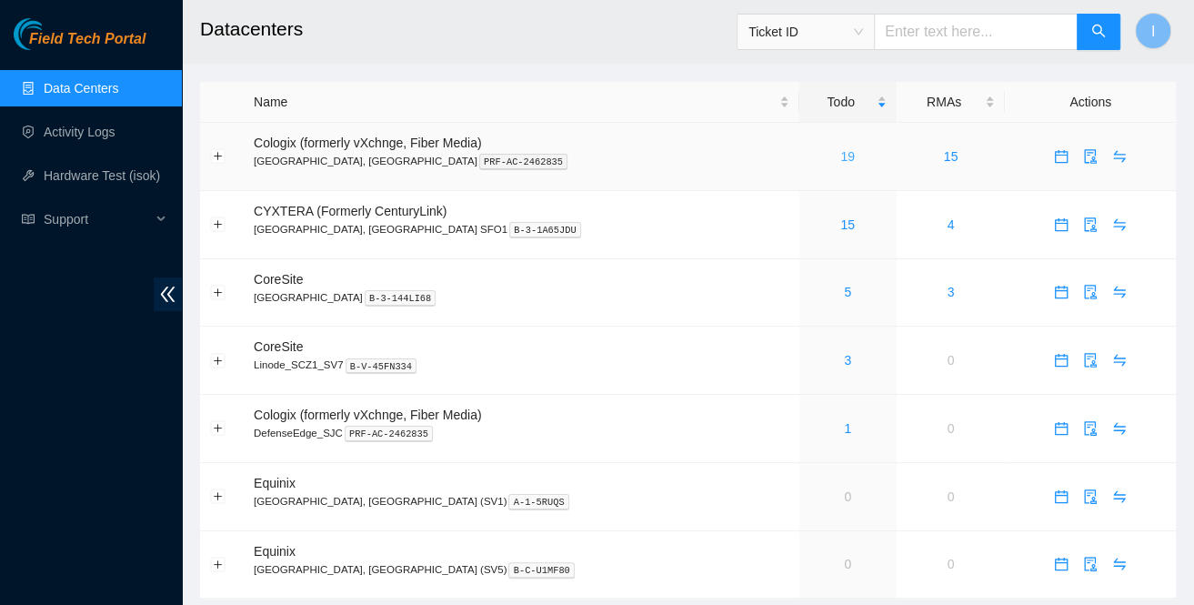
click at [841, 162] on link "19" at bounding box center [848, 156] width 15 height 15
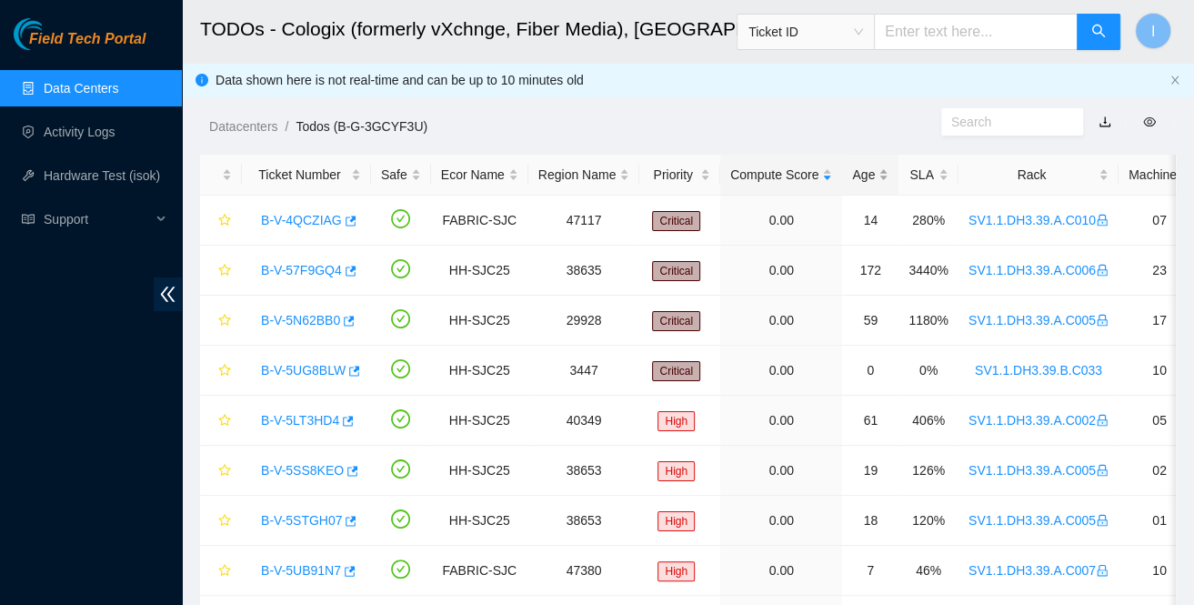
click at [855, 182] on div "Age" at bounding box center [870, 175] width 36 height 20
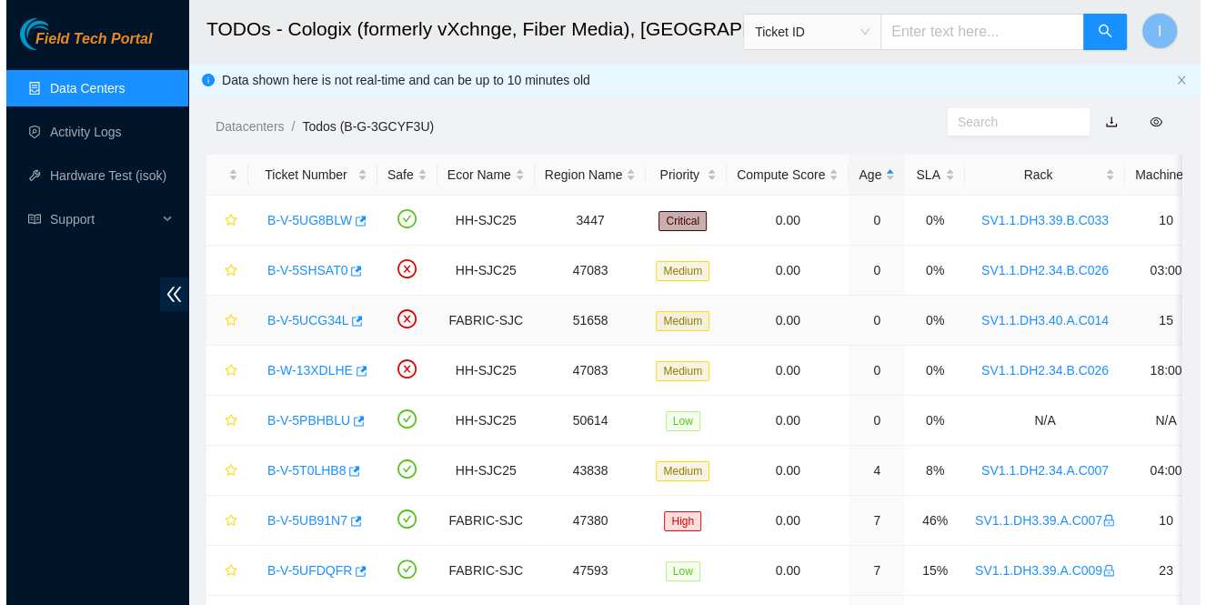
scroll to position [82, 0]
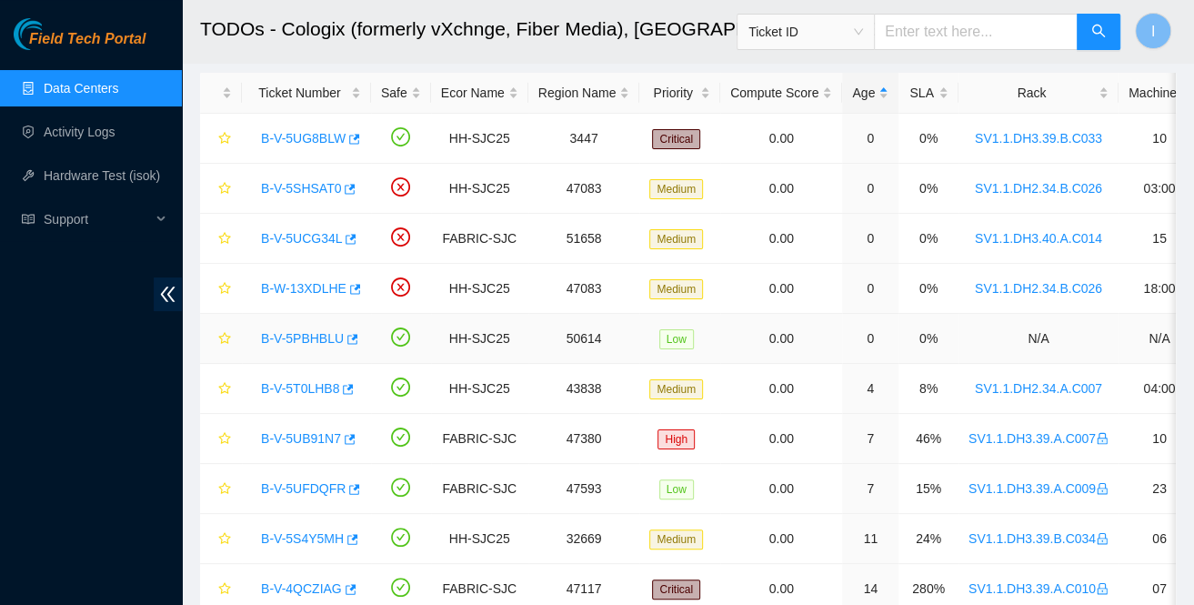
click at [297, 331] on link "B-V-5PBHBLU" at bounding box center [302, 338] width 83 height 15
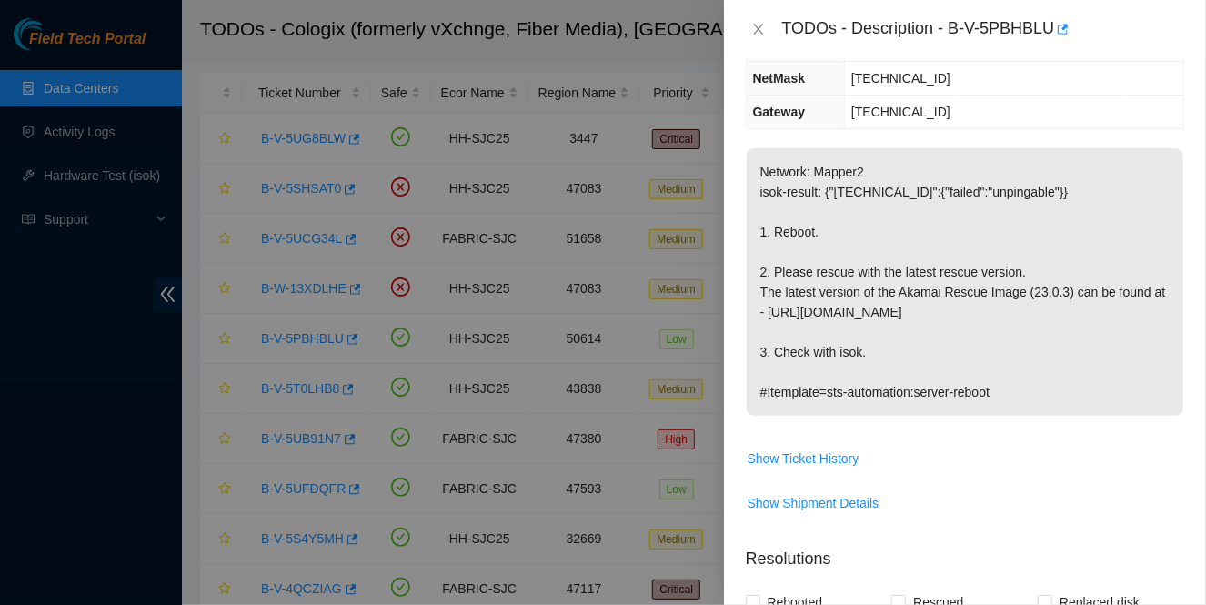
click at [488, 378] on div at bounding box center [603, 302] width 1206 height 605
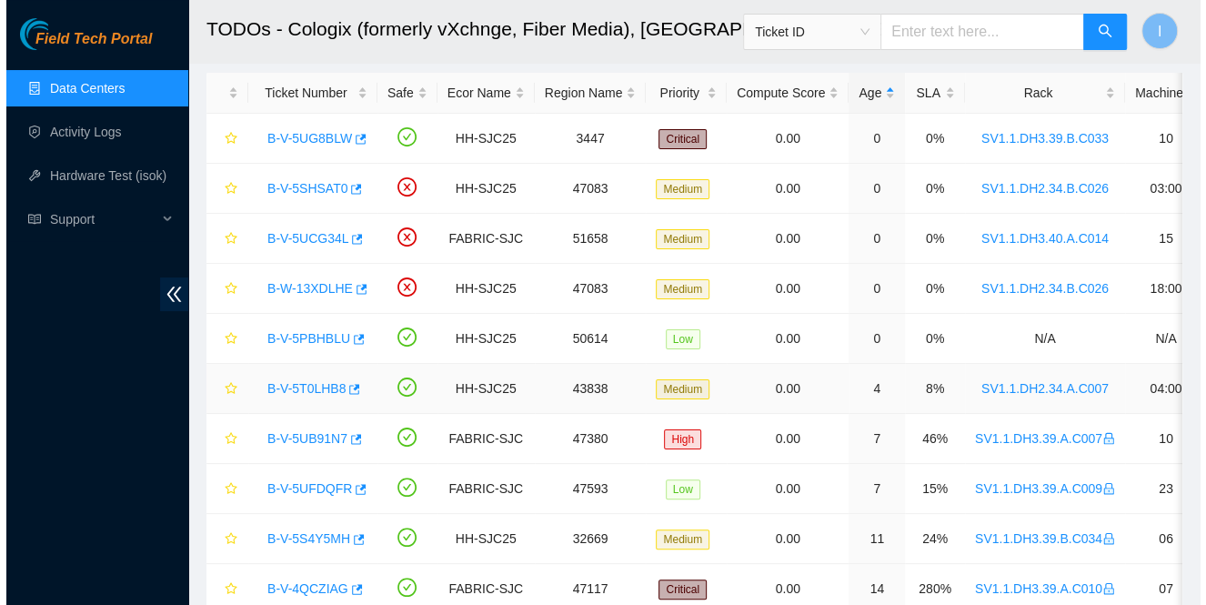
scroll to position [268, 0]
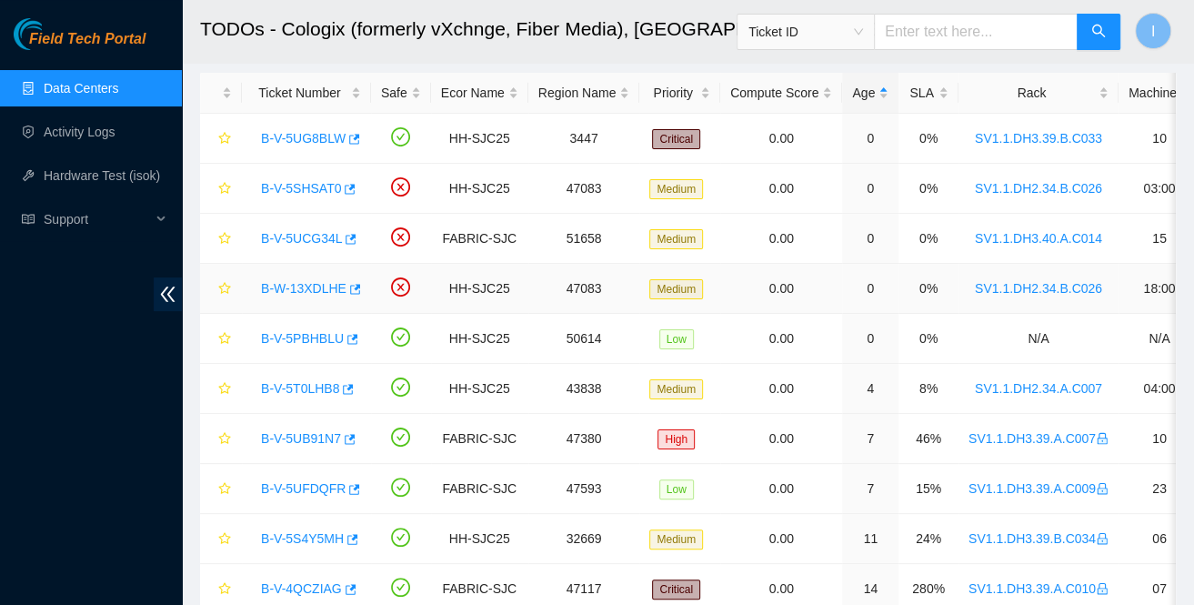
click at [282, 287] on link "B-W-13XDLHE" at bounding box center [304, 288] width 86 height 15
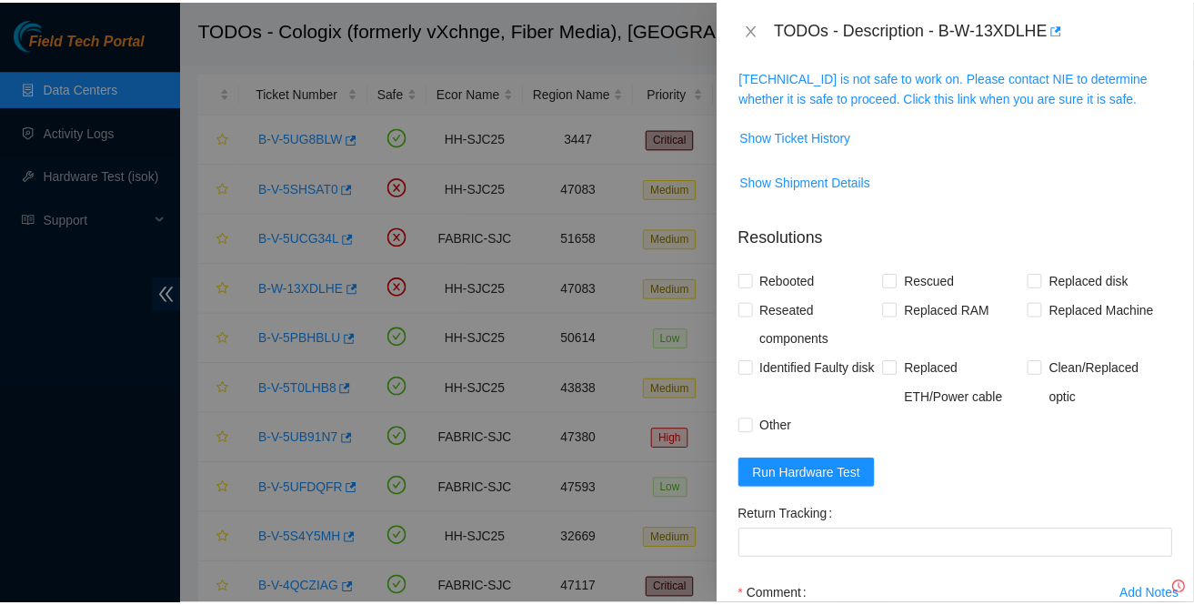
scroll to position [208, 0]
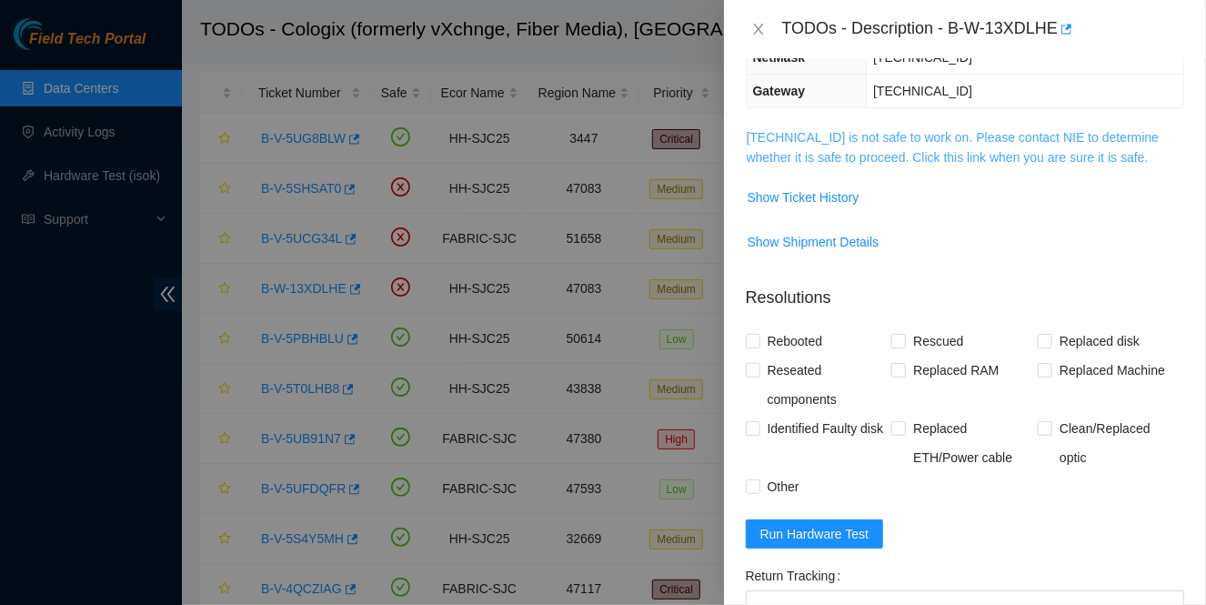
click at [822, 142] on link "23.40.191.38 is not safe to work on. Please contact NIE to determine whether it…" at bounding box center [953, 147] width 413 height 35
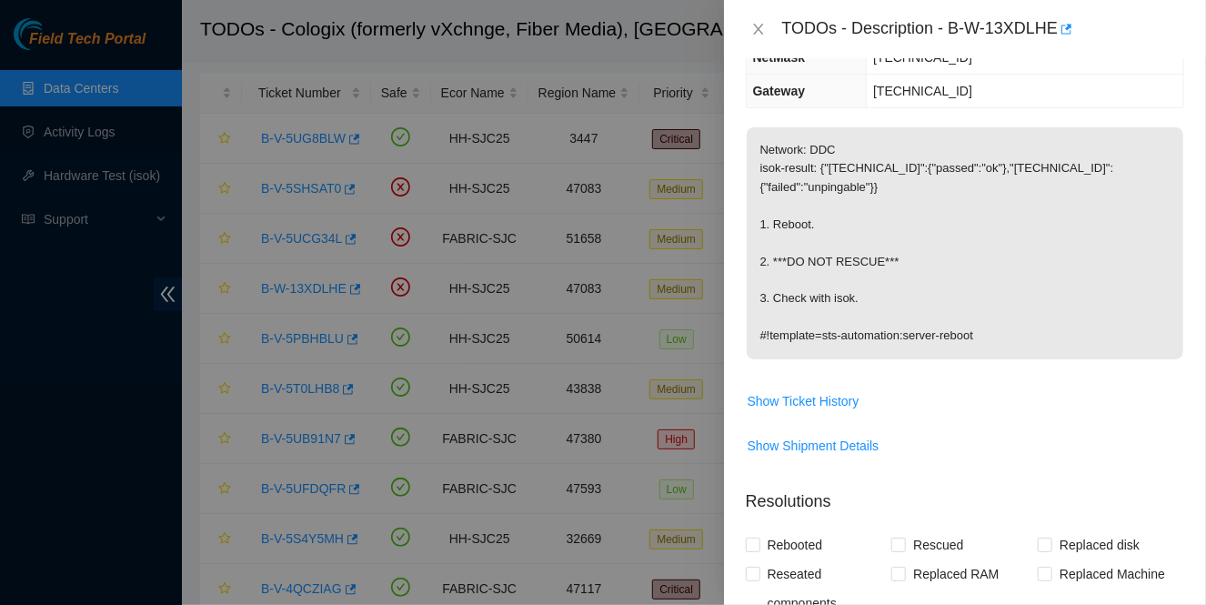
click at [380, 272] on div at bounding box center [603, 302] width 1206 height 605
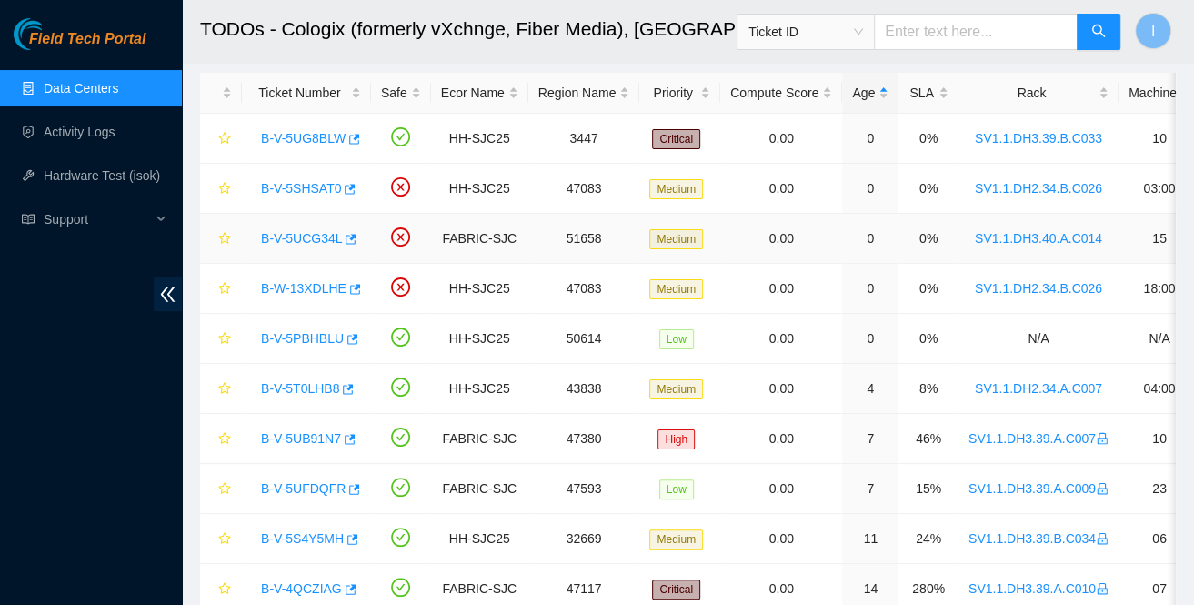
click at [300, 231] on link "B-V-5UCG34L" at bounding box center [301, 238] width 81 height 15
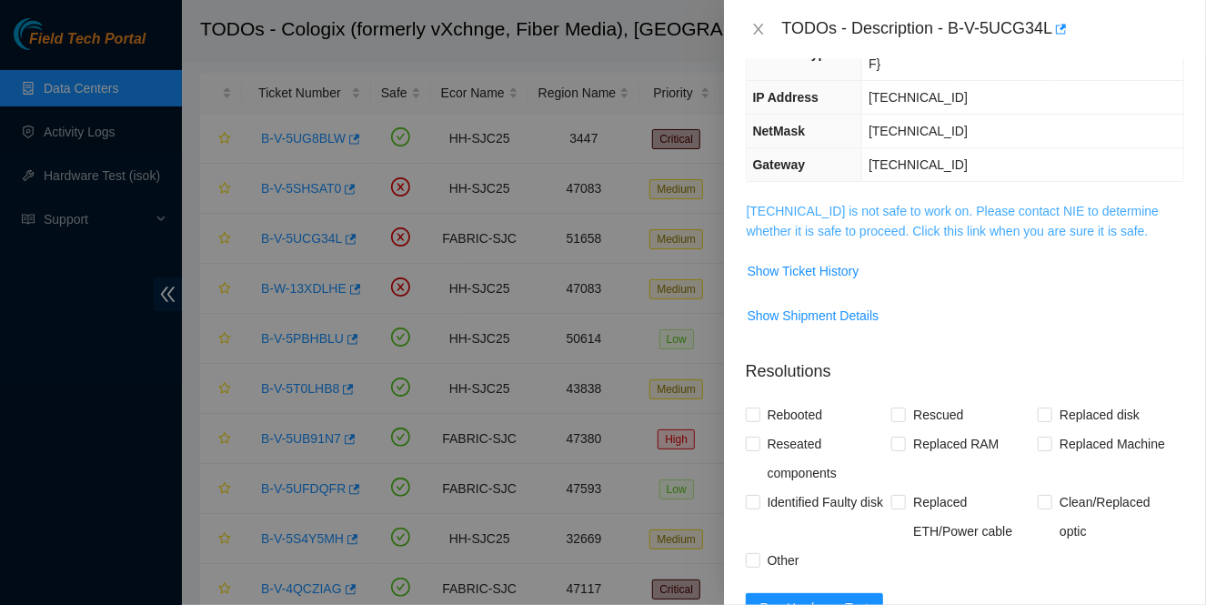
click at [909, 204] on link "23.11.212.82 is not safe to work on. Please contact NIE to determine whether it…" at bounding box center [953, 221] width 413 height 35
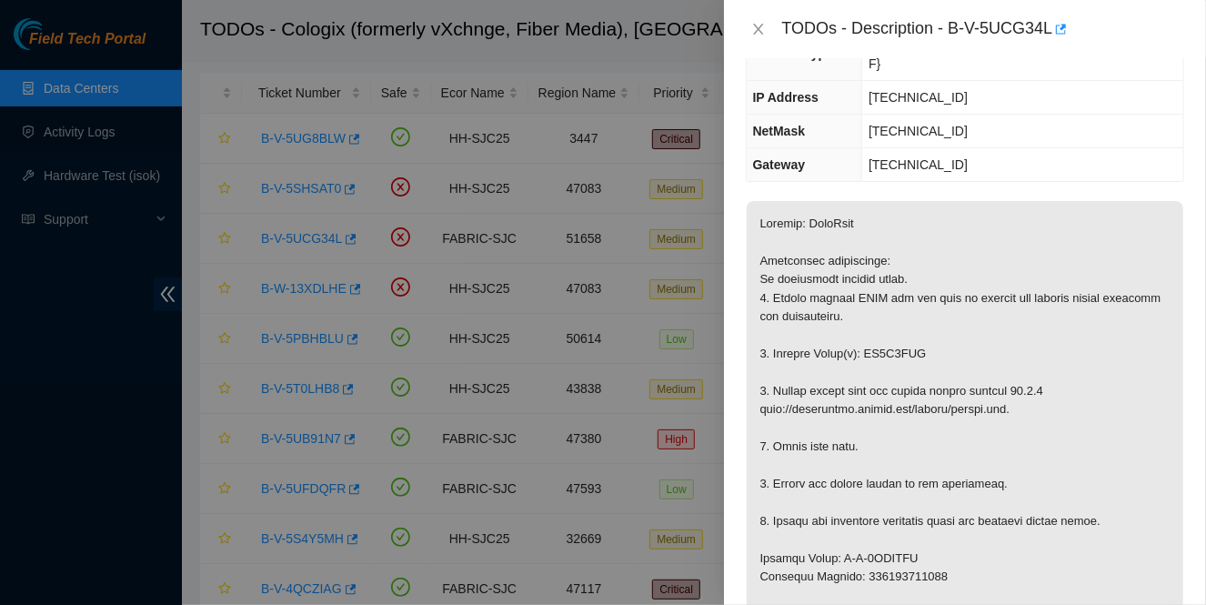
click at [491, 270] on div at bounding box center [603, 302] width 1206 height 605
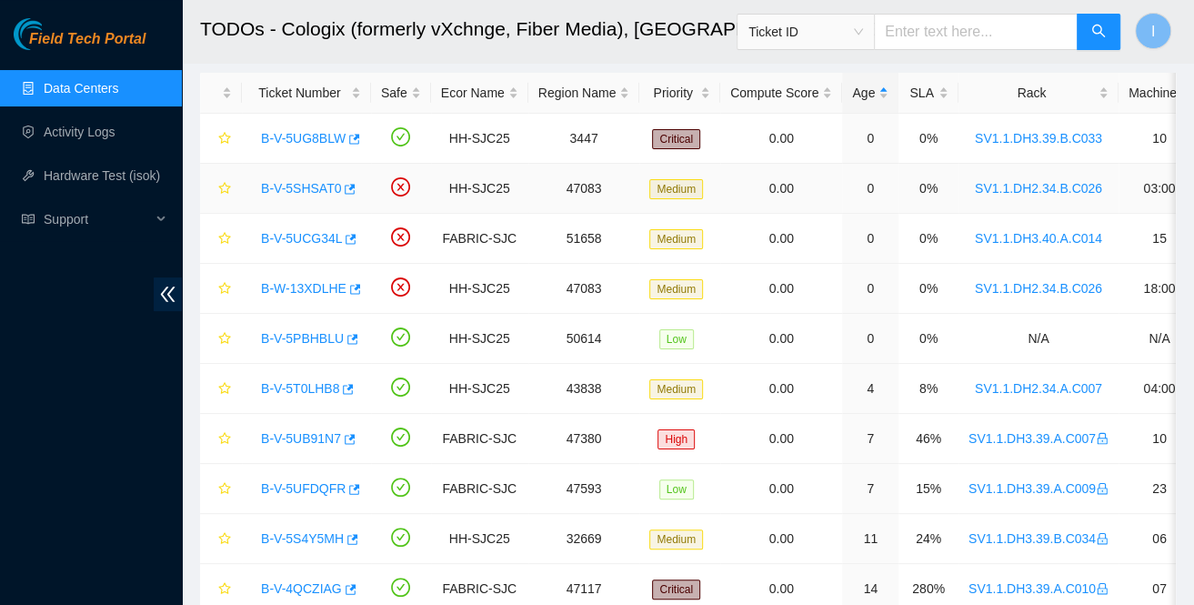
click at [294, 181] on link "B-V-5SHSAT0" at bounding box center [301, 188] width 80 height 15
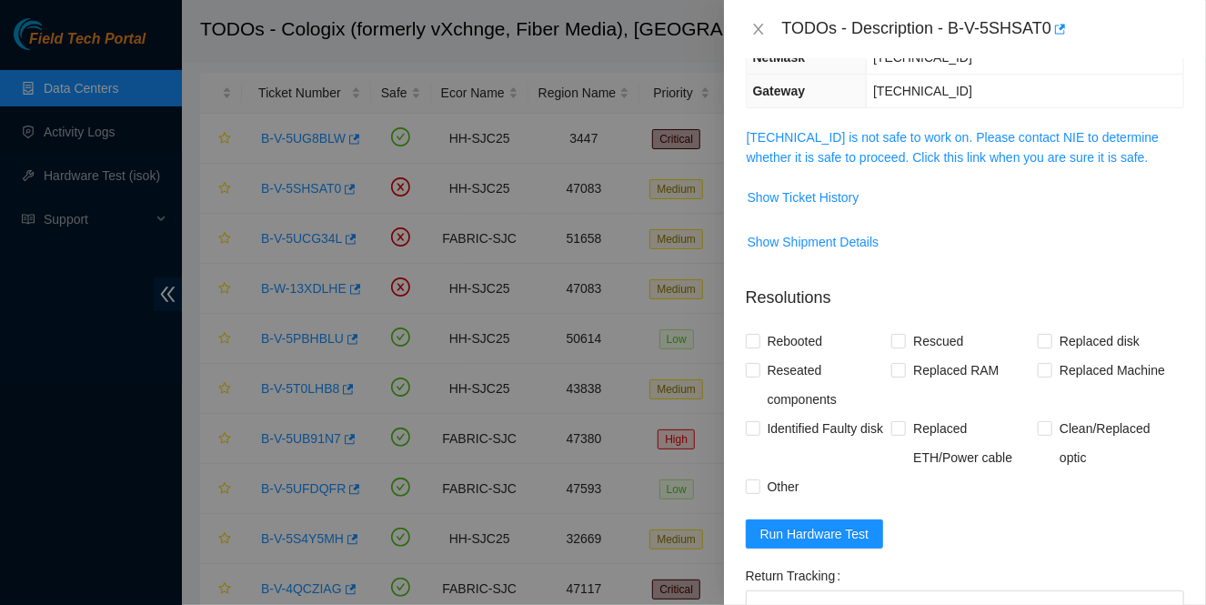
click at [851, 165] on span "23.40.191.8 is not safe to work on. Please contact NIE to determine whether it …" at bounding box center [965, 147] width 437 height 40
click at [854, 149] on link "23.40.191.8 is not safe to work on. Please contact NIE to determine whether it …" at bounding box center [953, 147] width 413 height 35
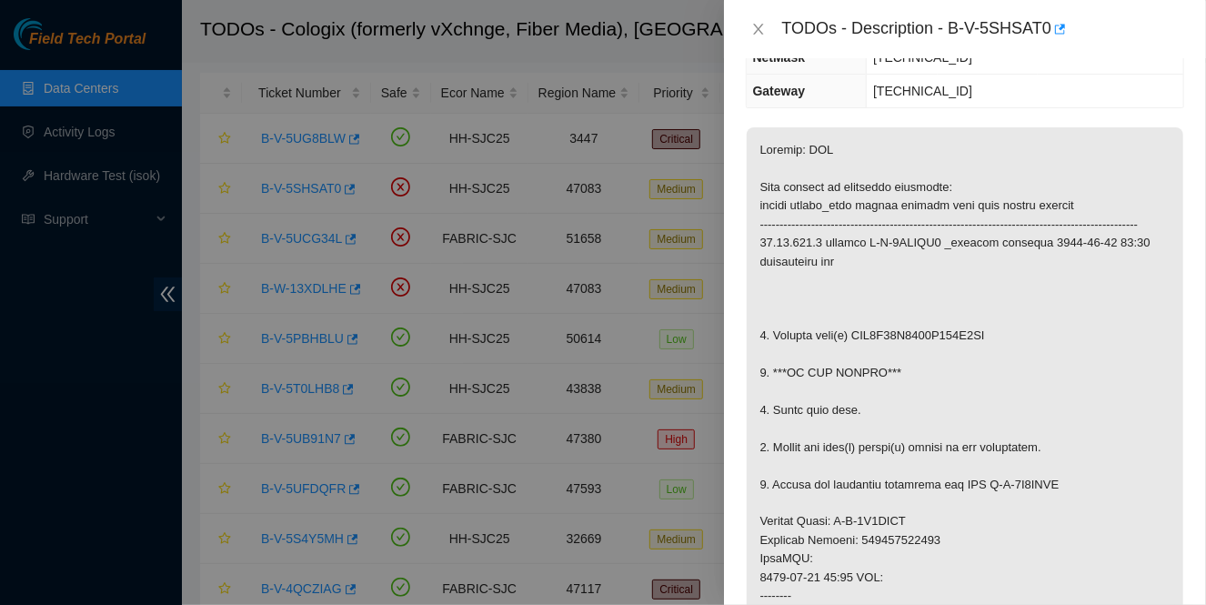
click at [456, 204] on div at bounding box center [603, 302] width 1206 height 605
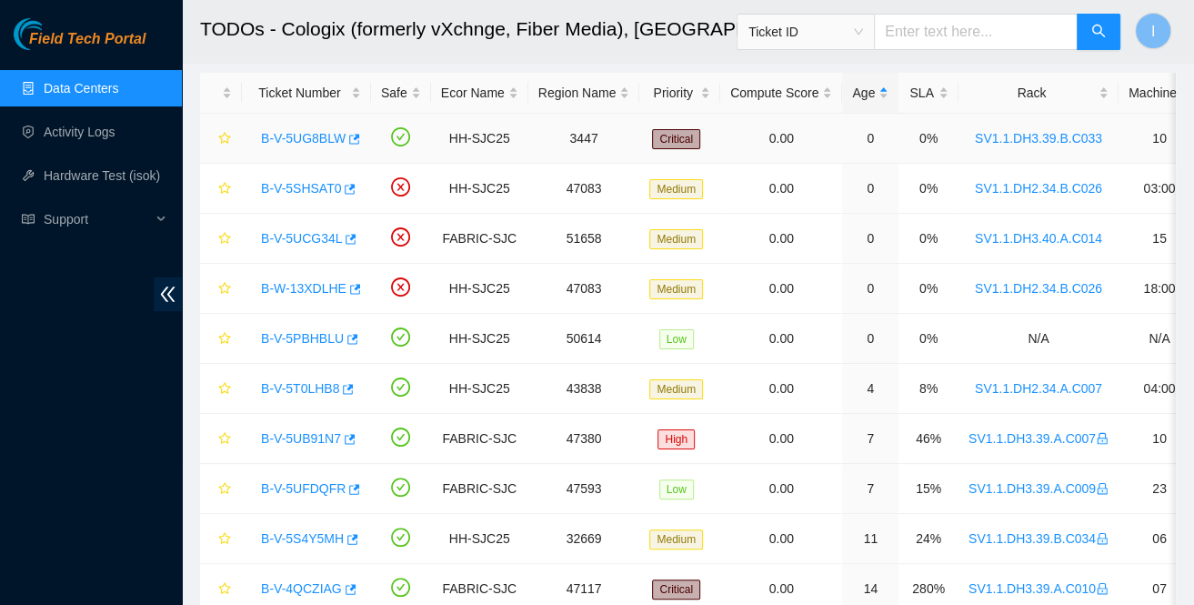
click at [291, 134] on link "B-V-5UG8BLW" at bounding box center [303, 138] width 85 height 15
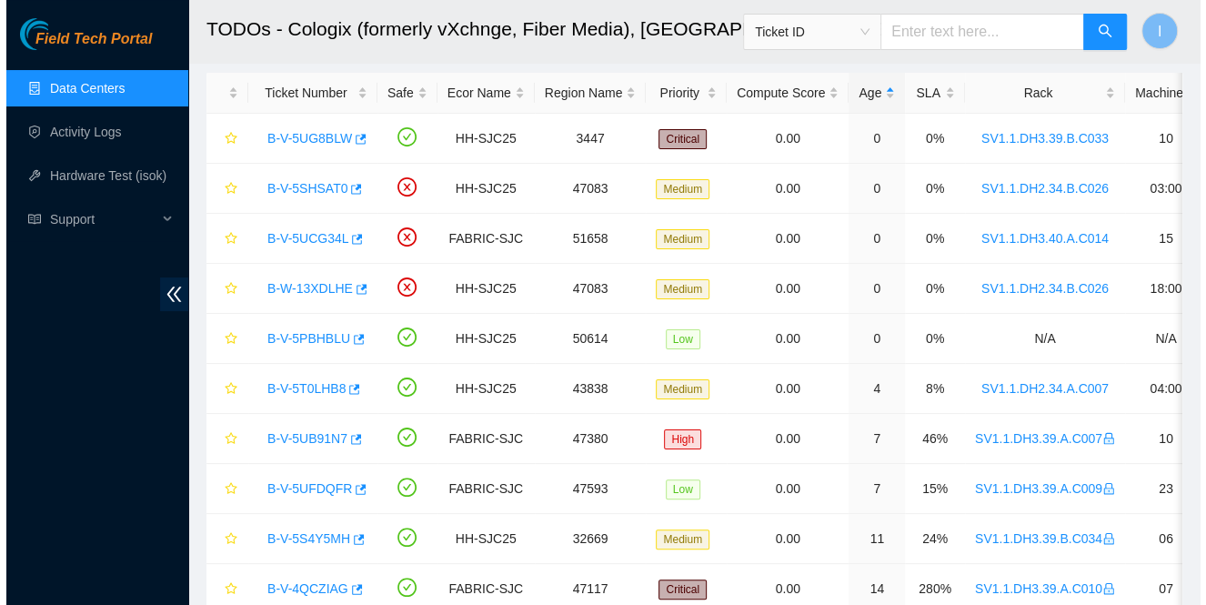
scroll to position [591, 0]
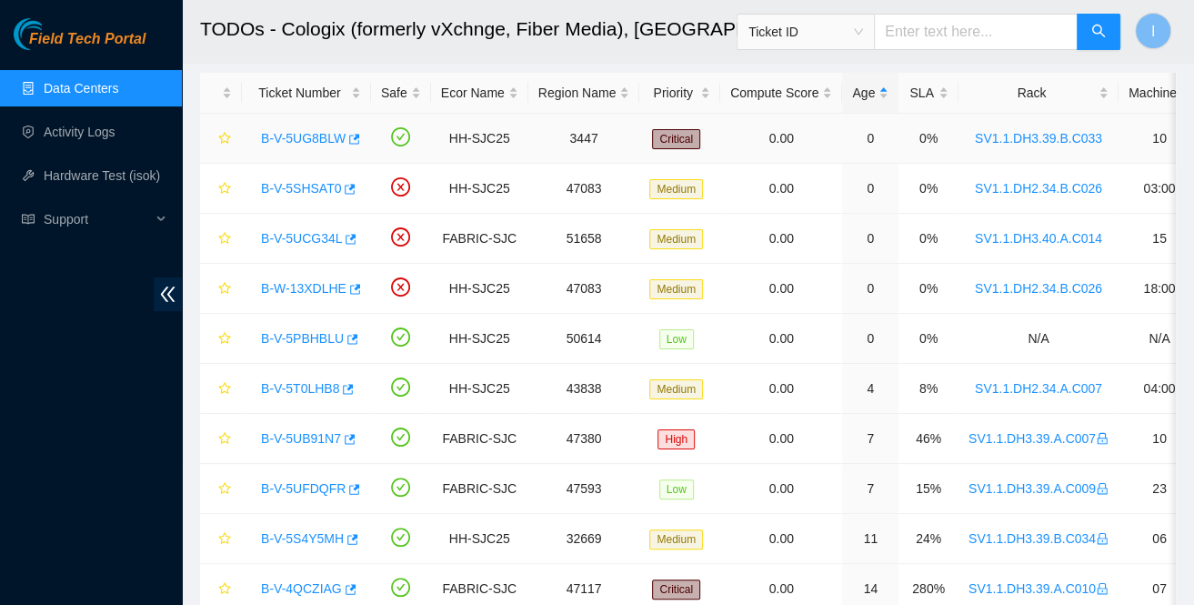
click at [305, 133] on link "B-V-5UG8BLW" at bounding box center [303, 138] width 85 height 15
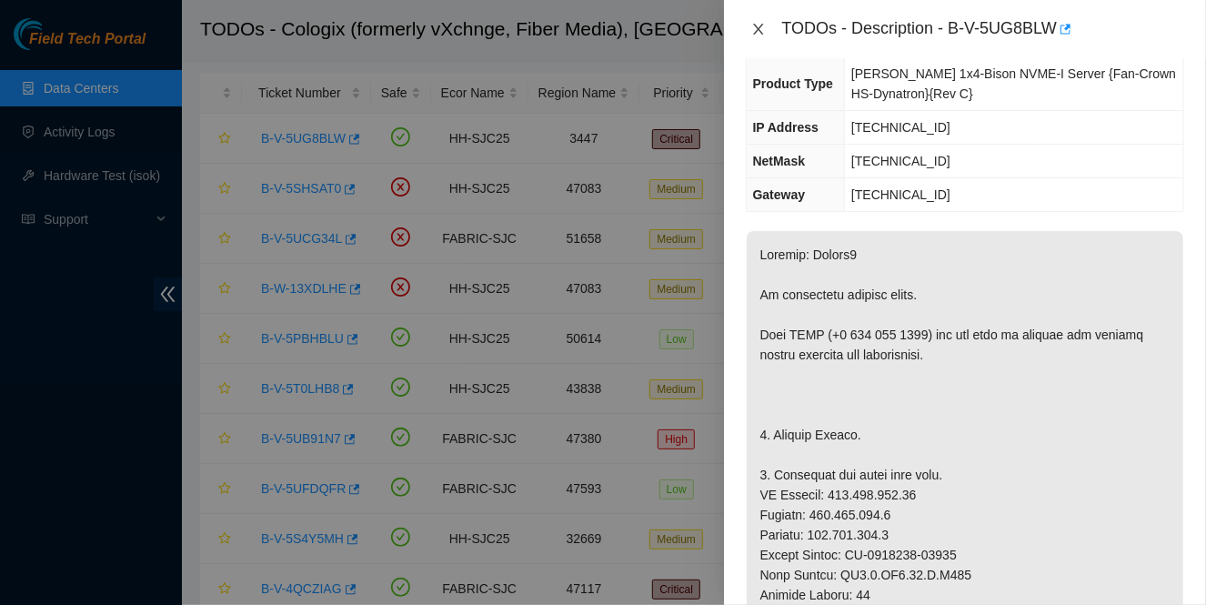
click at [754, 21] on button "Close" at bounding box center [758, 29] width 25 height 17
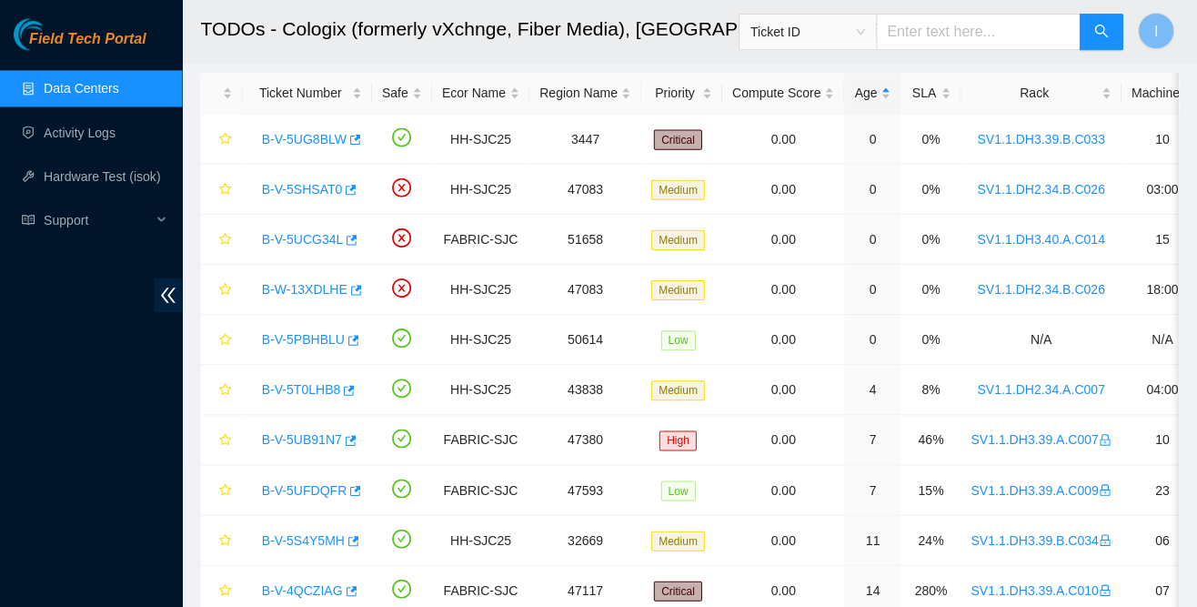
scroll to position [195, 0]
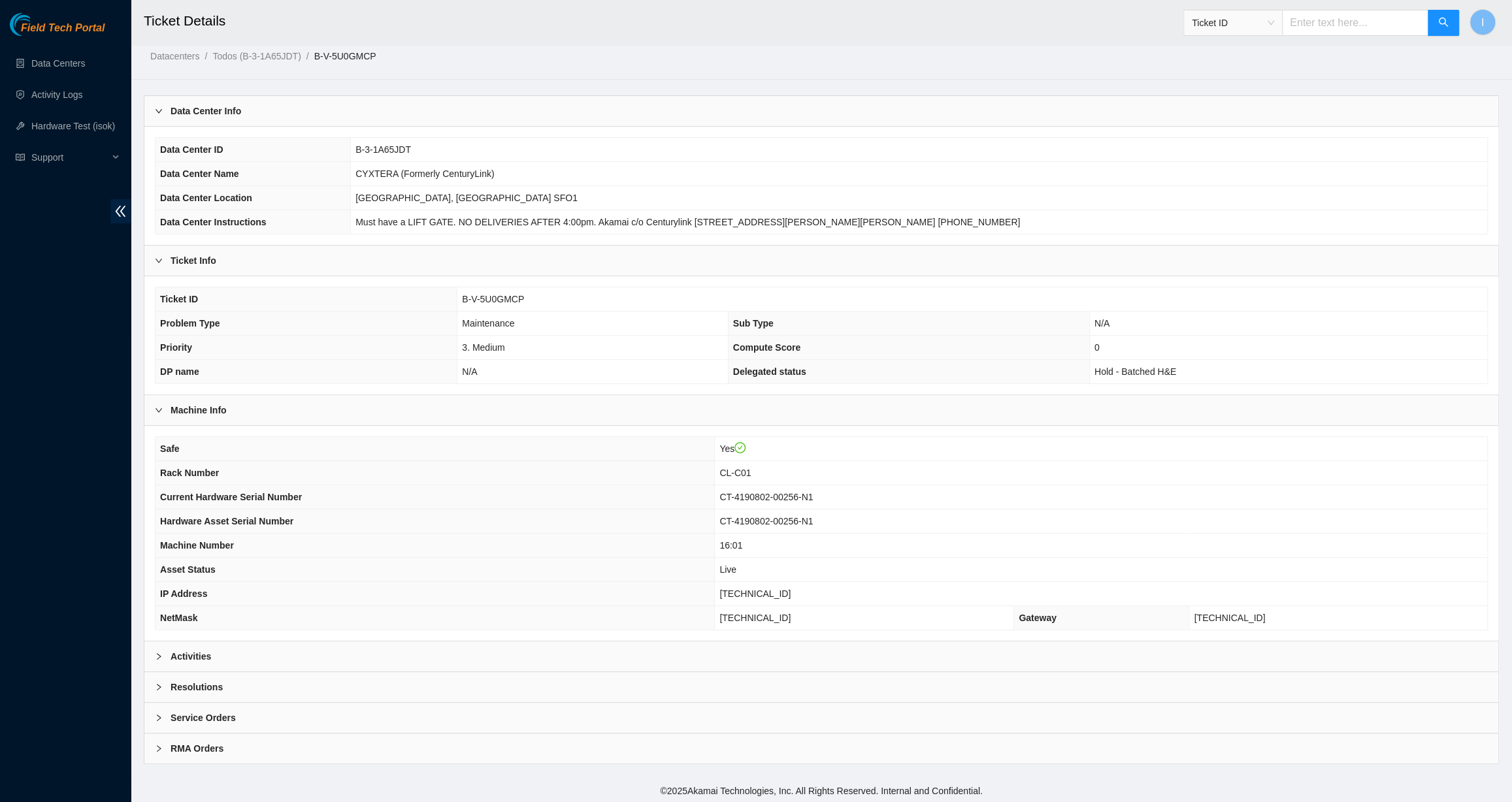
click at [310, 642] on div "Activities" at bounding box center [821, 656] width 1354 height 30
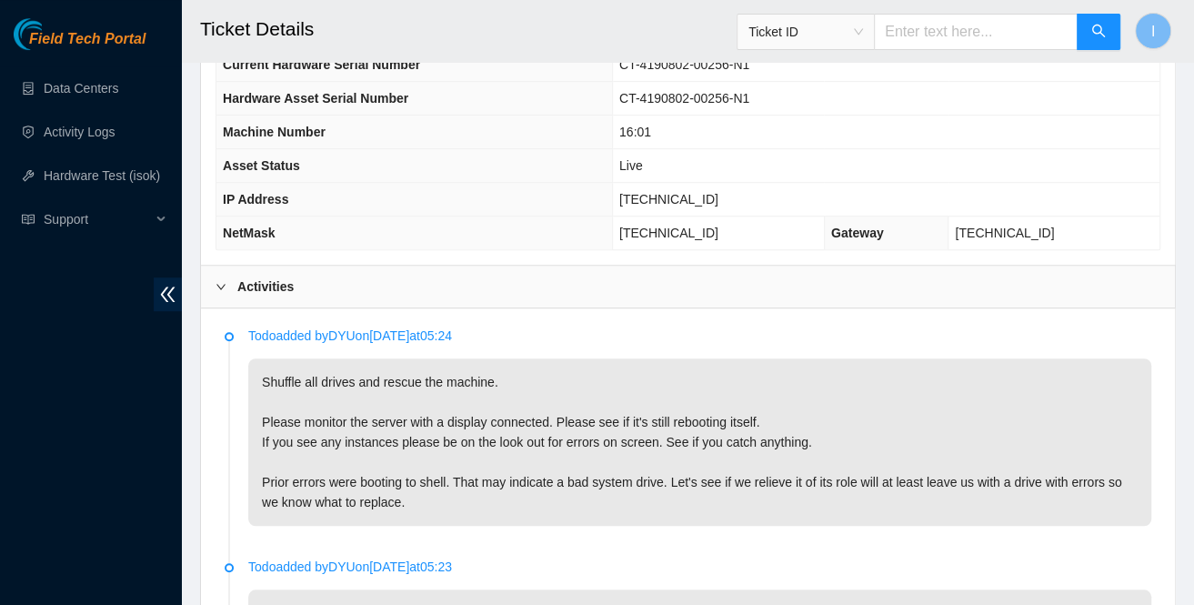
scroll to position [496, 0]
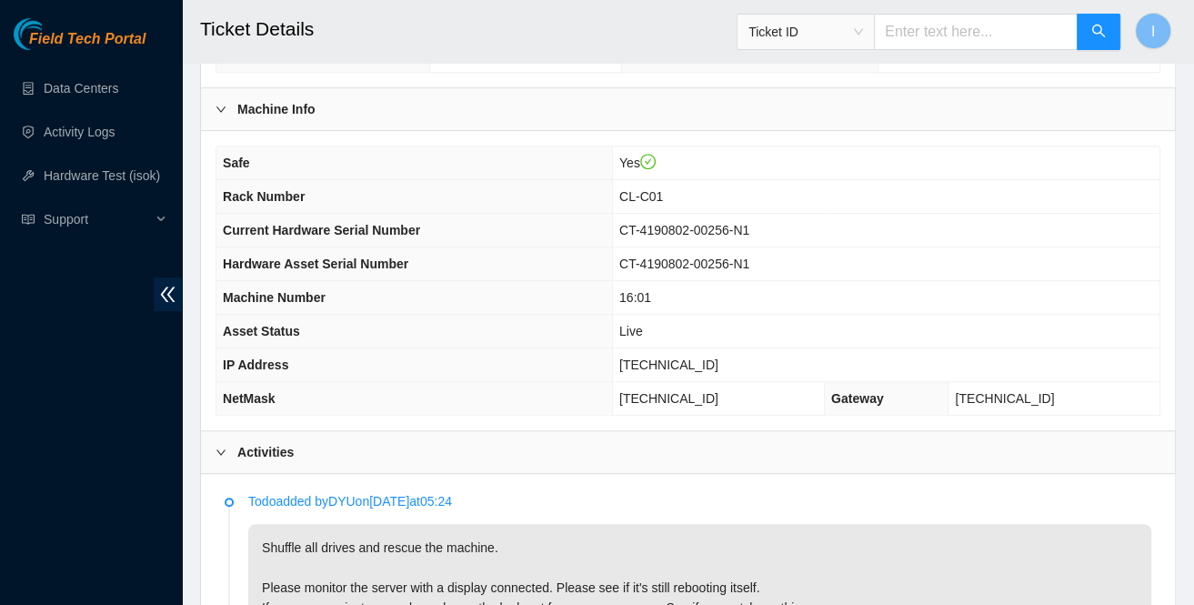
click at [708, 365] on span "[TECHNICAL_ID]" at bounding box center [668, 364] width 99 height 15
copy span "[TECHNICAL_ID]"
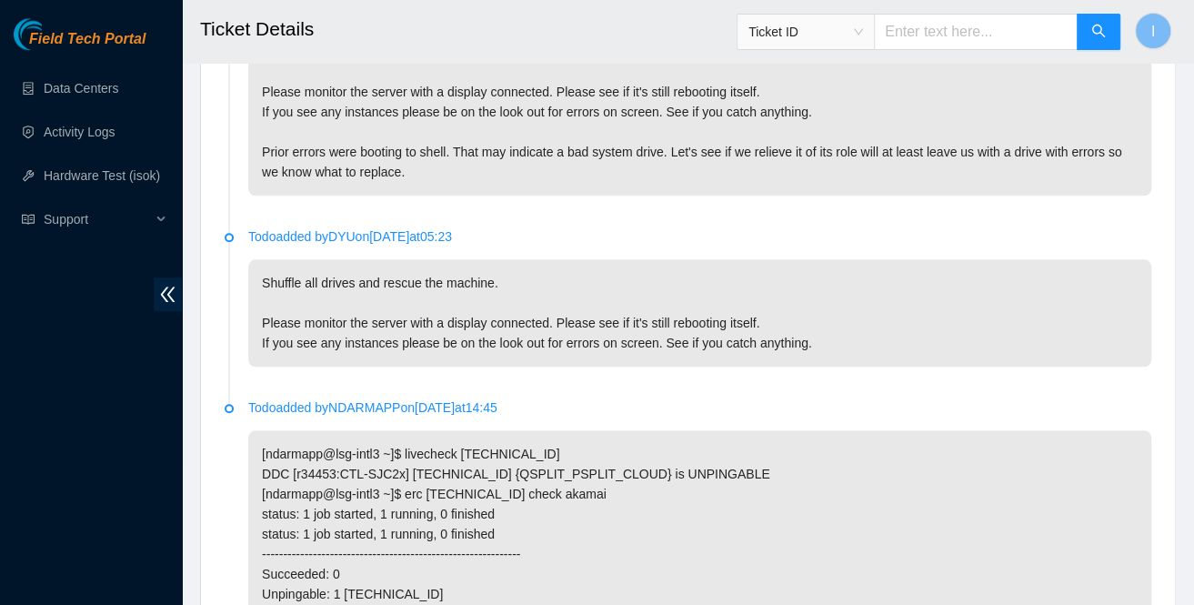
click at [862, 305] on p "Shuffle all drives and rescue the machine. Please monitor the server with a dis…" at bounding box center [699, 312] width 903 height 107
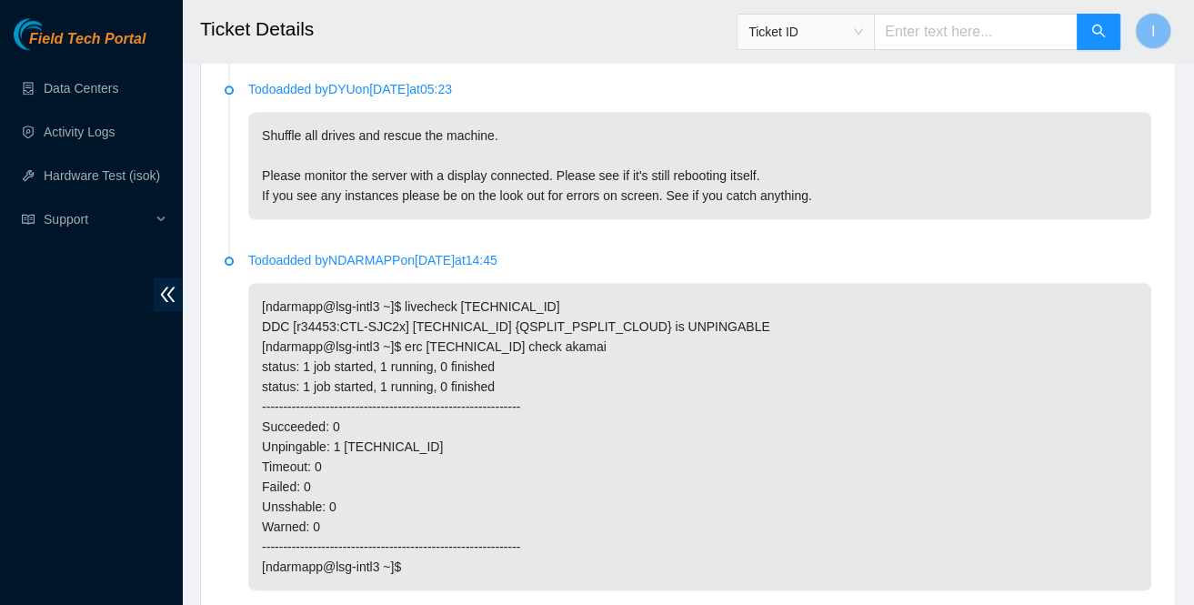
scroll to position [891, 0]
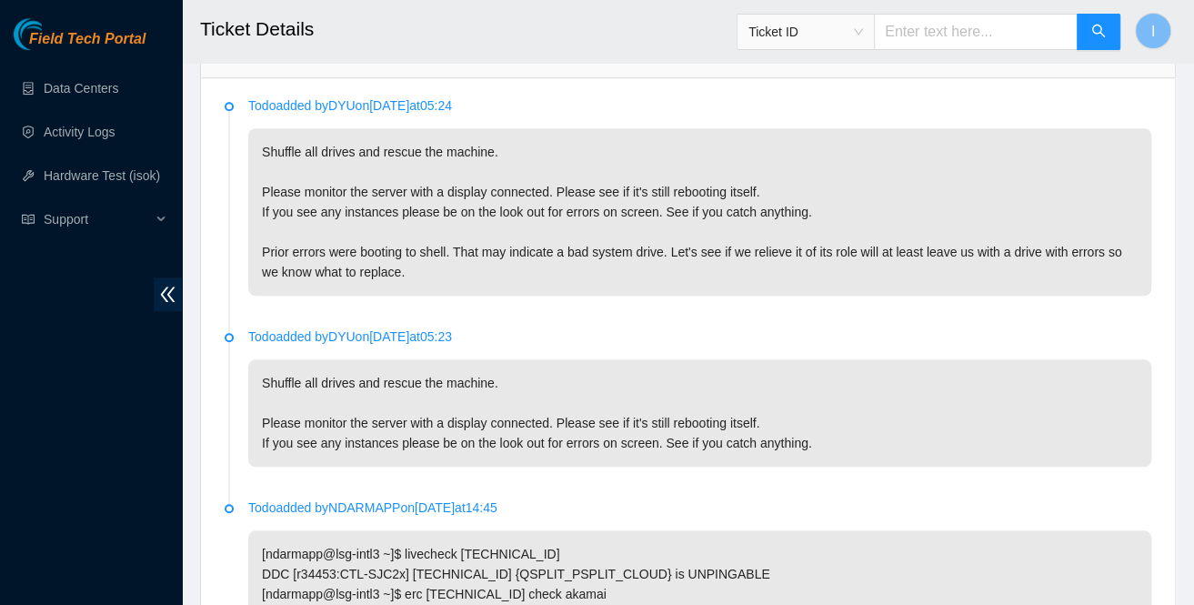
click at [519, 382] on p "Shuffle all drives and rescue the machine. Please monitor the server with a dis…" at bounding box center [699, 412] width 903 height 107
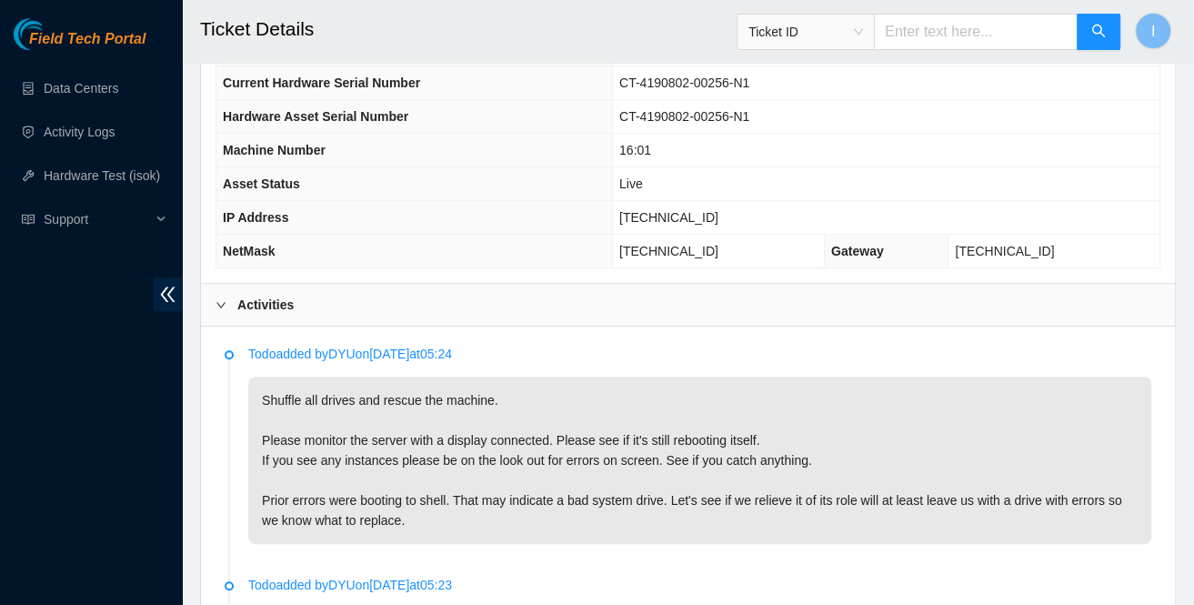
click at [710, 456] on p "Shuffle all drives and rescue the machine. Please monitor the server with a dis…" at bounding box center [699, 460] width 903 height 167
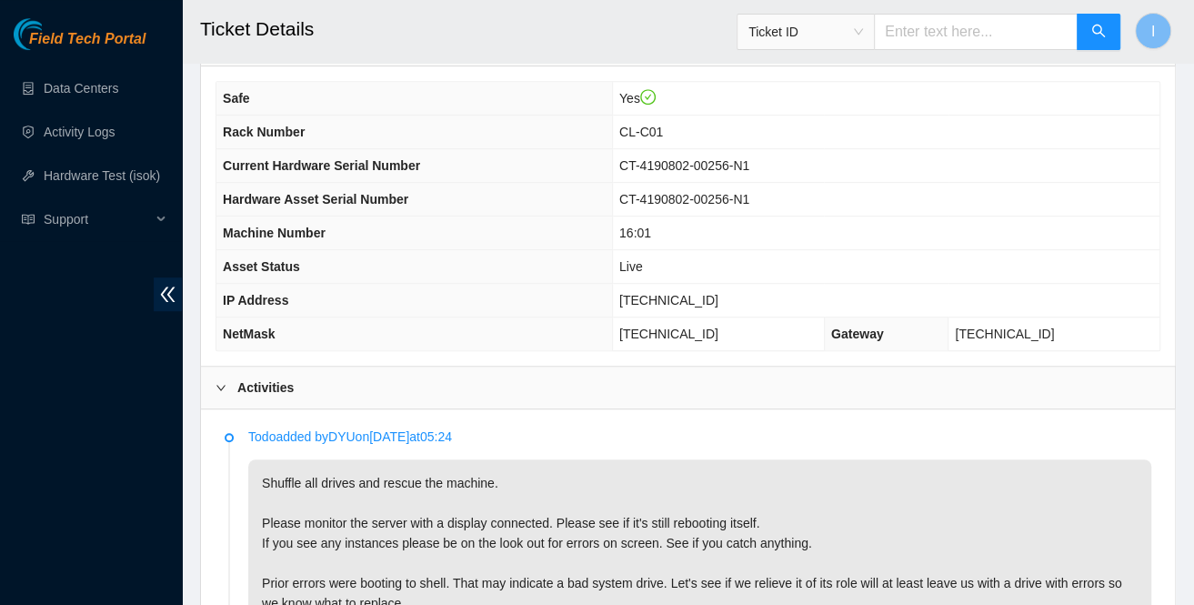
scroll to position [478, 0]
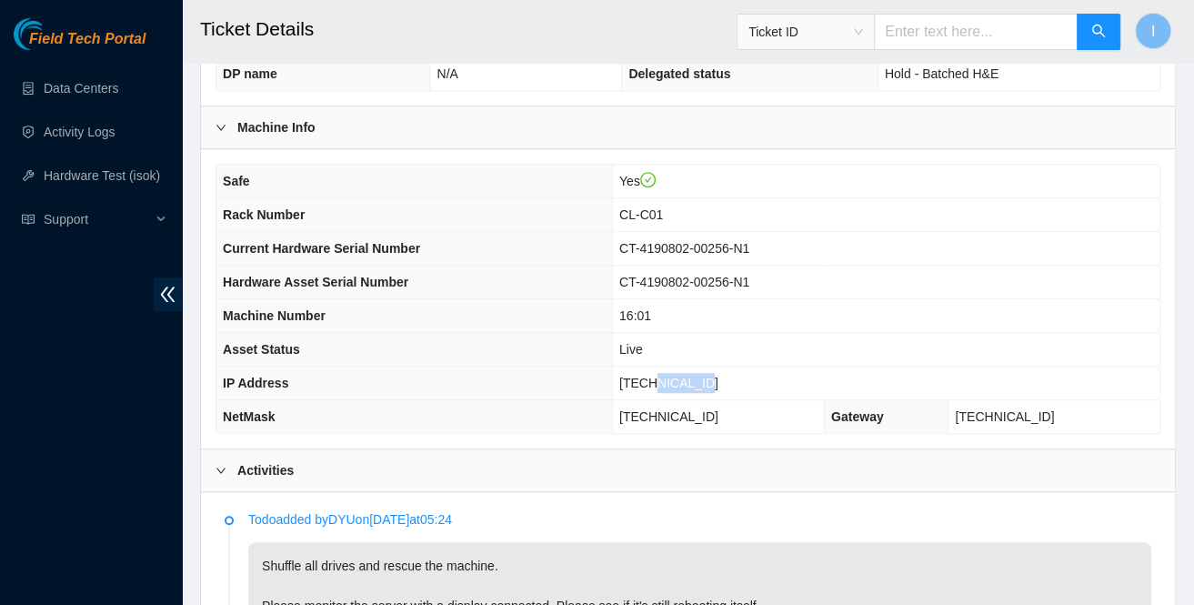
drag, startPoint x: 691, startPoint y: 376, endPoint x: 746, endPoint y: 377, distance: 54.6
click at [746, 377] on td "184.28.225.35" at bounding box center [886, 384] width 548 height 34
click at [707, 384] on span "184.28.225.35" at bounding box center [668, 383] width 99 height 15
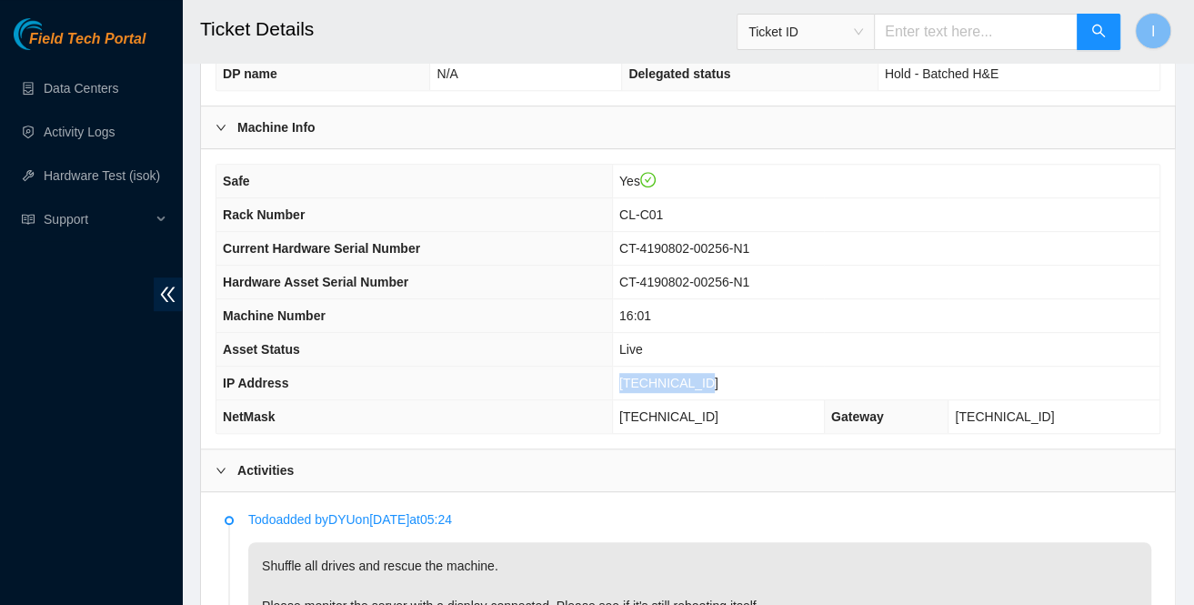
scroll to position [891, 0]
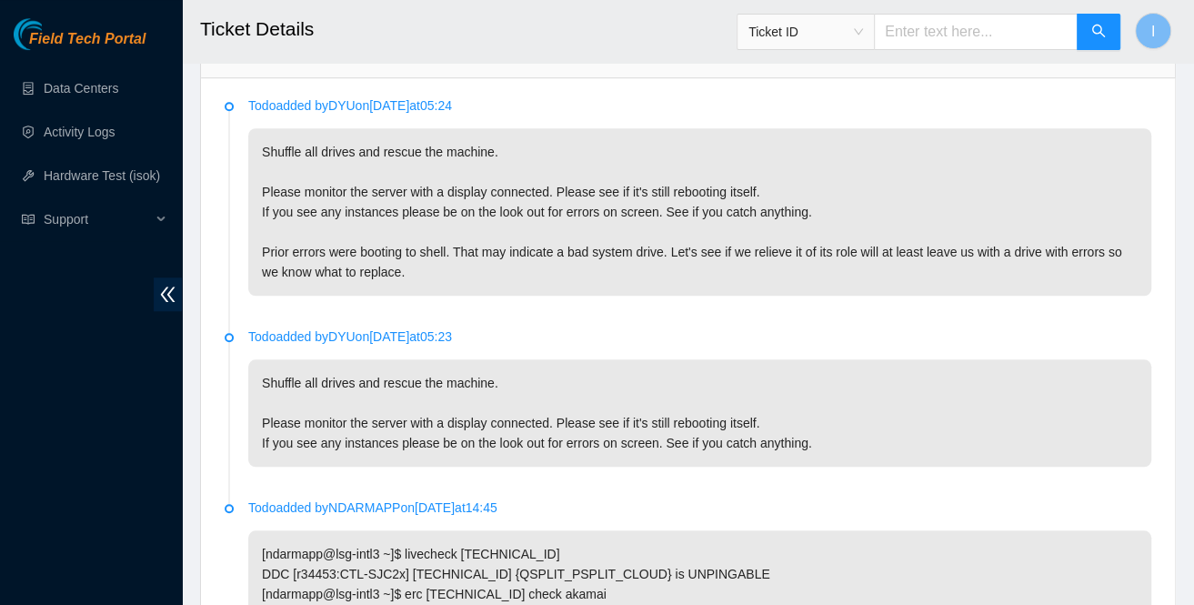
click at [379, 239] on p "Shuffle all drives and rescue the machine. Please monitor the server with a dis…" at bounding box center [699, 211] width 903 height 167
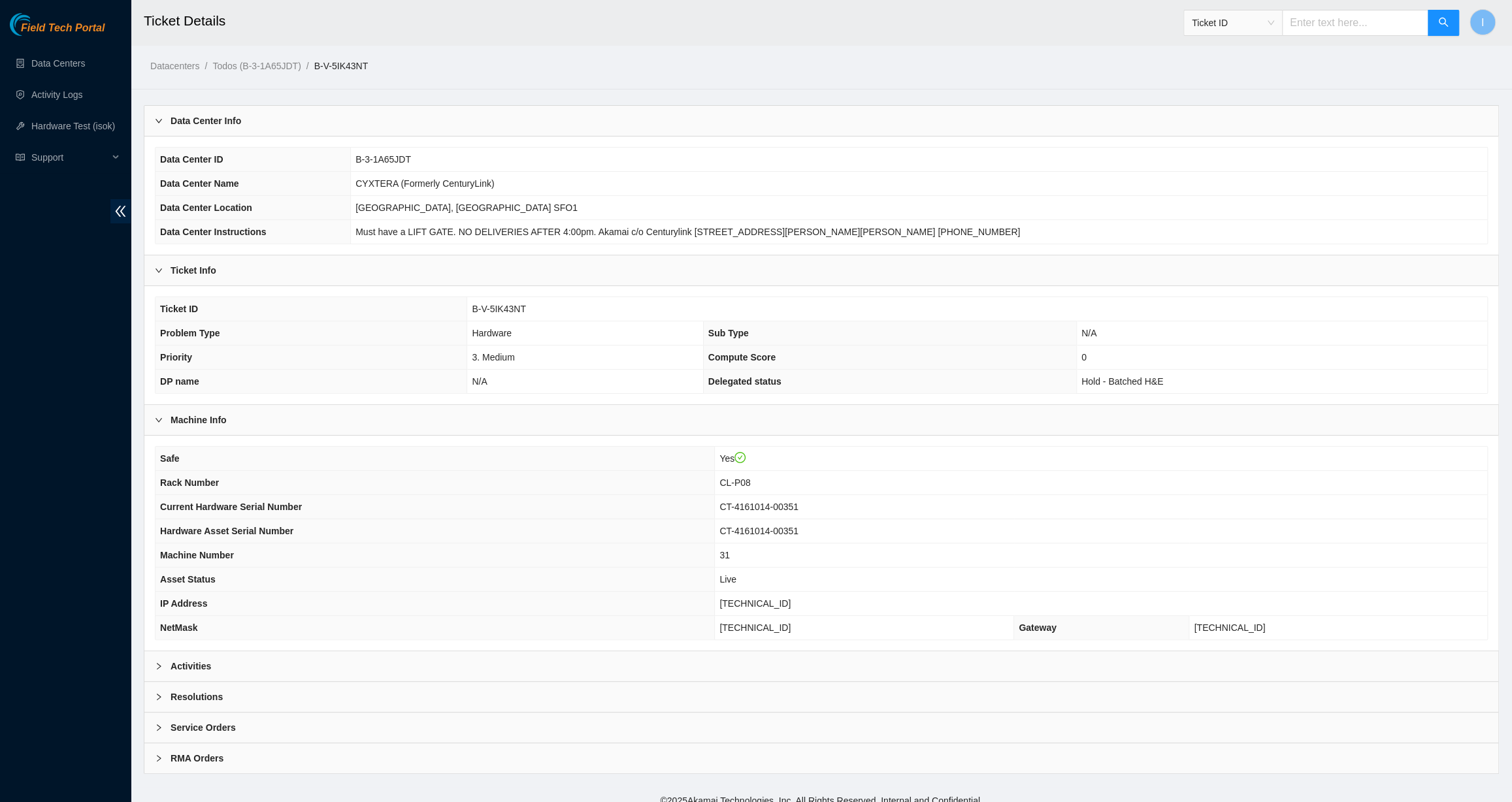
click at [403, 743] on div "RMA Orders" at bounding box center [821, 758] width 1354 height 30
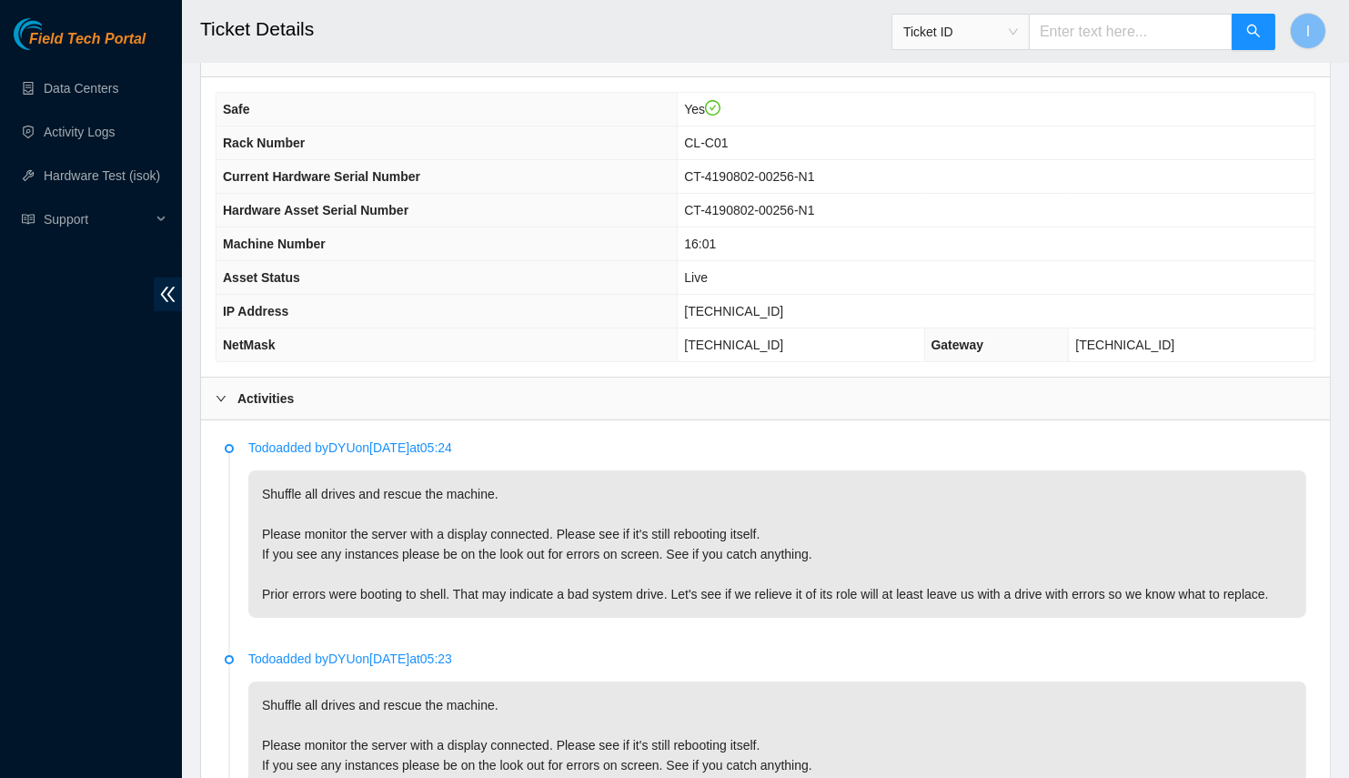
scroll to position [549, 0]
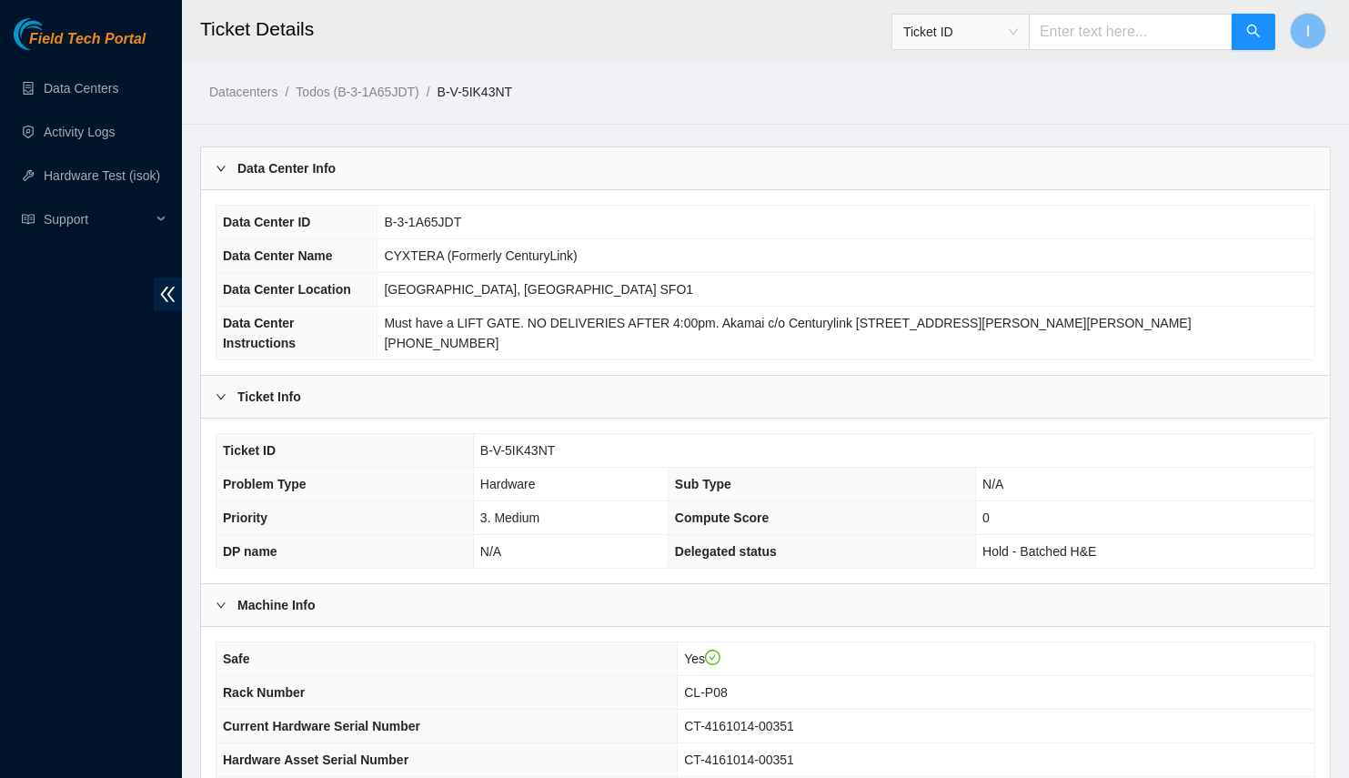
click at [468, 179] on div "Data Center Info" at bounding box center [765, 168] width 1129 height 42
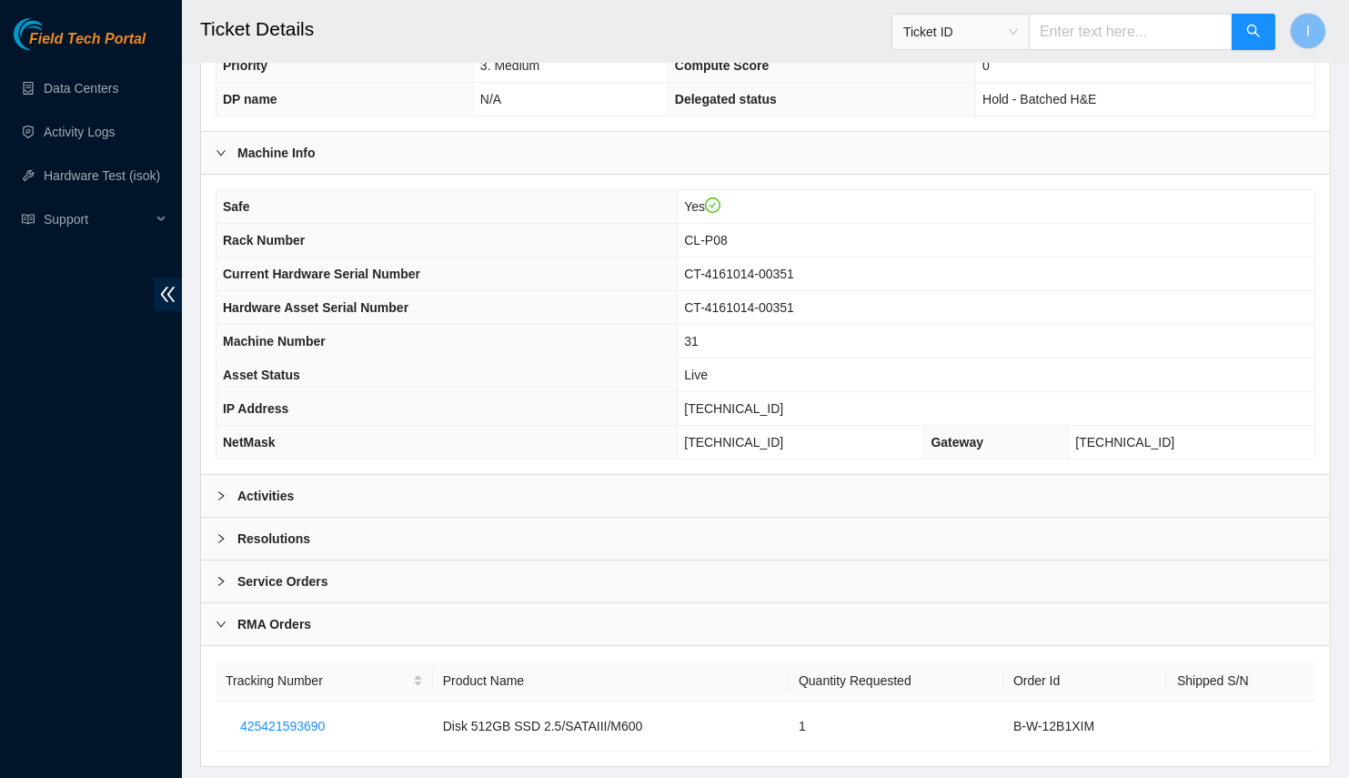
scroll to position [298, 0]
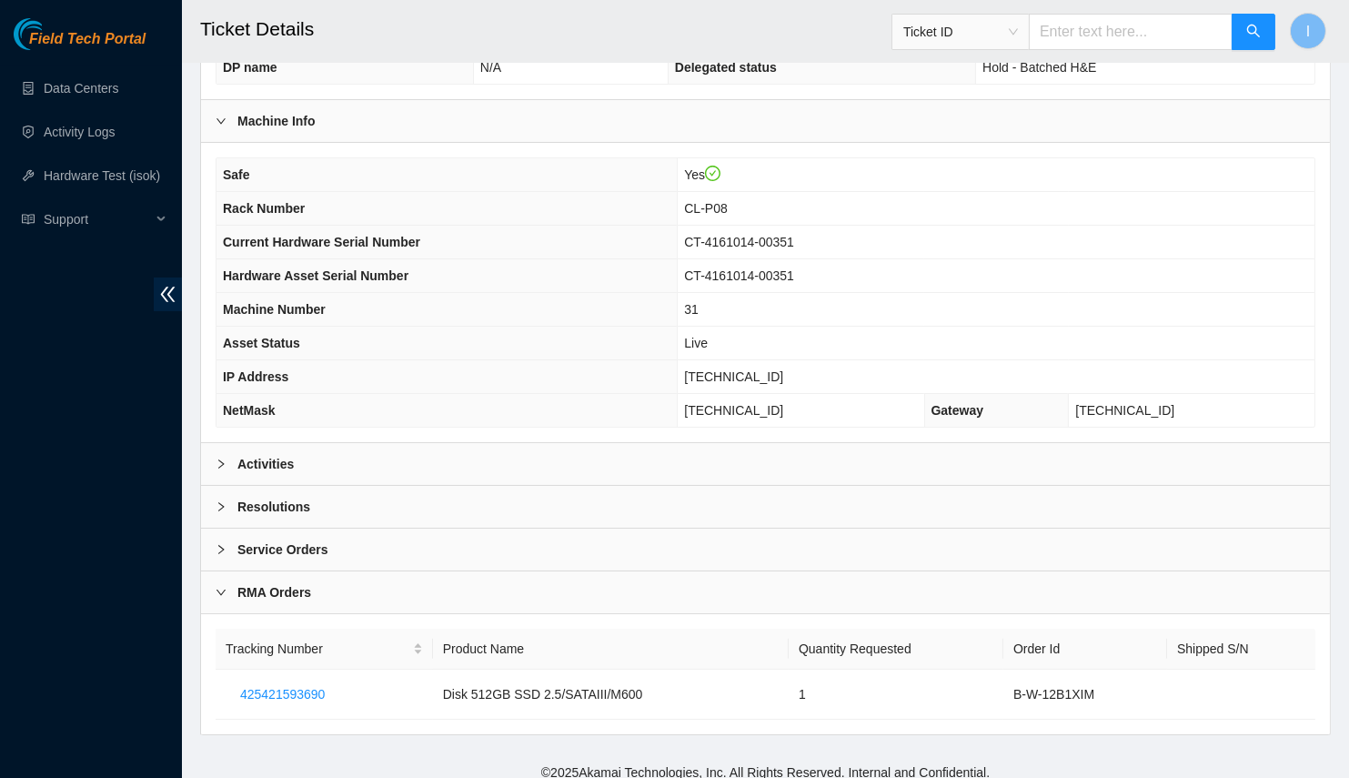
click at [397, 590] on div "RMA Orders" at bounding box center [765, 592] width 1129 height 42
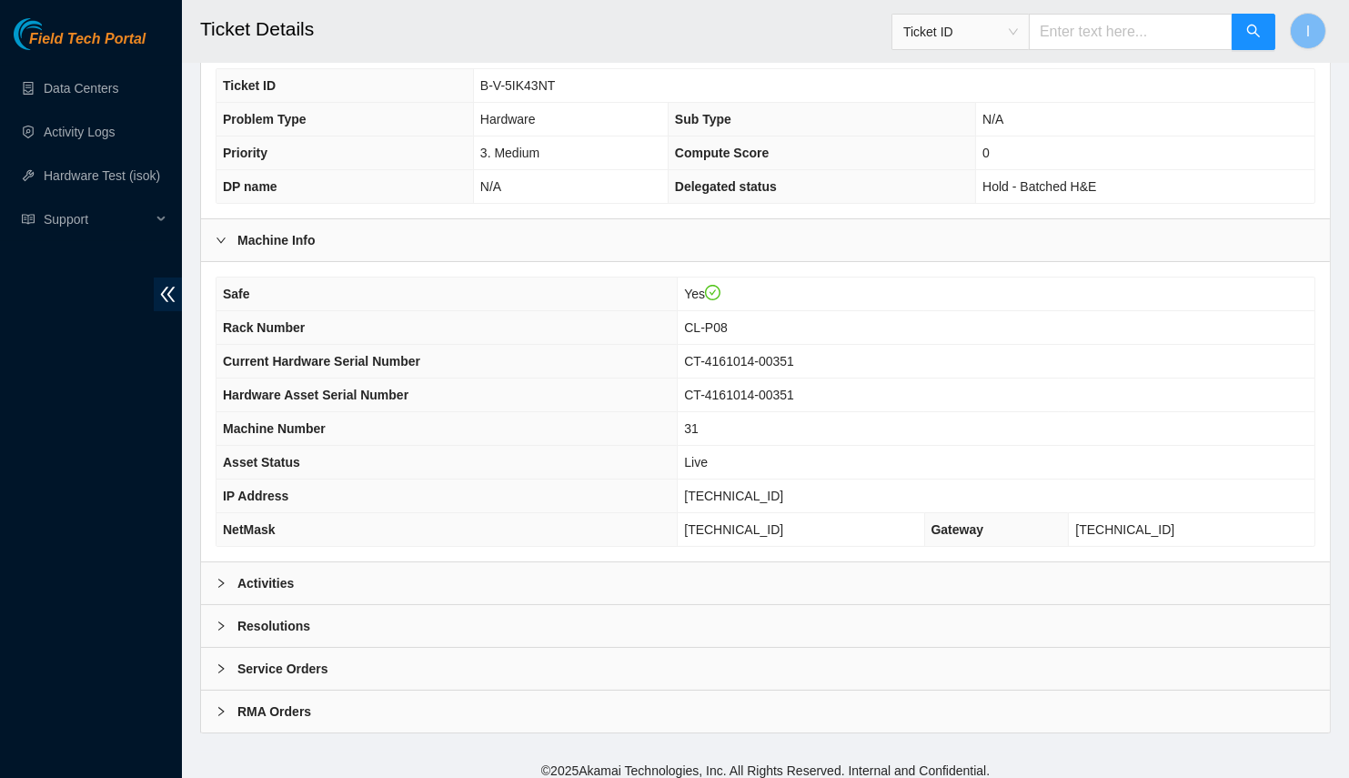
click at [443, 586] on div "Activities" at bounding box center [765, 583] width 1129 height 42
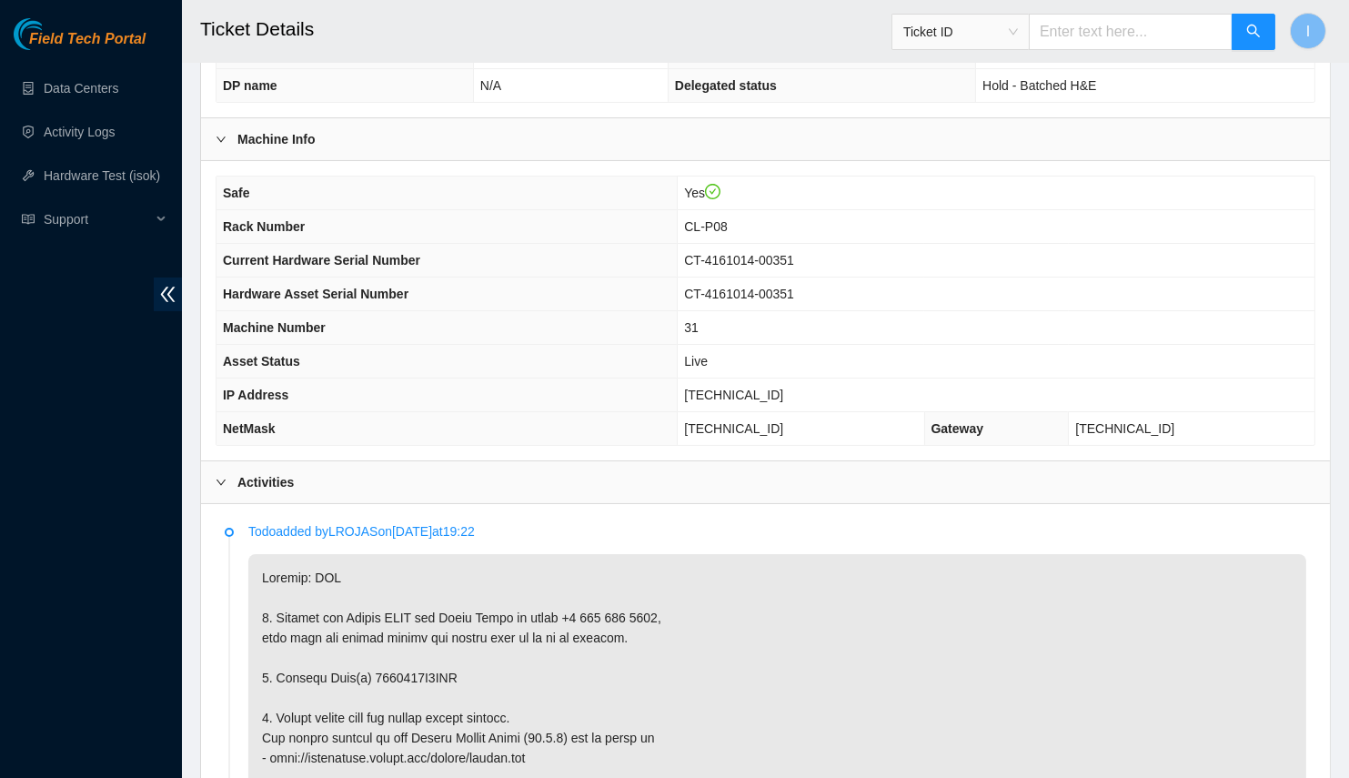
scroll to position [176, 0]
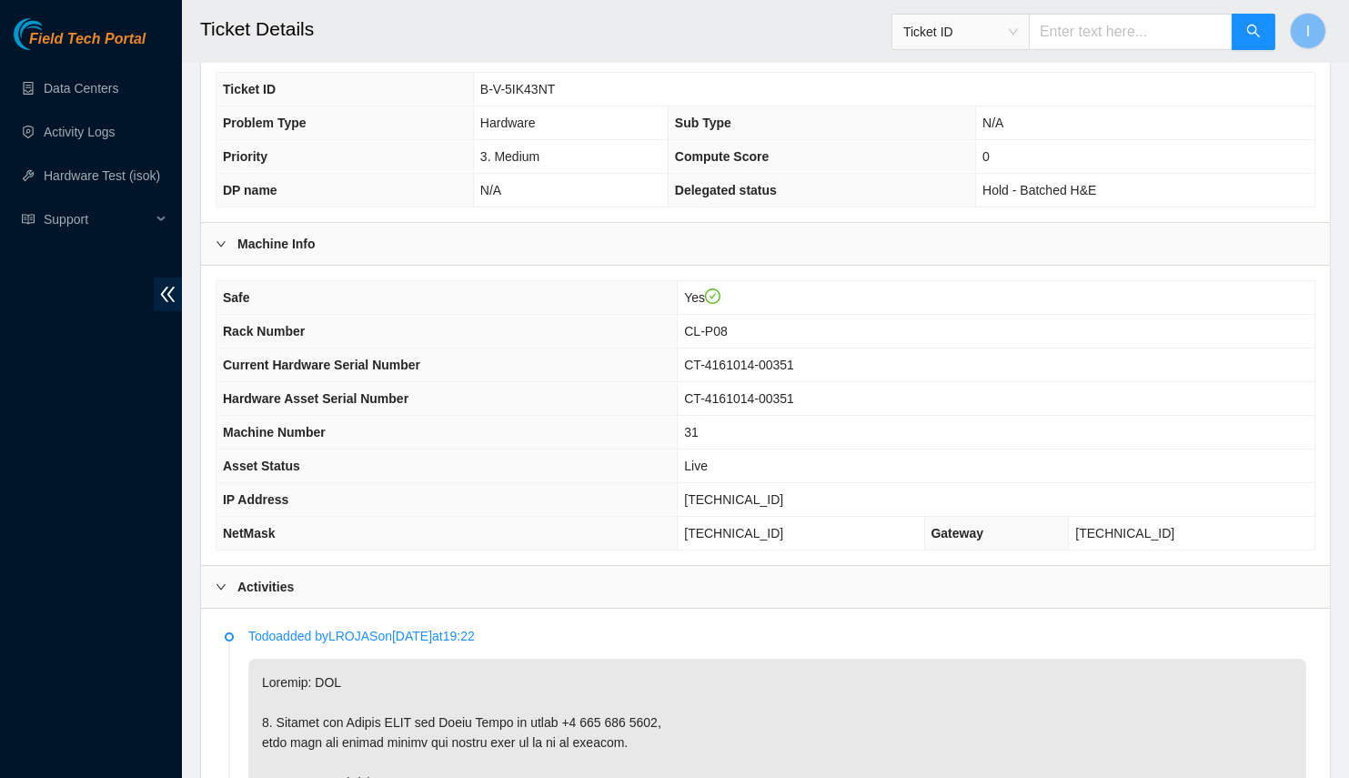
click at [818, 449] on td "Live" at bounding box center [996, 466] width 637 height 34
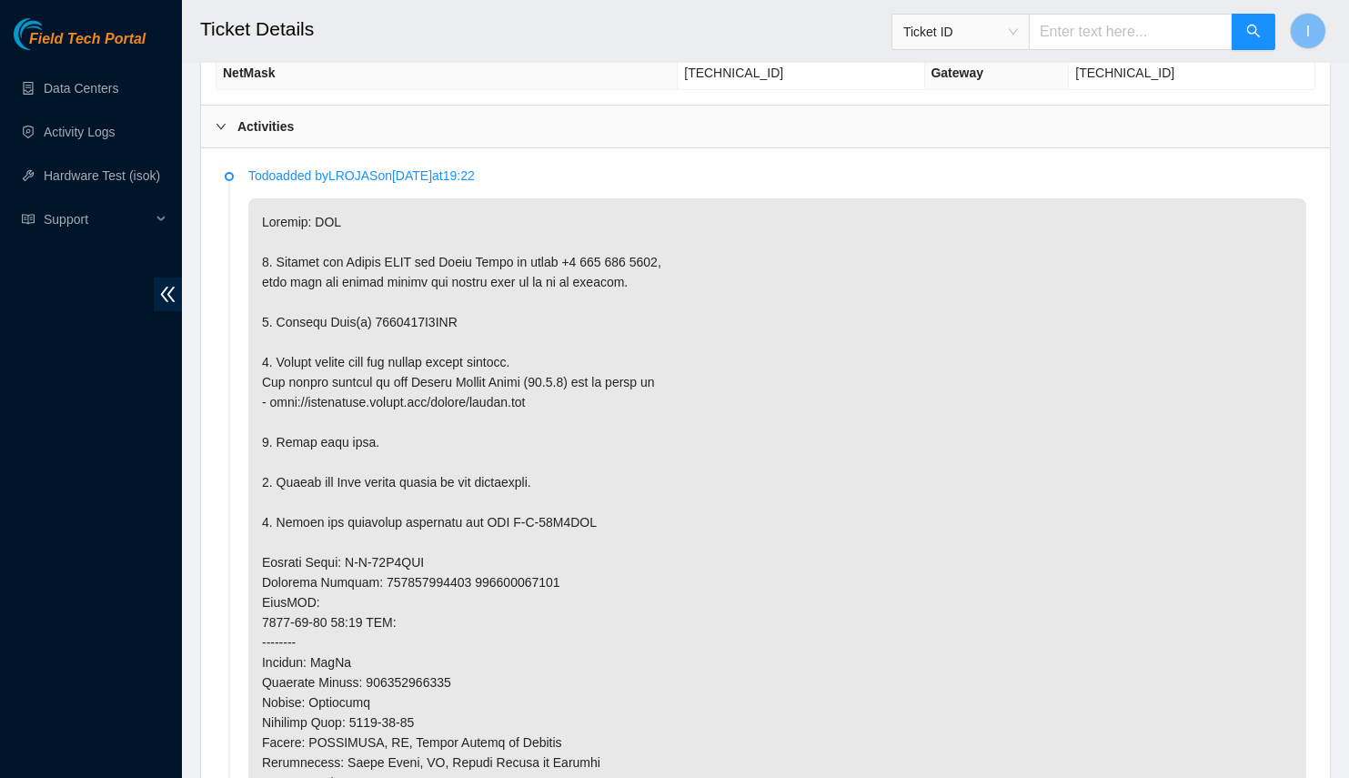
scroll to position [637, 0]
click at [418, 305] on p at bounding box center [777, 641] width 1058 height 888
copy p "1634141D8AAF"
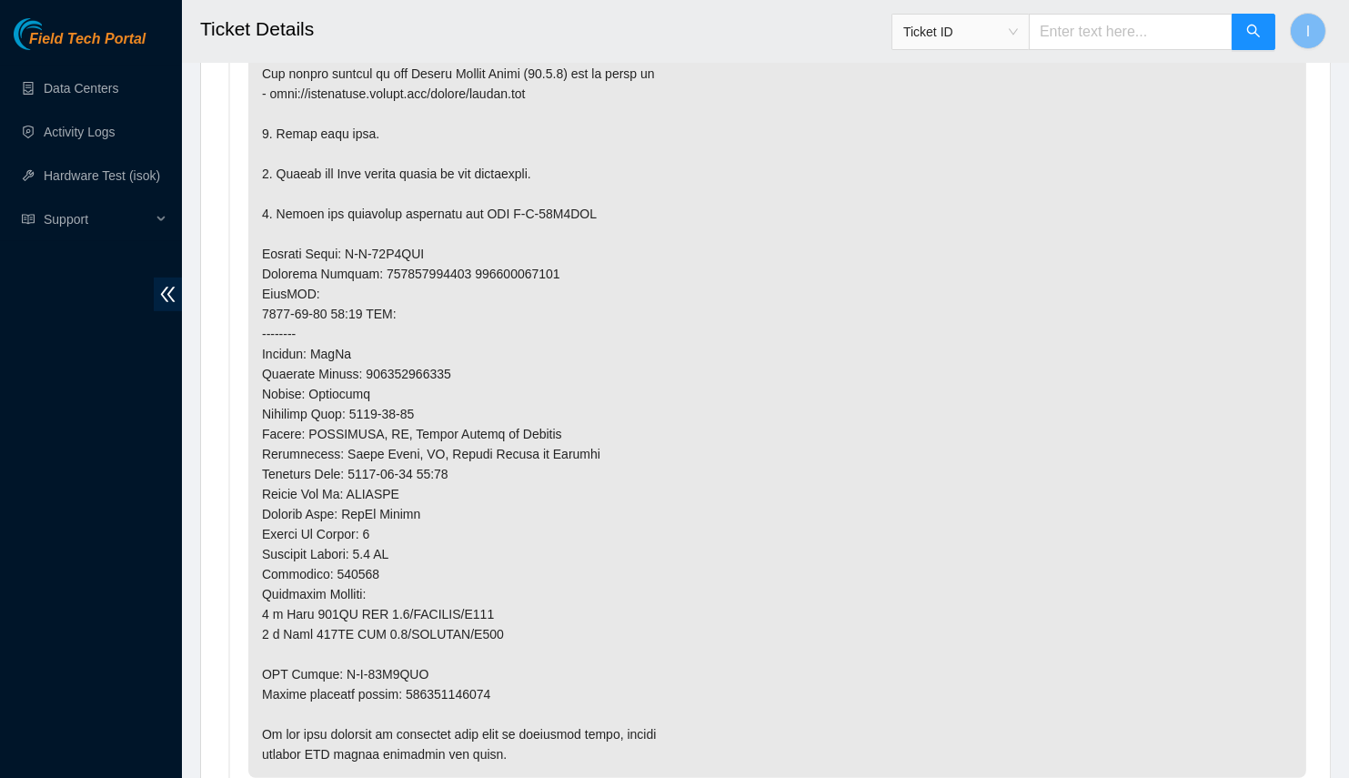
scroll to position [985, 0]
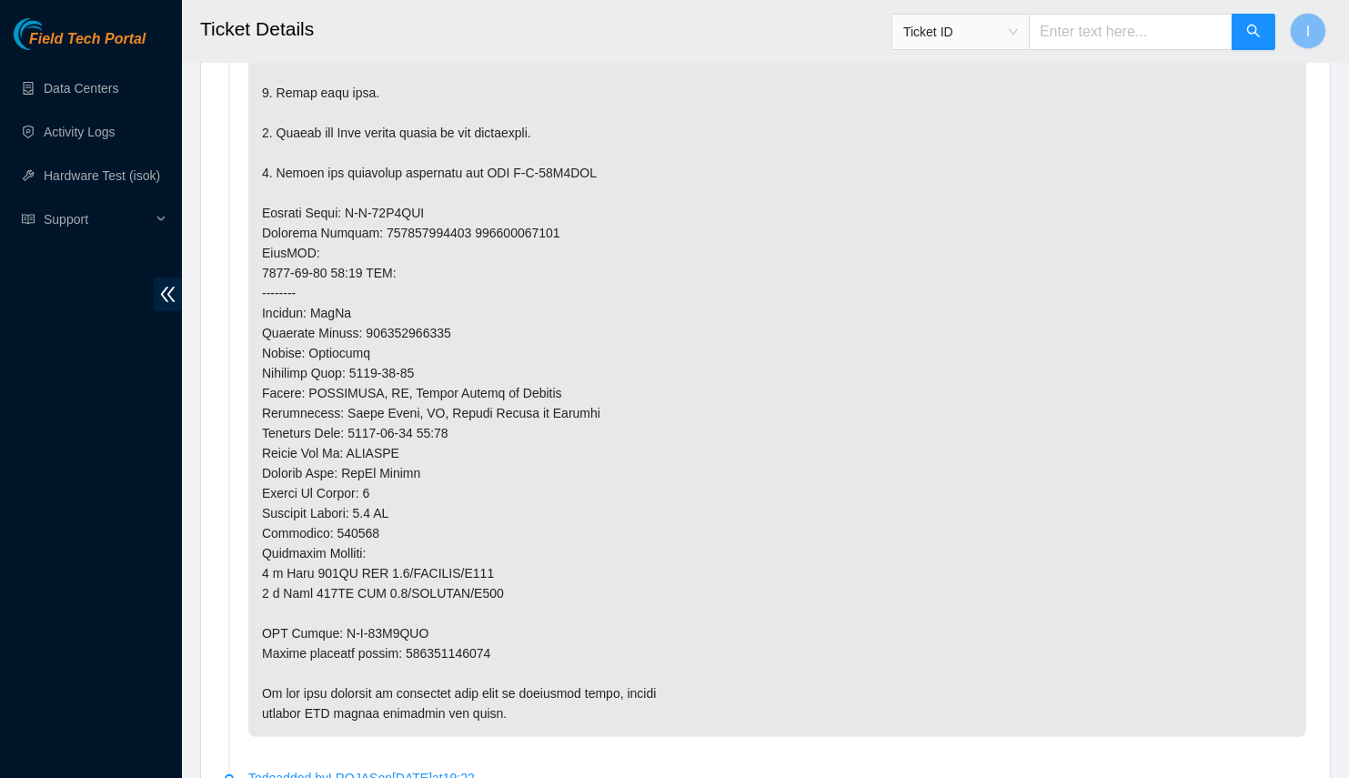
click at [672, 103] on p at bounding box center [777, 293] width 1058 height 888
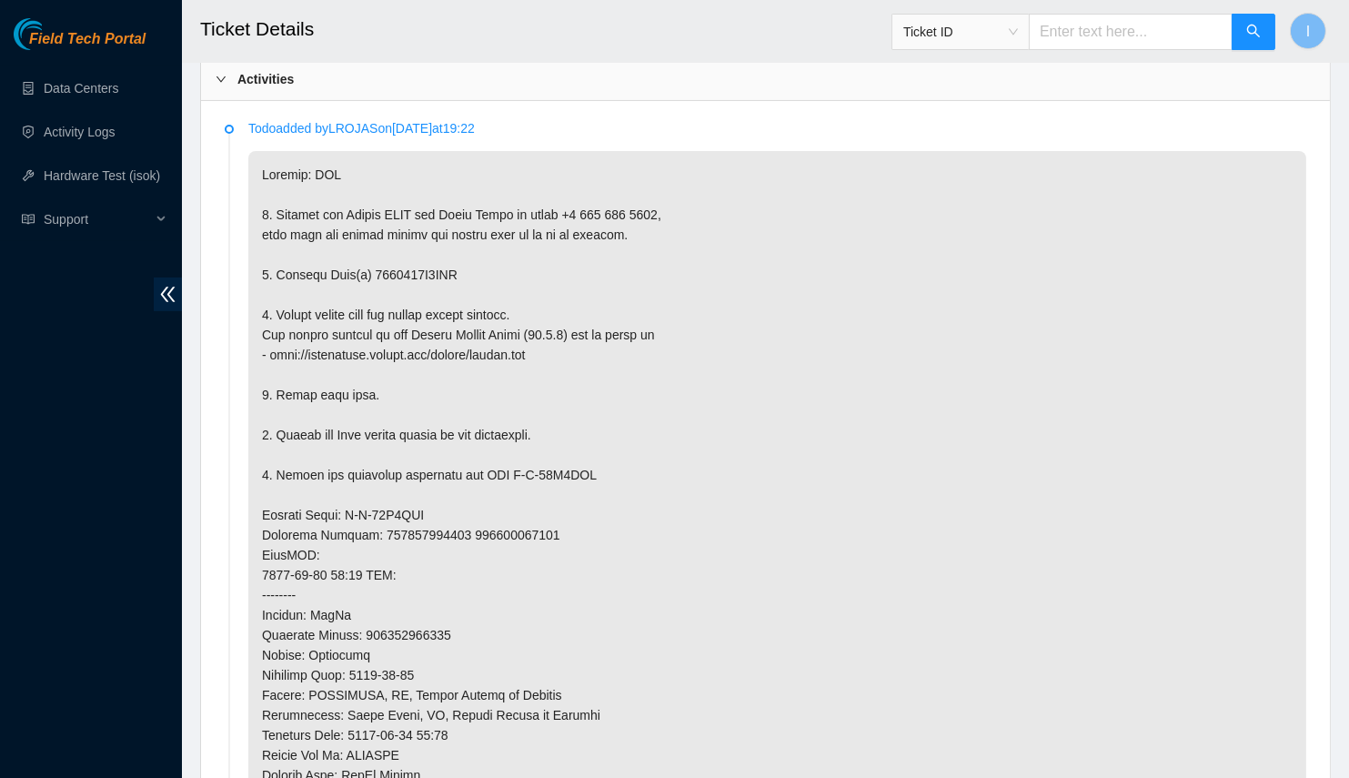
scroll to position [683, 0]
click at [418, 269] on p at bounding box center [777, 595] width 1058 height 888
copy p "1634141D8AAF"
